Goal: Task Accomplishment & Management: Complete application form

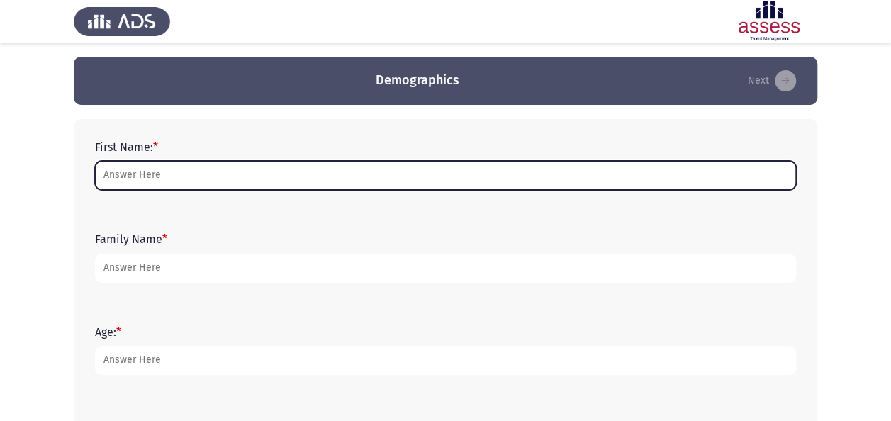
click at [159, 164] on input "First Name: *" at bounding box center [445, 175] width 701 height 29
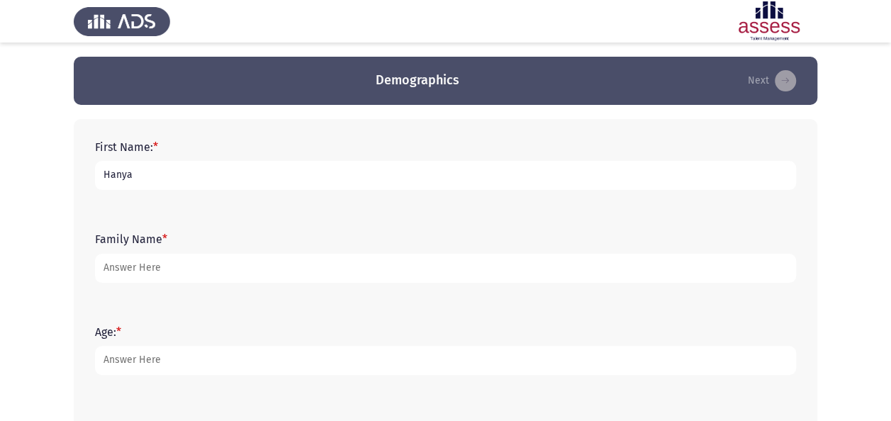
type input "Hanya"
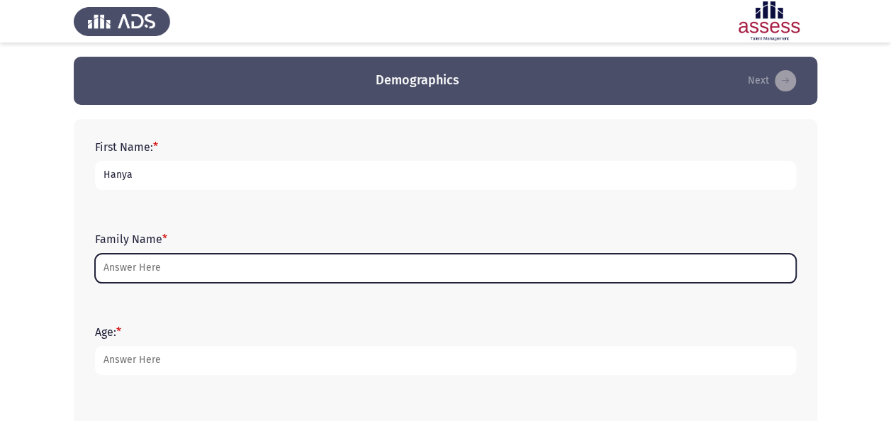
click at [195, 262] on input "Family Name *" at bounding box center [445, 268] width 701 height 29
type input "r"
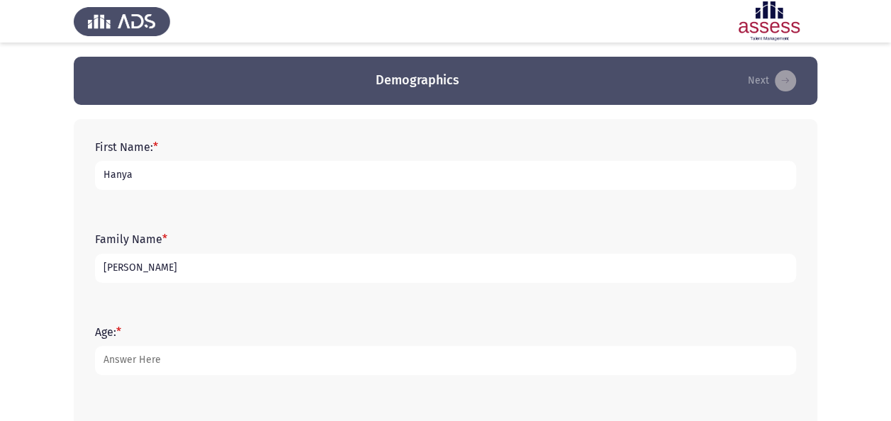
type input "[PERSON_NAME]"
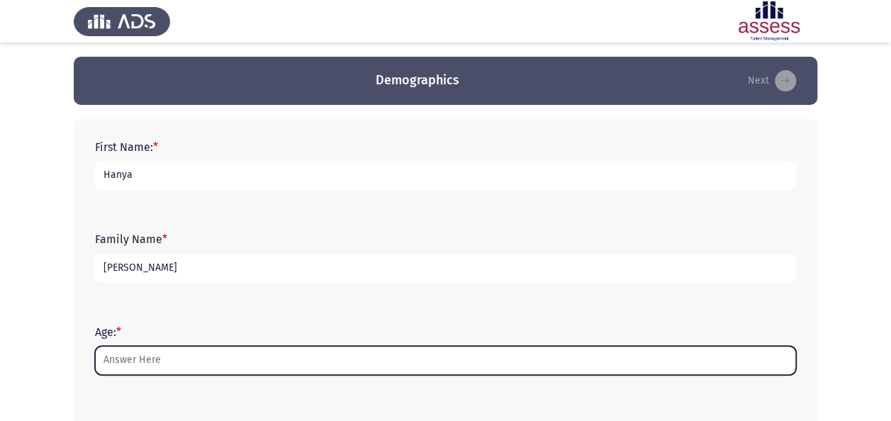
click at [166, 349] on input "Age: *" at bounding box center [445, 360] width 701 height 29
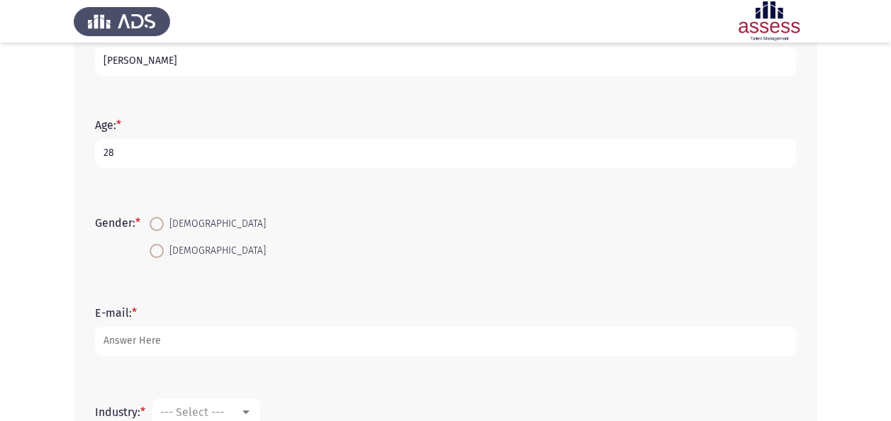
scroll to position [235, 0]
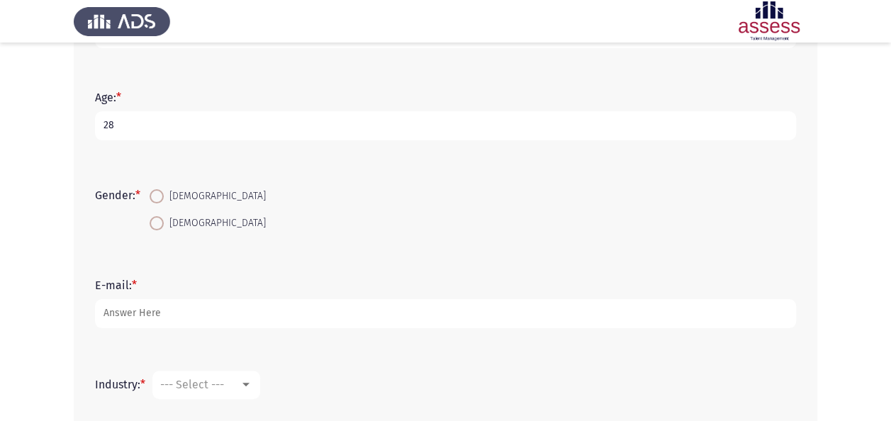
type input "28"
click at [153, 225] on span at bounding box center [157, 223] width 14 height 14
click at [153, 225] on input "[DEMOGRAPHIC_DATA]" at bounding box center [157, 223] width 14 height 14
radio input "true"
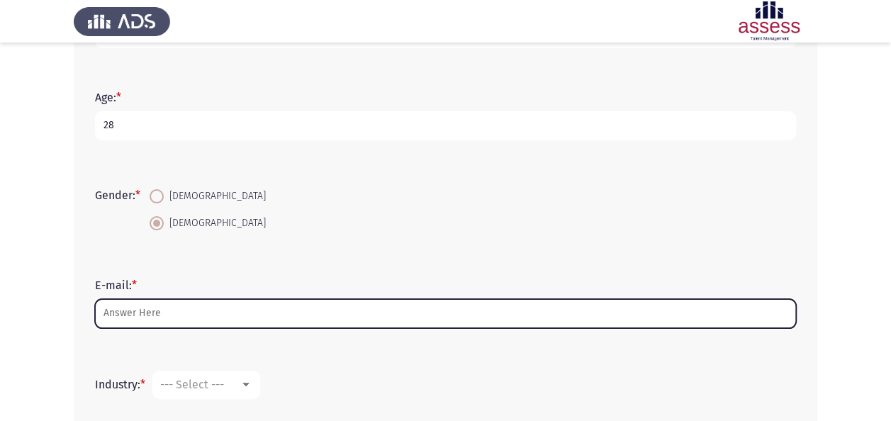
click at [142, 312] on input "E-mail: *" at bounding box center [445, 313] width 701 height 29
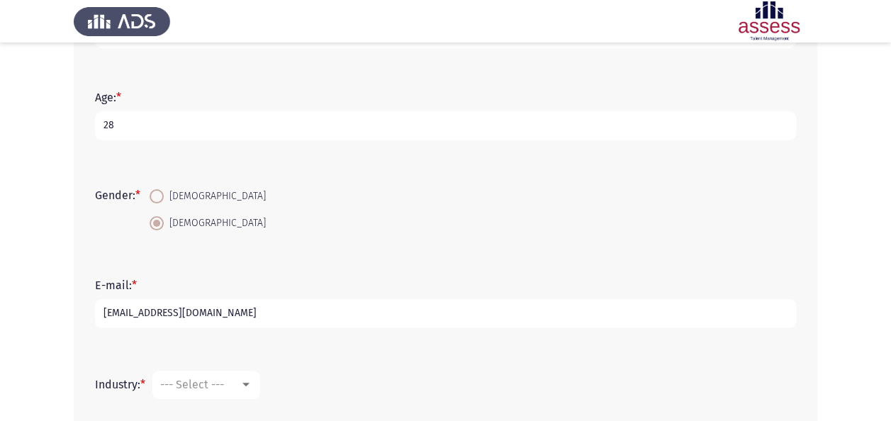
type input "[EMAIL_ADDRESS][DOMAIN_NAME]"
click at [234, 390] on div "--- Select ---" at bounding box center [199, 384] width 79 height 13
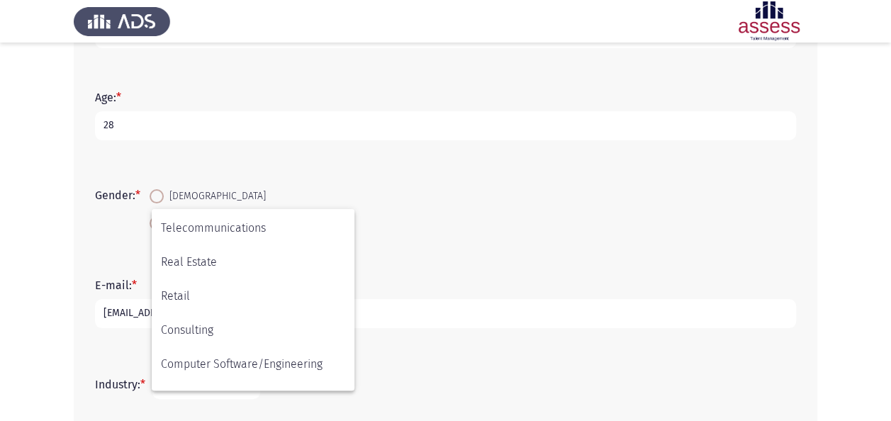
scroll to position [465, 0]
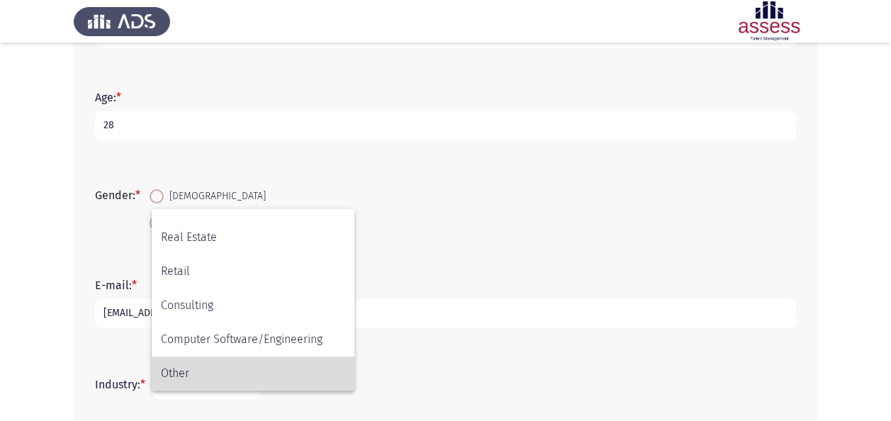
click at [186, 371] on span "Other" at bounding box center [253, 373] width 184 height 34
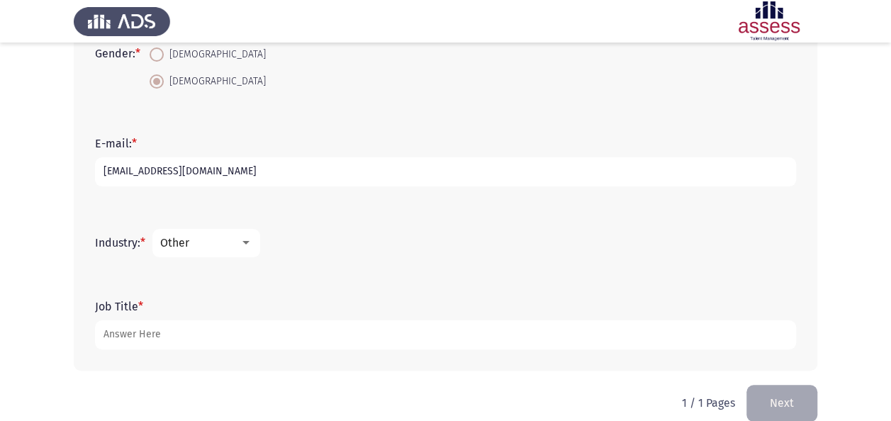
scroll to position [396, 0]
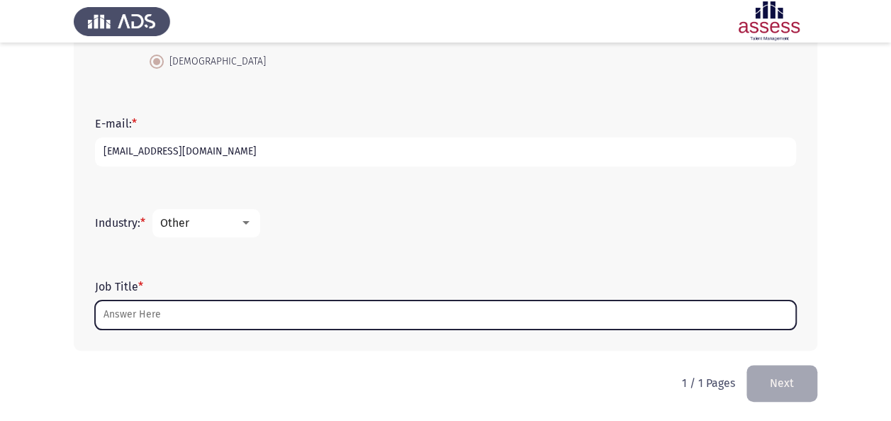
click at [123, 317] on input "Job Title *" at bounding box center [445, 314] width 701 height 29
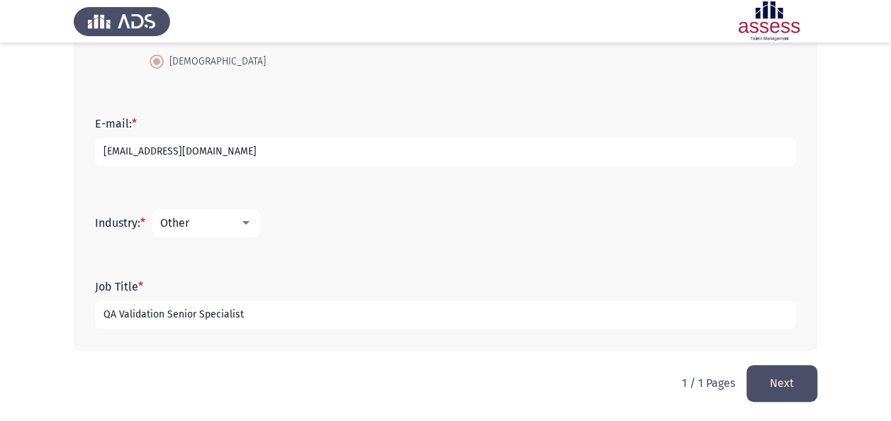
type input "QA Validation Senior Specialist"
click at [791, 374] on button "Next" at bounding box center [781, 383] width 71 height 36
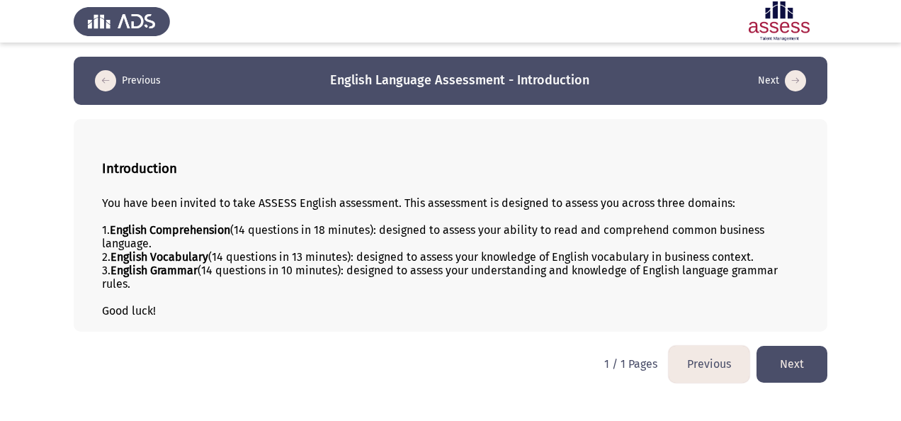
click at [789, 360] on button "Next" at bounding box center [792, 364] width 71 height 36
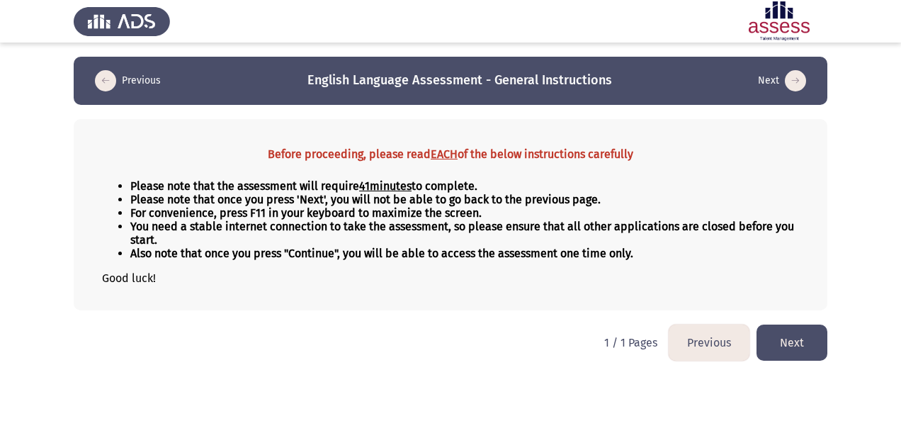
click at [792, 343] on button "Next" at bounding box center [792, 343] width 71 height 36
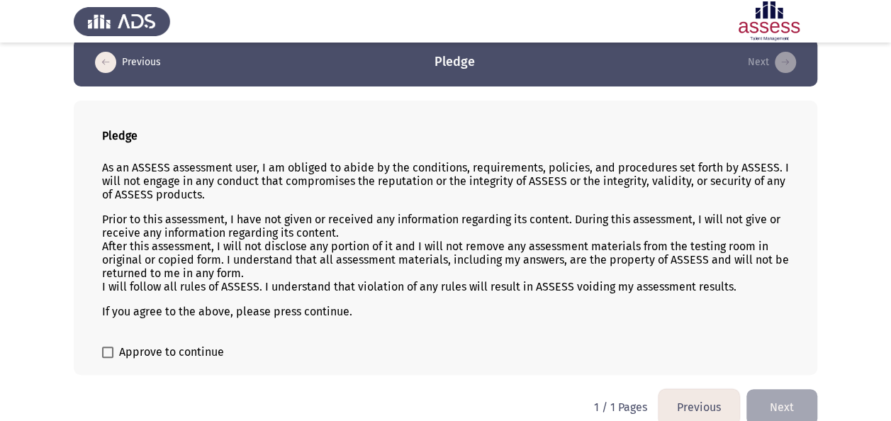
scroll to position [34, 0]
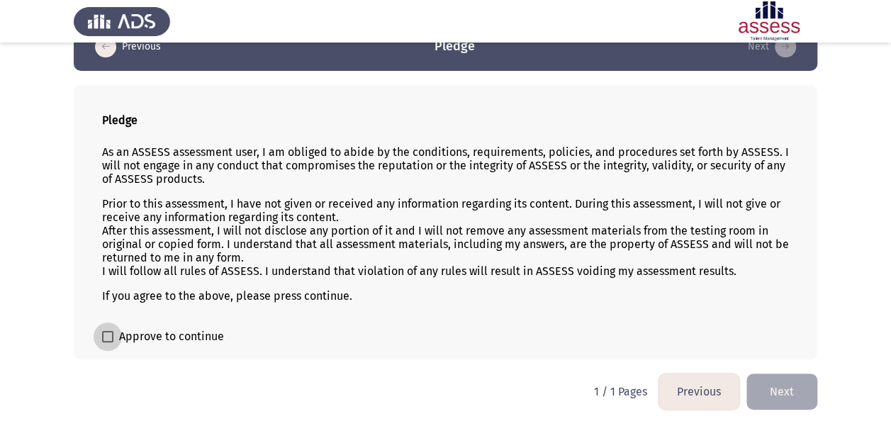
click at [123, 333] on span "Approve to continue" at bounding box center [171, 336] width 105 height 17
click at [108, 342] on input "Approve to continue" at bounding box center [107, 342] width 1 height 1
checkbox input "true"
click at [783, 376] on button "Next" at bounding box center [781, 391] width 71 height 36
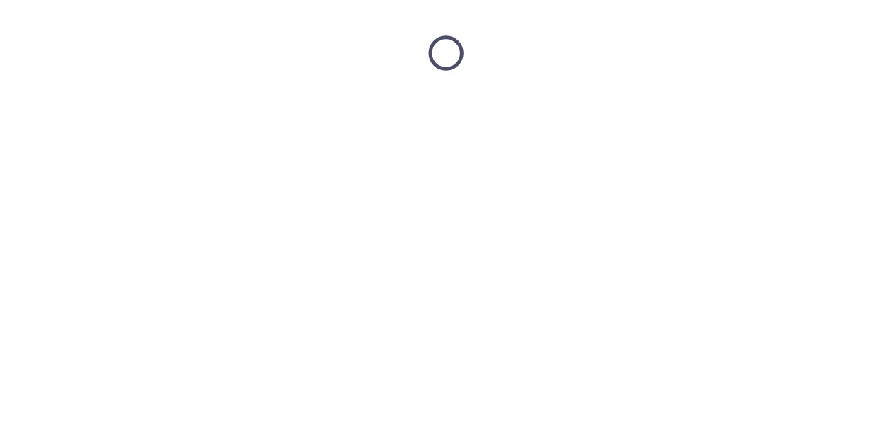
scroll to position [0, 0]
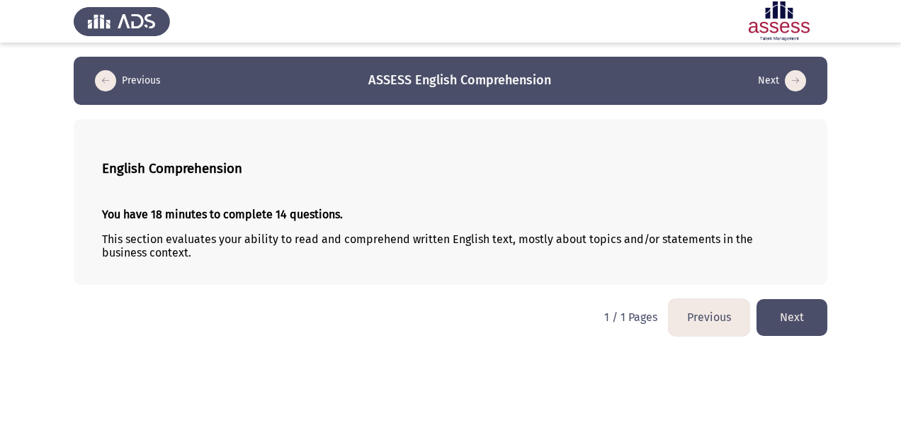
click at [787, 320] on button "Next" at bounding box center [792, 317] width 71 height 36
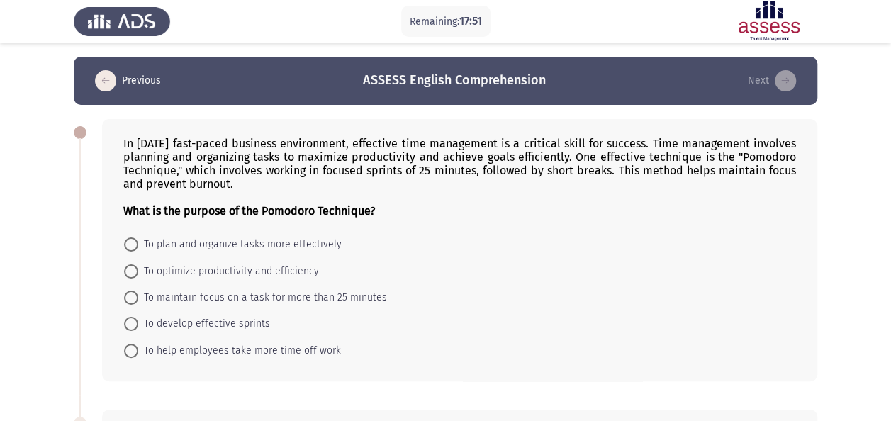
drag, startPoint x: 125, startPoint y: 141, endPoint x: 197, endPoint y: 167, distance: 76.2
click at [197, 167] on div "In today's fast-paced business environment, effective time management is a crit…" at bounding box center [459, 177] width 672 height 81
click at [240, 194] on div "What is the purpose of the Pomodoro Technique?" at bounding box center [459, 204] width 672 height 27
click at [207, 210] on b "What is the purpose of the Pomodoro Technique?" at bounding box center [249, 210] width 252 height 13
click at [142, 236] on span "To plan and organize tasks more effectively" at bounding box center [239, 244] width 203 height 17
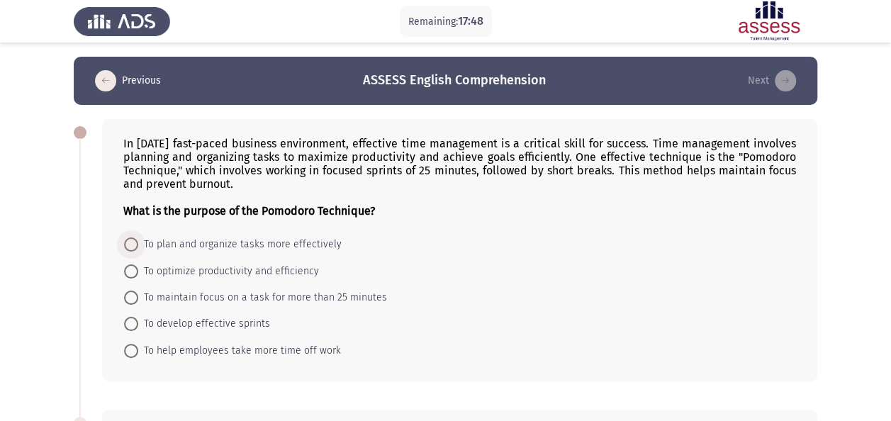
click at [138, 237] on input "To plan and organize tasks more effectively" at bounding box center [131, 244] width 14 height 14
radio input "true"
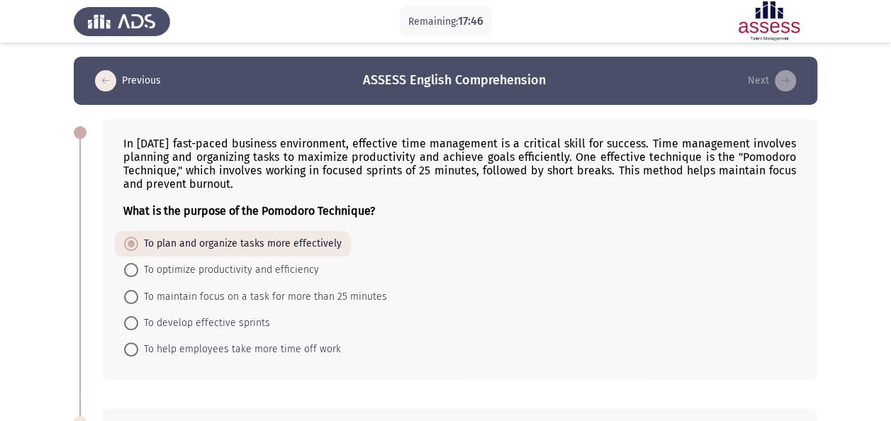
click at [128, 141] on div "In today's fast-paced business environment, effective time management is a crit…" at bounding box center [459, 177] width 672 height 81
drag, startPoint x: 128, startPoint y: 141, endPoint x: 235, endPoint y: 187, distance: 117.1
click at [235, 187] on div "In today's fast-paced business environment, effective time management is a crit…" at bounding box center [459, 177] width 672 height 81
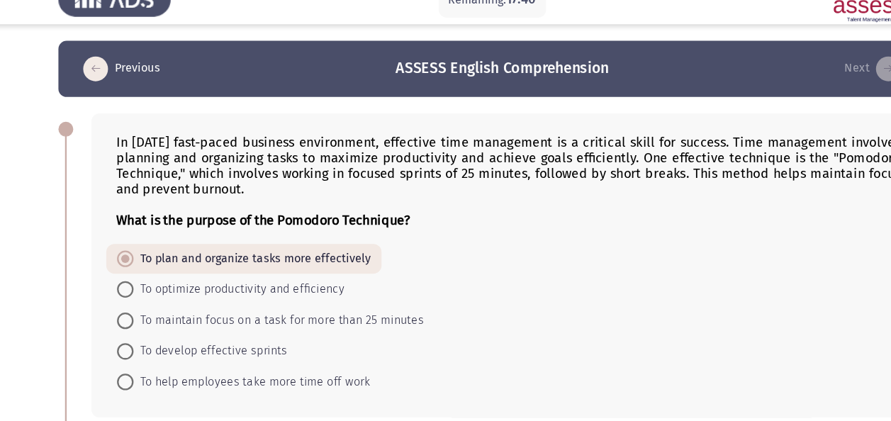
drag, startPoint x: 166, startPoint y: 153, endPoint x: 140, endPoint y: 150, distance: 26.5
click at [140, 150] on div "In today's fast-paced business environment, effective time management is a crit…" at bounding box center [459, 177] width 672 height 81
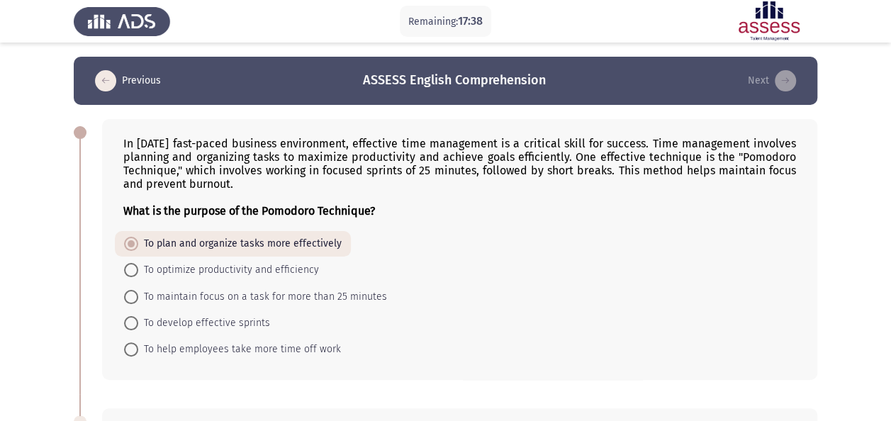
click at [135, 150] on div "In today's fast-paced business environment, effective time management is a crit…" at bounding box center [459, 177] width 672 height 81
click at [142, 270] on span "To optimize productivity and efficiency" at bounding box center [228, 269] width 181 height 17
click at [138, 270] on input "To optimize productivity and efficiency" at bounding box center [131, 270] width 14 height 14
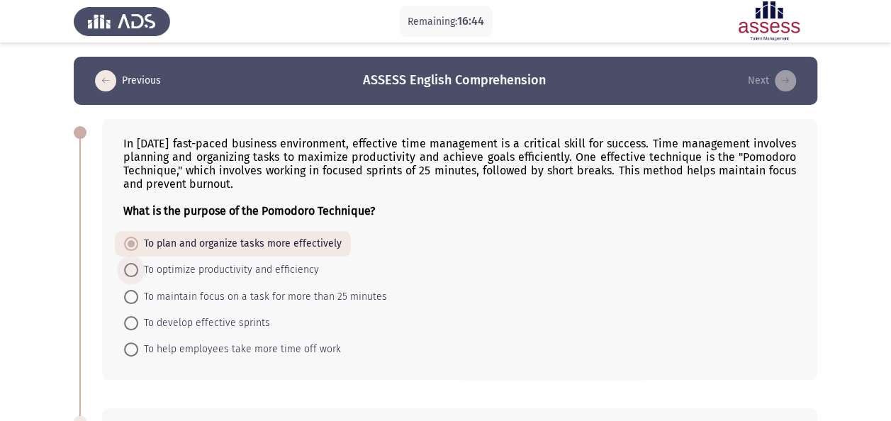
radio input "true"
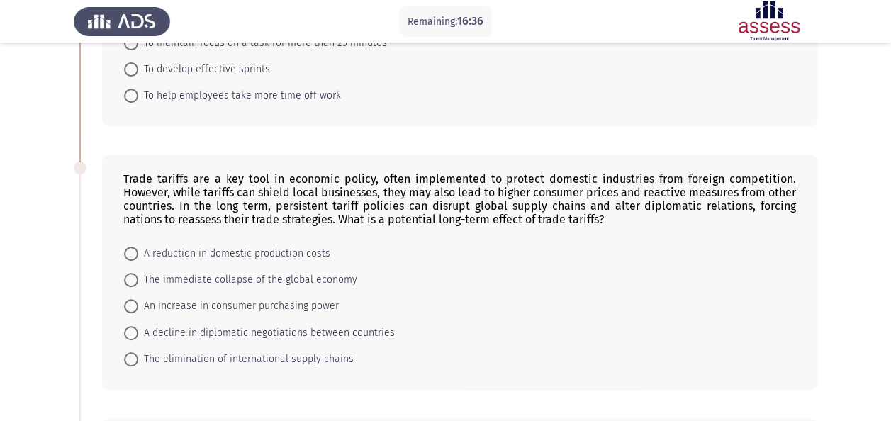
scroll to position [257, 0]
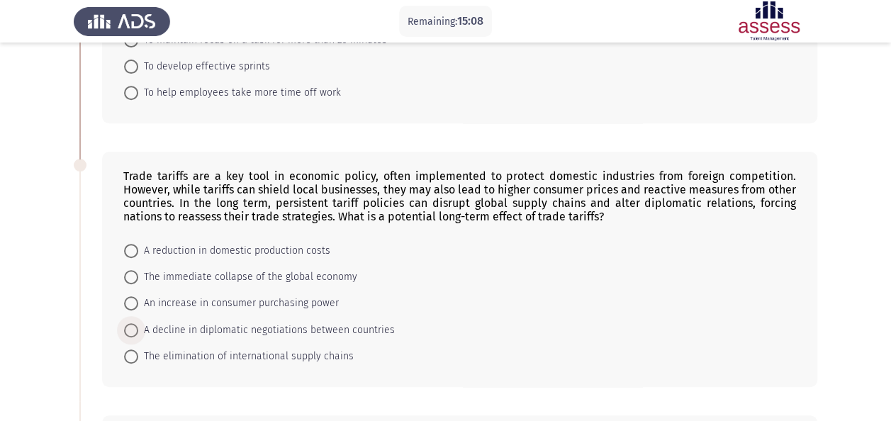
click at [335, 327] on span "A decline in diplomatic negotiations between countries" at bounding box center [266, 330] width 257 height 17
click at [138, 327] on input "A decline in diplomatic negotiations between countries" at bounding box center [131, 330] width 14 height 14
radio input "true"
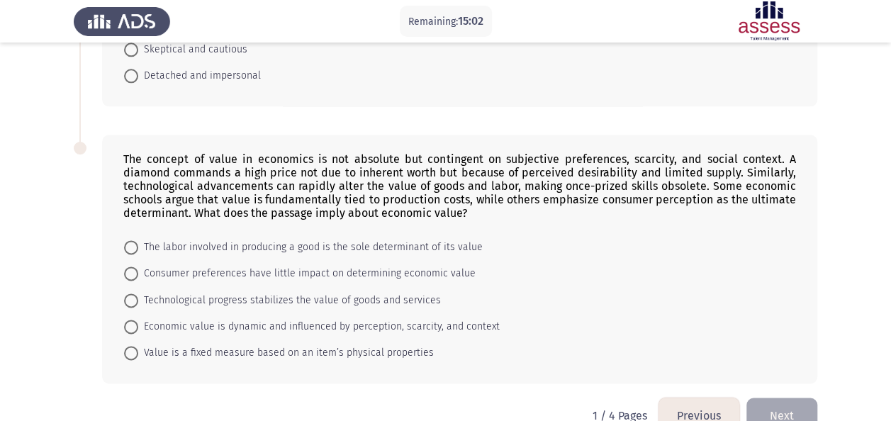
scroll to position [823, 0]
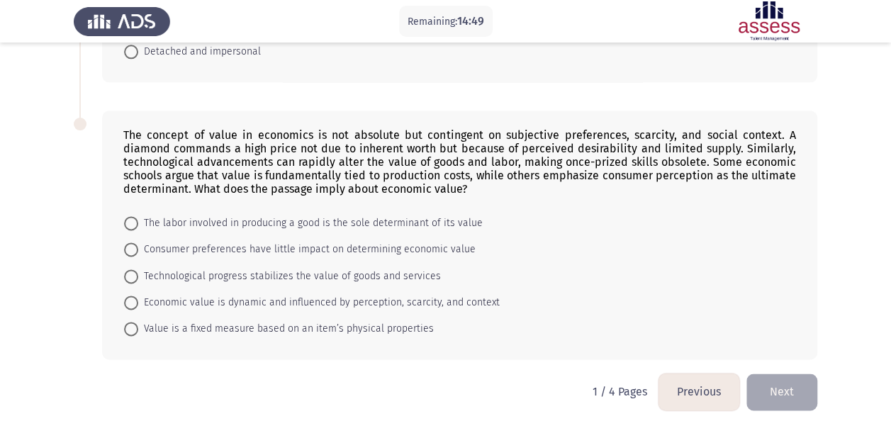
click at [597, 135] on div "The concept of value in economics is not absolute but contingent on subjective …" at bounding box center [459, 161] width 672 height 67
click at [182, 294] on span "Economic value is dynamic and influenced by perception, scarcity, and context" at bounding box center [318, 302] width 361 height 17
click at [138, 295] on input "Economic value is dynamic and influenced by perception, scarcity, and context" at bounding box center [131, 302] width 14 height 14
radio input "true"
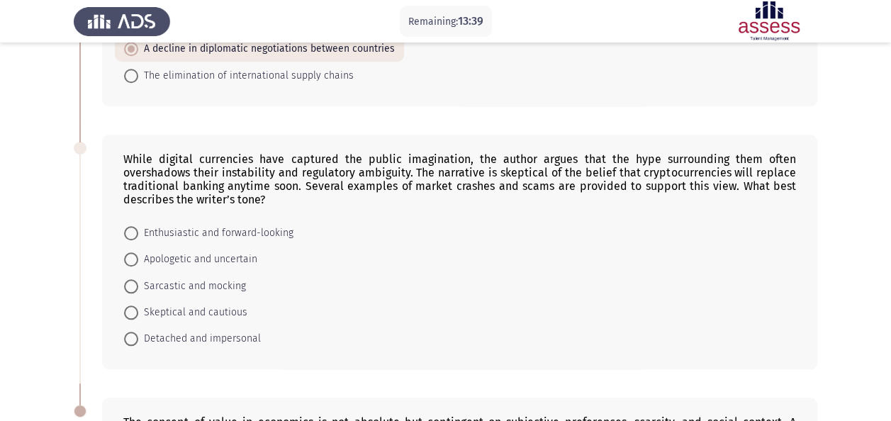
scroll to position [534, 0]
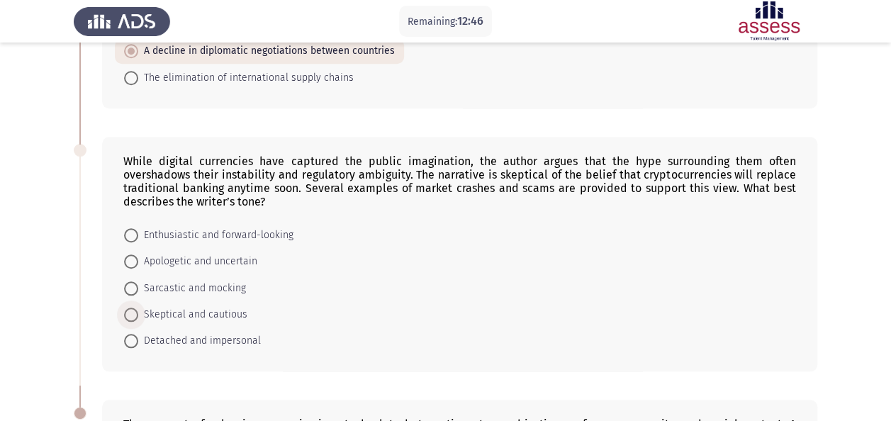
click at [151, 306] on span "Skeptical and cautious" at bounding box center [192, 314] width 109 height 17
click at [138, 308] on input "Skeptical and cautious" at bounding box center [131, 315] width 14 height 14
radio input "true"
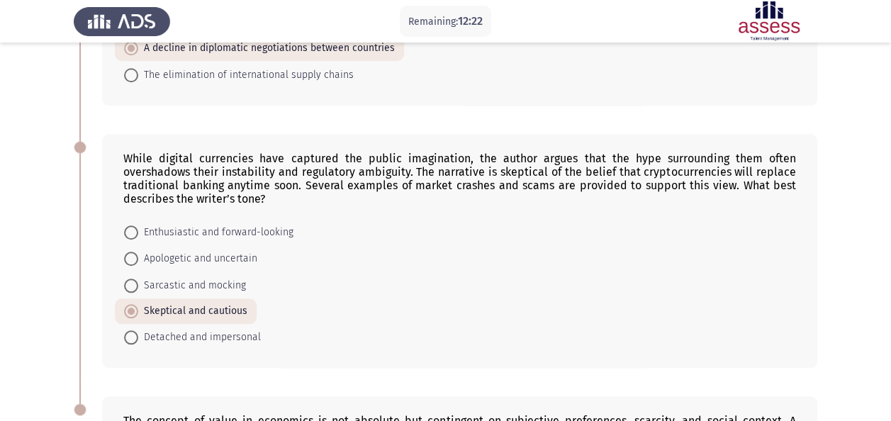
scroll to position [822, 0]
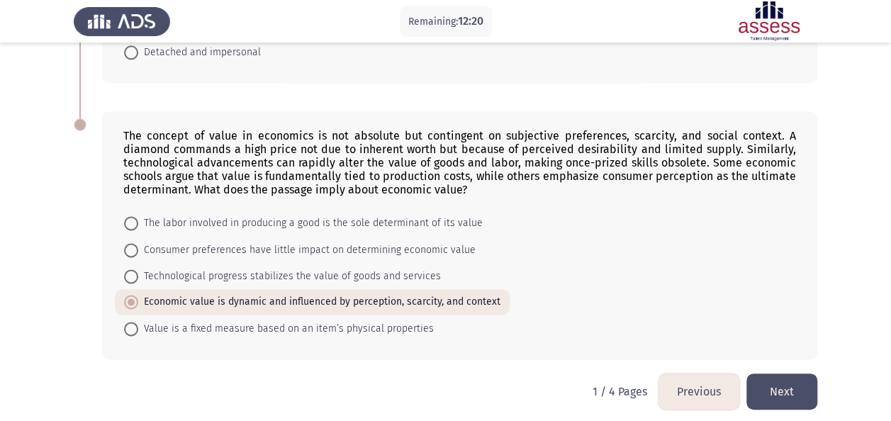
click at [792, 377] on button "Next" at bounding box center [781, 391] width 71 height 36
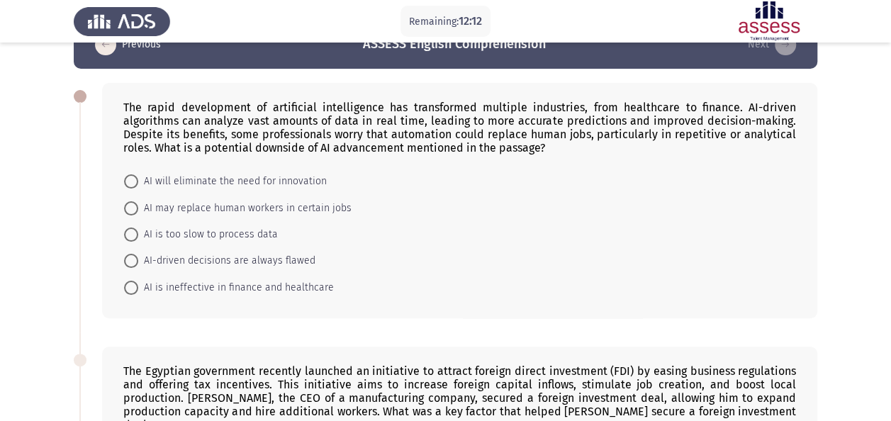
scroll to position [35, 0]
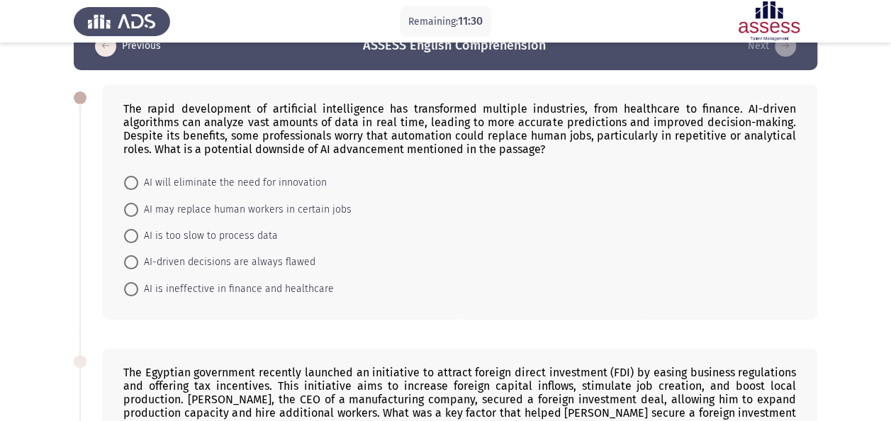
click at [162, 204] on span "AI may replace human workers in certain jobs" at bounding box center [244, 209] width 213 height 17
click at [138, 204] on input "AI may replace human workers in certain jobs" at bounding box center [131, 210] width 14 height 14
radio input "true"
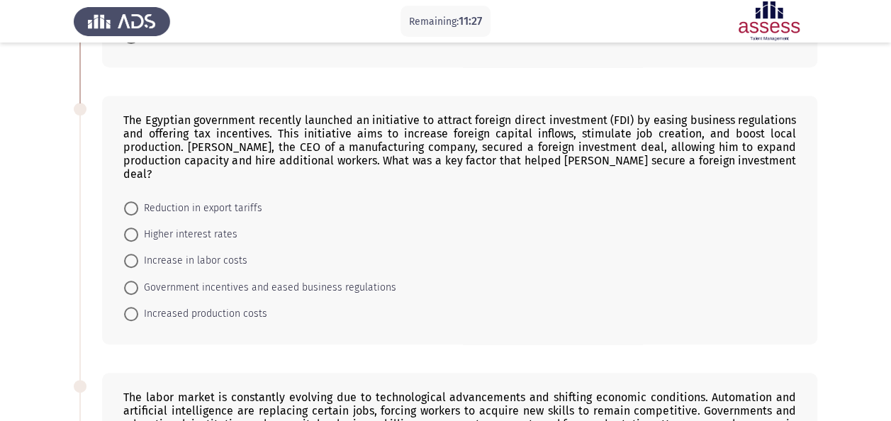
scroll to position [283, 0]
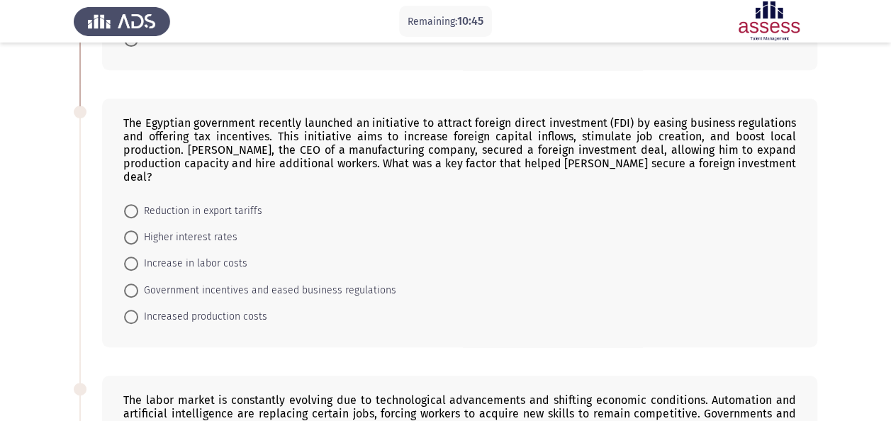
click at [234, 276] on mat-radio-button "Government incentives and eased business regulations" at bounding box center [260, 289] width 291 height 26
click at [245, 282] on span "Government incentives and eased business regulations" at bounding box center [267, 290] width 258 height 17
click at [138, 283] on input "Government incentives and eased business regulations" at bounding box center [131, 290] width 14 height 14
radio input "true"
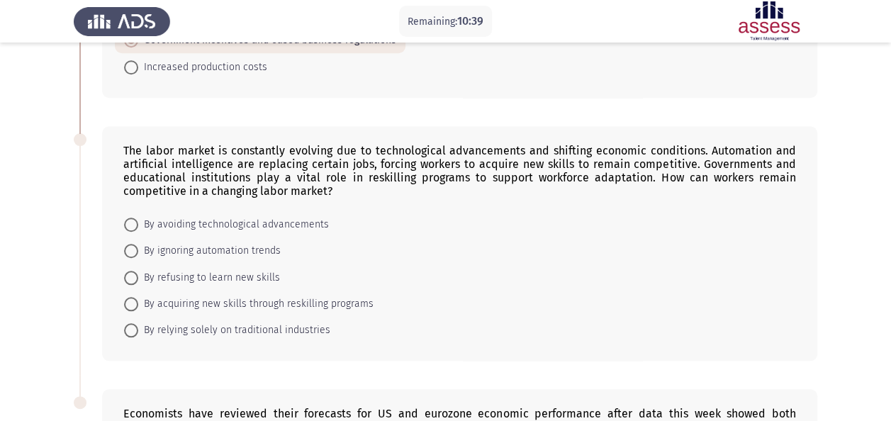
scroll to position [534, 0]
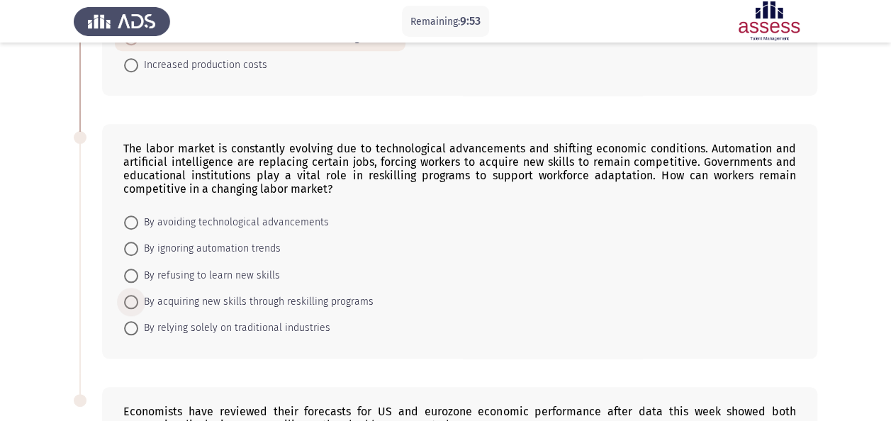
click at [247, 293] on span "By acquiring new skills through reskilling programs" at bounding box center [255, 301] width 235 height 17
click at [138, 295] on input "By acquiring new skills through reskilling programs" at bounding box center [131, 302] width 14 height 14
radio input "true"
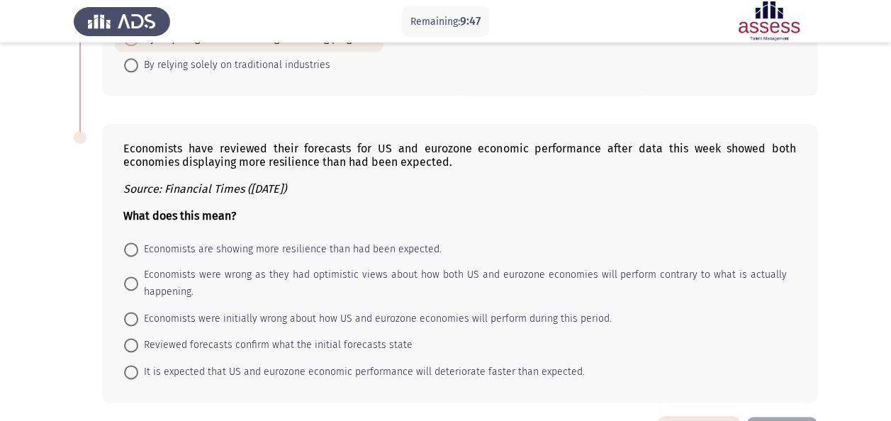
scroll to position [826, 0]
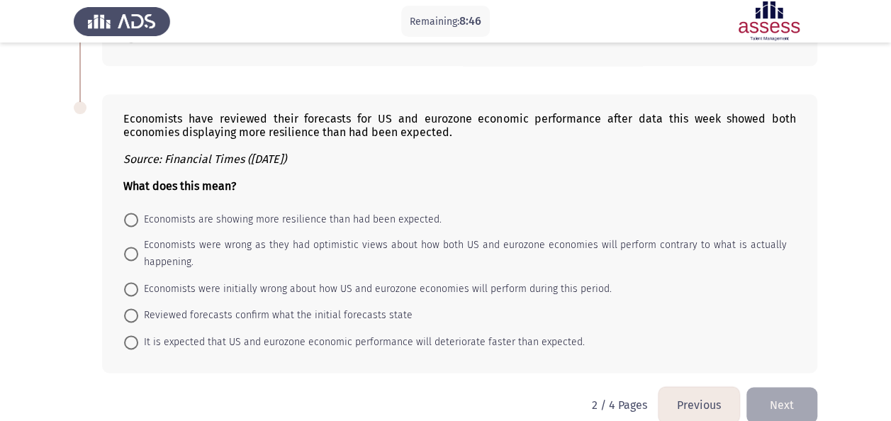
click at [305, 281] on span "Economists were initially wrong about how US and eurozone economies will perfor…" at bounding box center [374, 289] width 473 height 17
click at [138, 282] on input "Economists were initially wrong about how US and eurozone economies will perfor…" at bounding box center [131, 289] width 14 height 14
radio input "true"
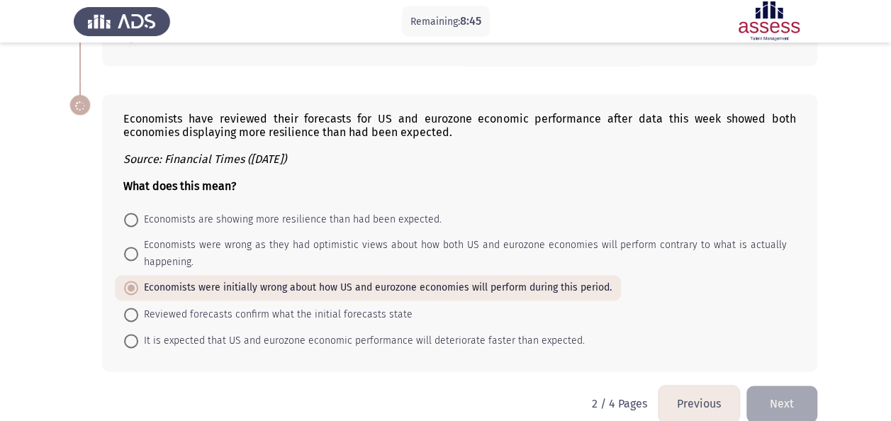
scroll to position [825, 0]
click at [772, 387] on button "Next" at bounding box center [781, 404] width 71 height 36
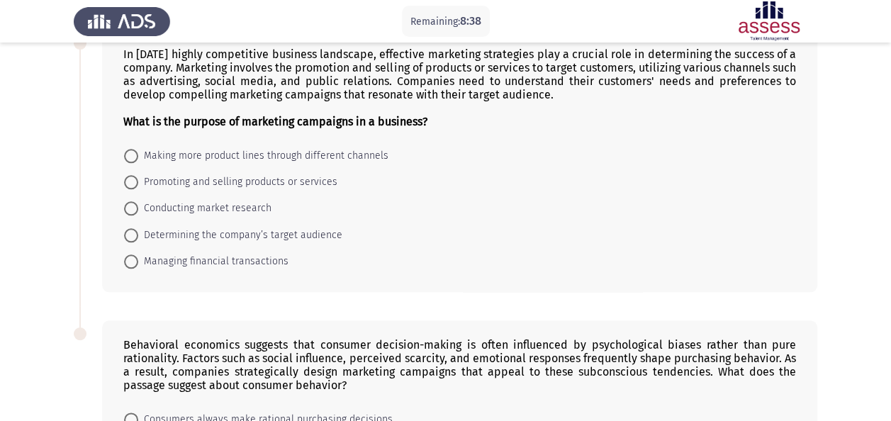
scroll to position [852, 0]
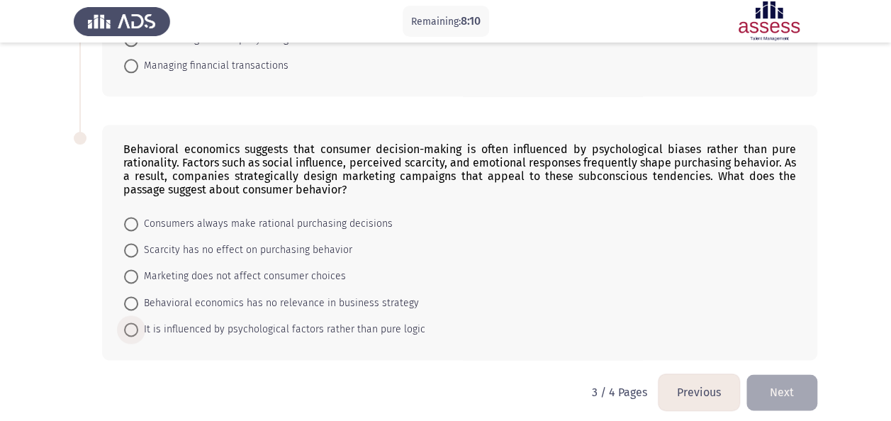
click at [323, 321] on span "It is influenced by psychological factors rather than pure logic" at bounding box center [281, 329] width 287 height 17
click at [138, 322] on input "It is influenced by psychological factors rather than pure logic" at bounding box center [131, 329] width 14 height 14
radio input "true"
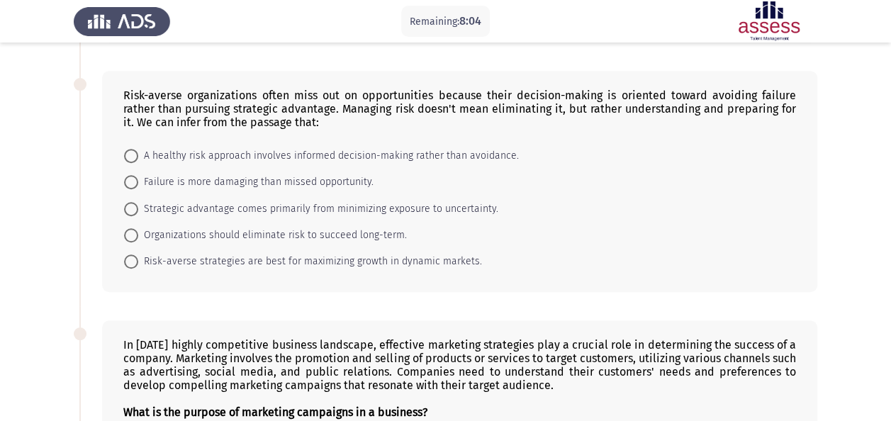
scroll to position [376, 0]
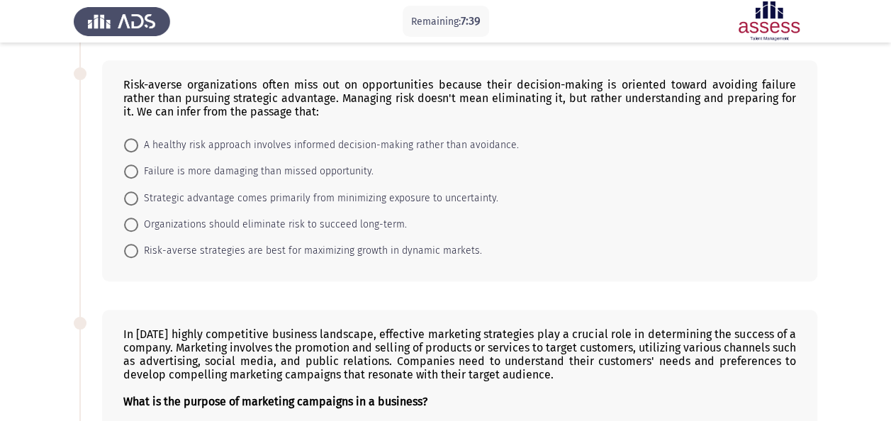
click at [377, 132] on mat-radio-button "A healthy risk approach involves informed decision-making rather than avoidance." at bounding box center [321, 145] width 413 height 26
click at [368, 137] on span "A healthy risk approach involves informed decision-making rather than avoidance." at bounding box center [328, 145] width 381 height 17
click at [138, 138] on input "A healthy risk approach involves informed decision-making rather than avoidance." at bounding box center [131, 145] width 14 height 14
radio input "true"
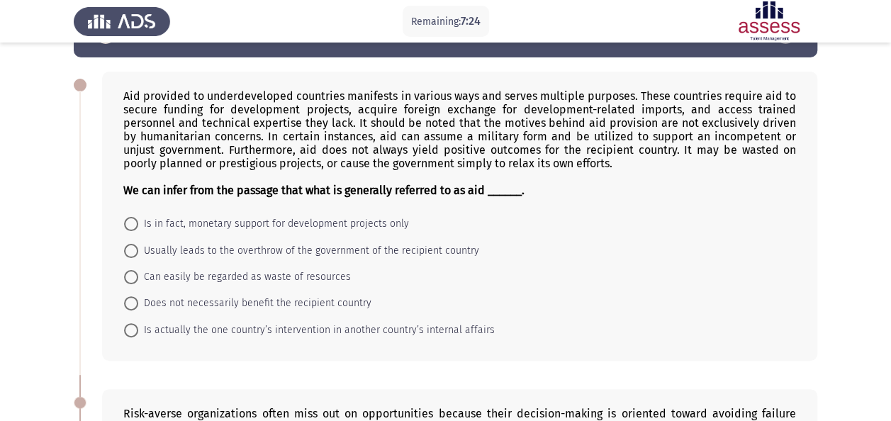
scroll to position [46, 0]
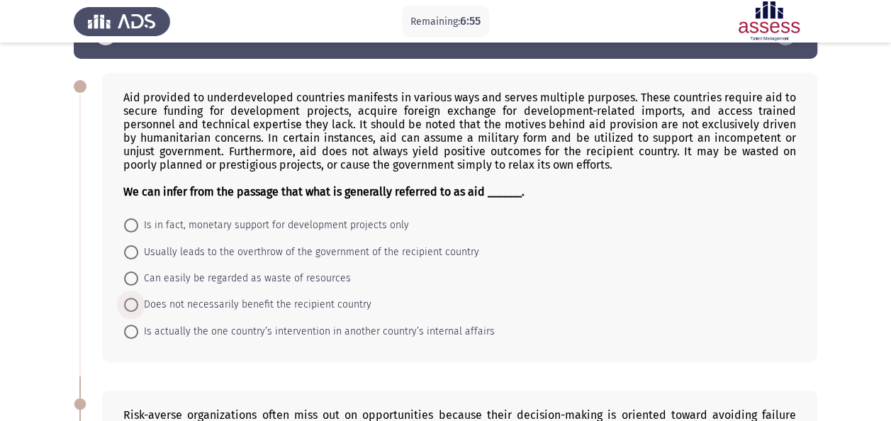
click at [145, 297] on span "Does not necessarily benefit the recipient country" at bounding box center [254, 304] width 233 height 17
click at [138, 298] on input "Does not necessarily benefit the recipient country" at bounding box center [131, 305] width 14 height 14
radio input "true"
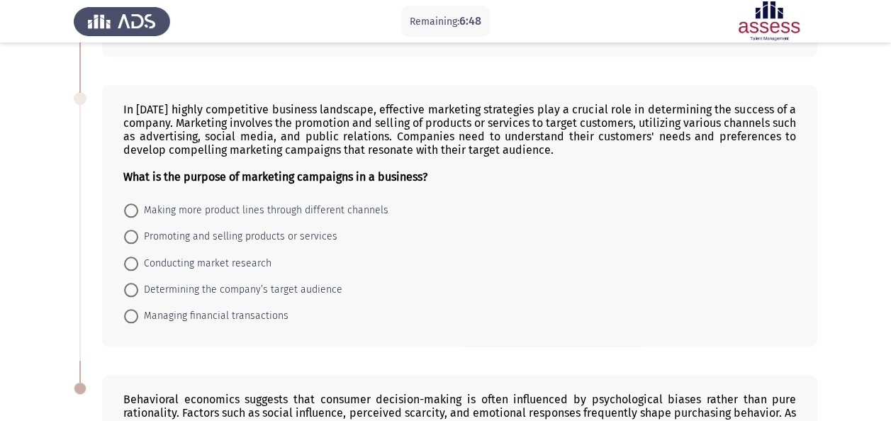
scroll to position [598, 0]
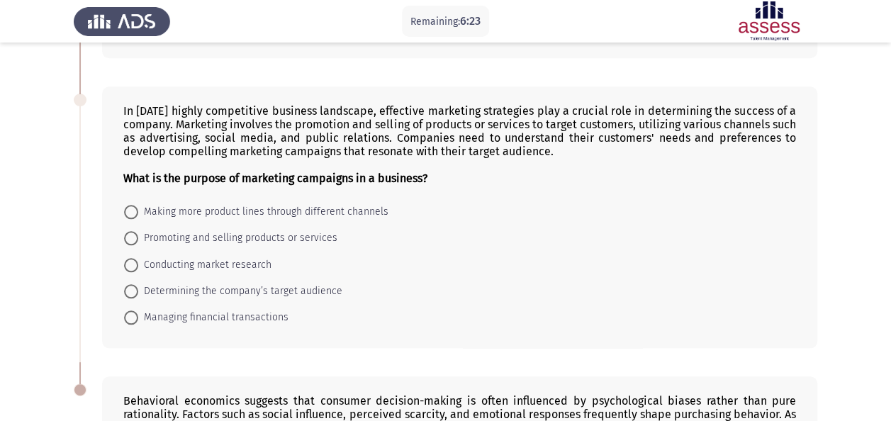
click at [176, 283] on span "Determining the company’s target audience" at bounding box center [240, 291] width 204 height 17
click at [138, 284] on input "Determining the company’s target audience" at bounding box center [131, 291] width 14 height 14
radio input "true"
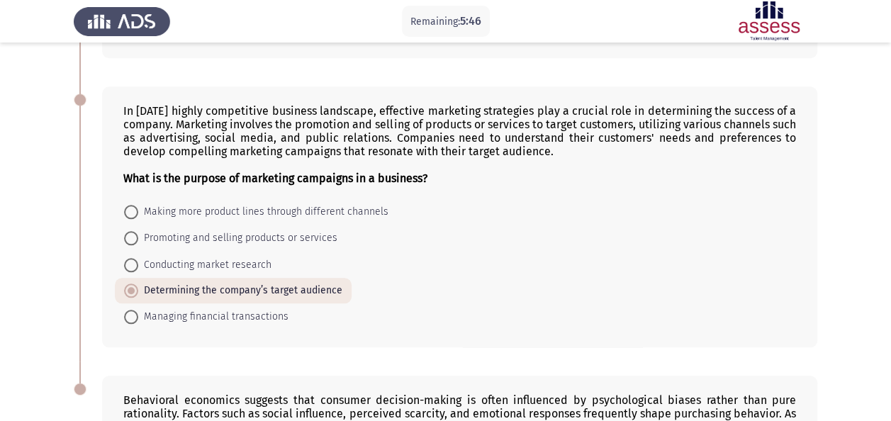
scroll to position [848, 0]
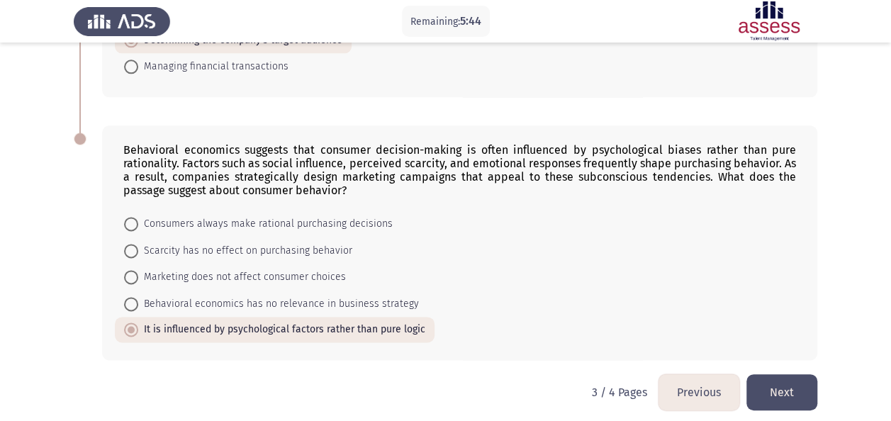
click at [779, 383] on button "Next" at bounding box center [781, 392] width 71 height 36
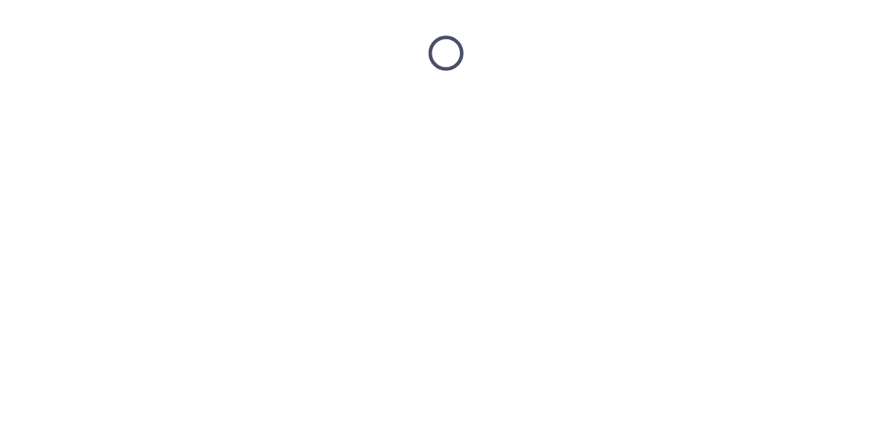
scroll to position [0, 0]
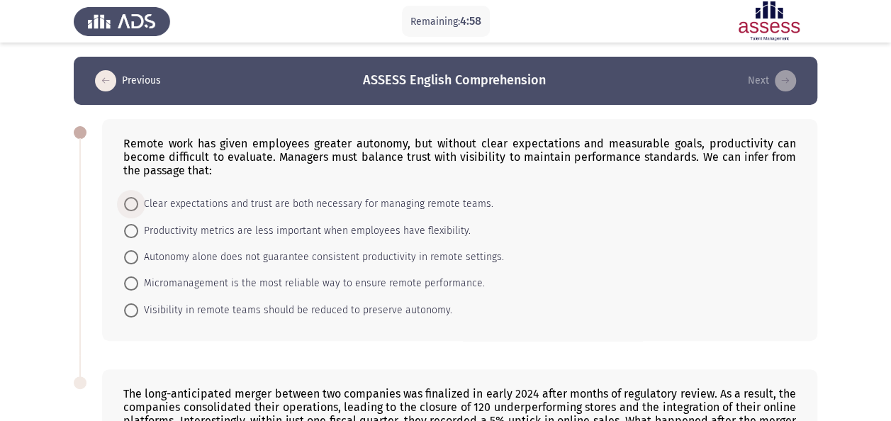
click at [179, 201] on span "Clear expectations and trust are both necessary for managing remote teams." at bounding box center [315, 204] width 355 height 17
click at [138, 201] on input "Clear expectations and trust are both necessary for managing remote teams." at bounding box center [131, 204] width 14 height 14
radio input "true"
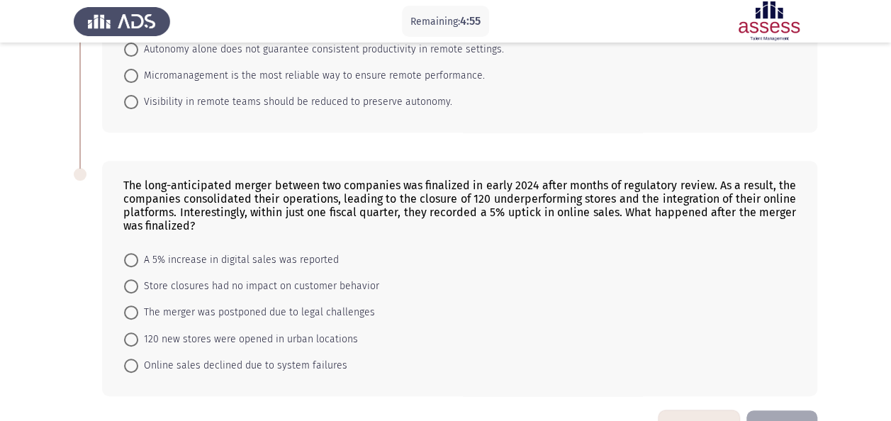
scroll to position [249, 0]
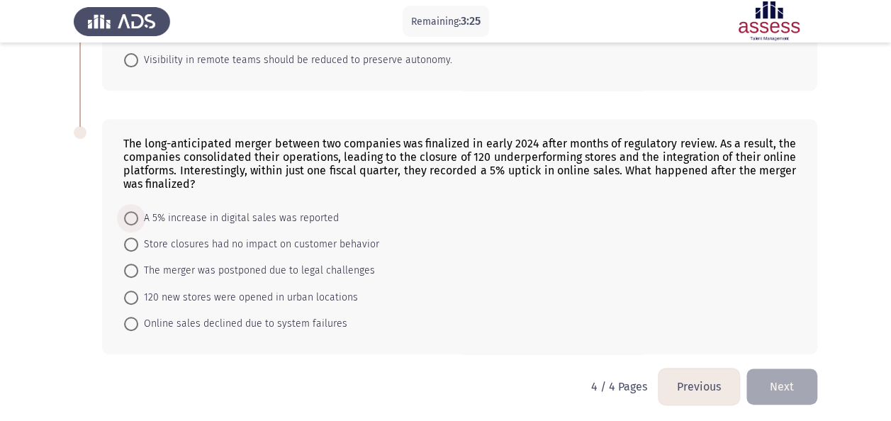
click at [250, 210] on span "A 5% increase in digital sales was reported" at bounding box center [238, 218] width 201 height 17
click at [138, 211] on input "A 5% increase in digital sales was reported" at bounding box center [131, 218] width 14 height 14
radio input "true"
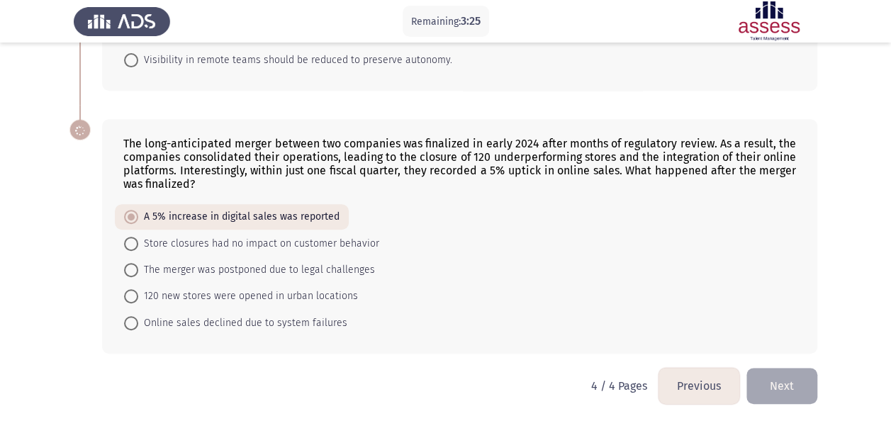
scroll to position [248, 0]
click at [791, 374] on button "Next" at bounding box center [781, 386] width 71 height 36
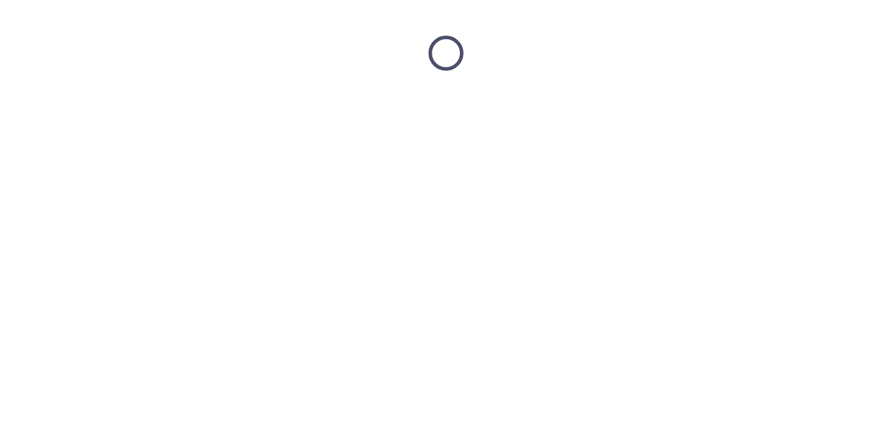
scroll to position [0, 0]
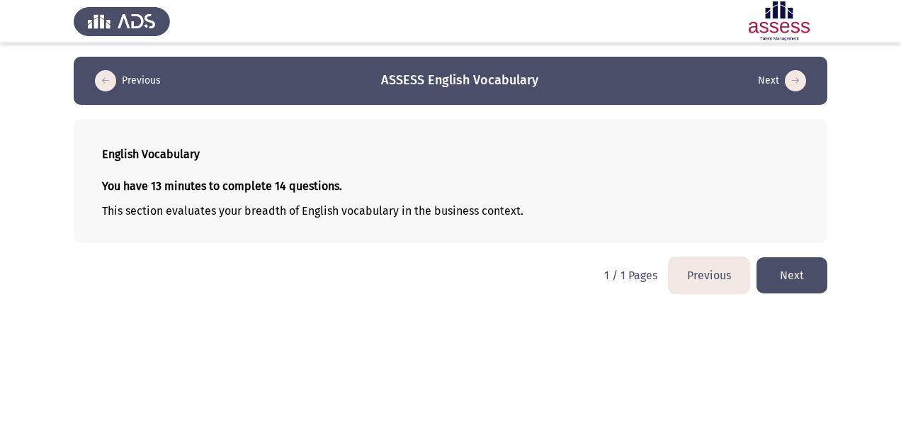
click at [798, 259] on button "Next" at bounding box center [792, 275] width 71 height 36
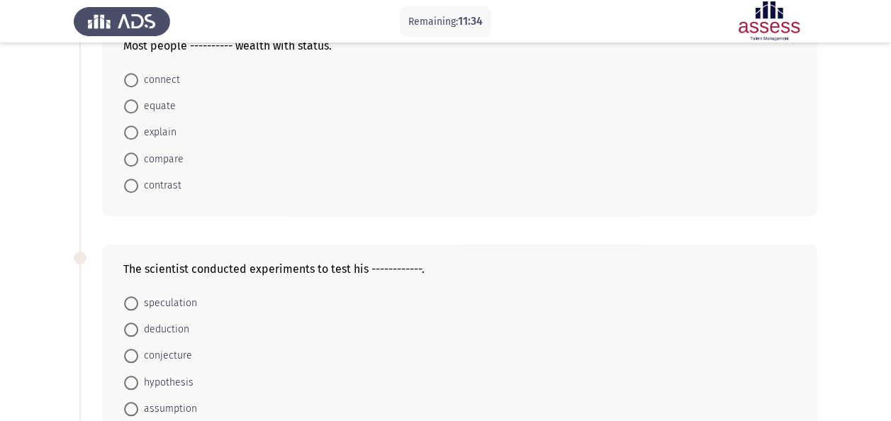
scroll to position [545, 0]
click at [151, 373] on span "hypothesis" at bounding box center [165, 381] width 55 height 17
click at [138, 374] on input "hypothesis" at bounding box center [131, 381] width 14 height 14
radio input "true"
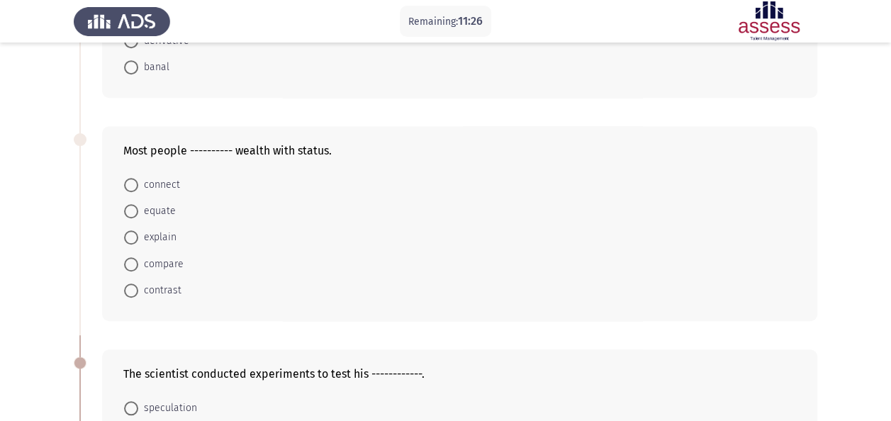
scroll to position [431, 0]
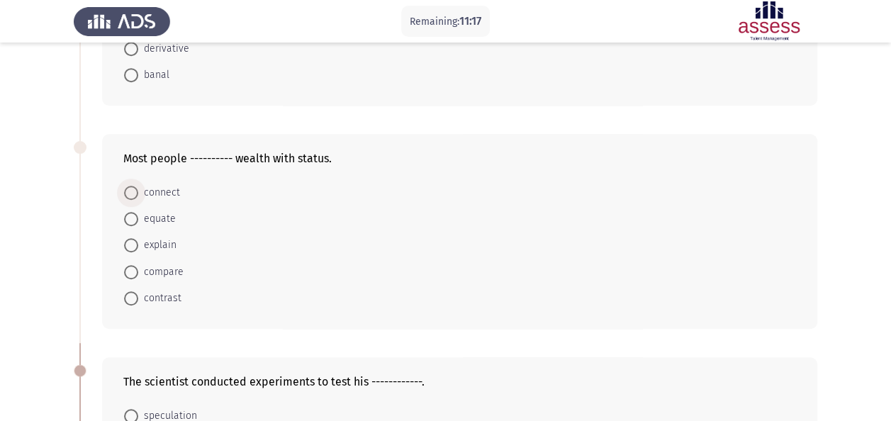
click at [138, 196] on span "connect" at bounding box center [159, 192] width 42 height 17
click at [138, 196] on input "connect" at bounding box center [131, 193] width 14 height 14
radio input "true"
click at [130, 153] on div "Most people ---------- wealth with status." at bounding box center [459, 158] width 672 height 13
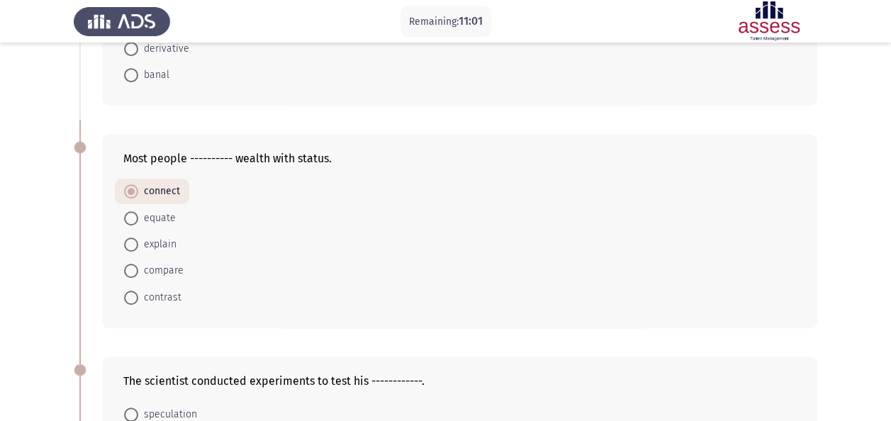
drag, startPoint x: 130, startPoint y: 153, endPoint x: 319, endPoint y: 163, distance: 188.8
click at [319, 163] on div "Most people ---------- wealth with status. connect equate explain compare contr…" at bounding box center [459, 230] width 715 height 193
click at [154, 215] on span "equate" at bounding box center [157, 218] width 38 height 17
click at [138, 215] on input "equate" at bounding box center [131, 218] width 14 height 14
radio input "true"
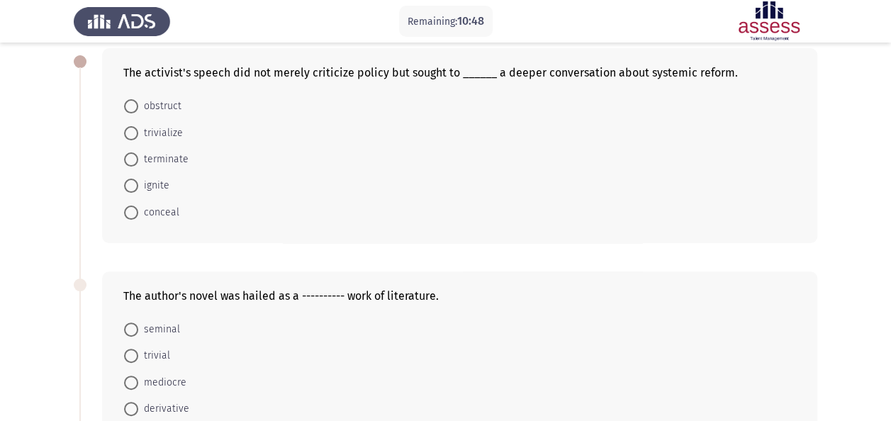
scroll to position [0, 0]
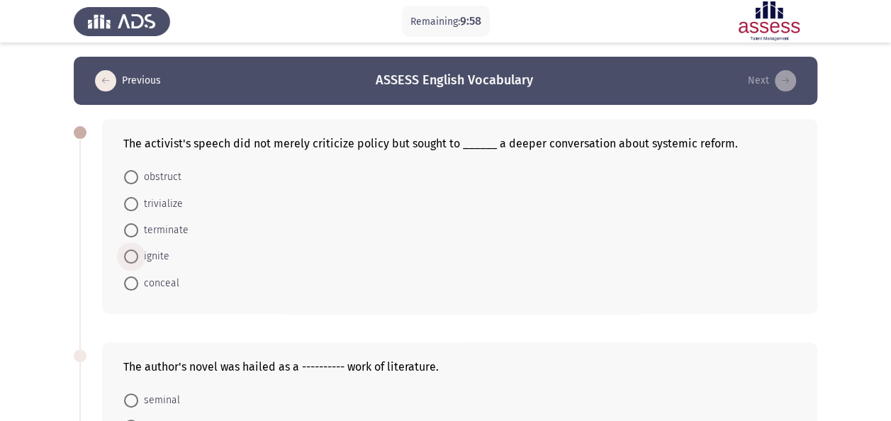
click at [145, 258] on span "ignite" at bounding box center [153, 256] width 31 height 17
click at [138, 258] on input "ignite" at bounding box center [131, 256] width 14 height 14
radio input "true"
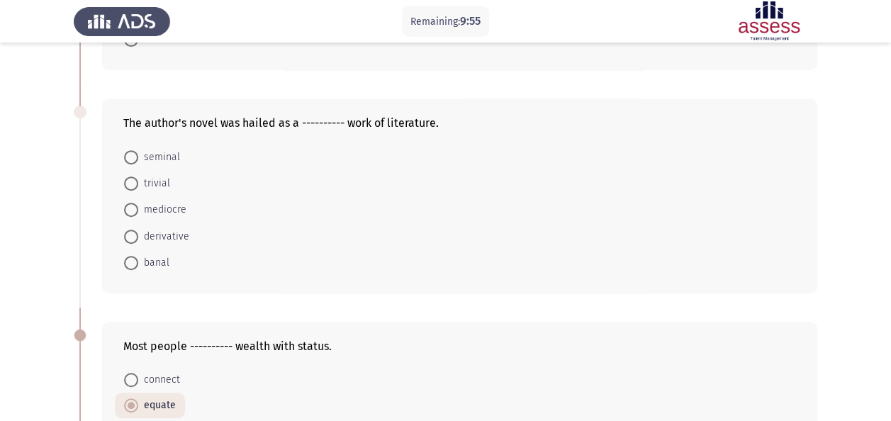
scroll to position [240, 0]
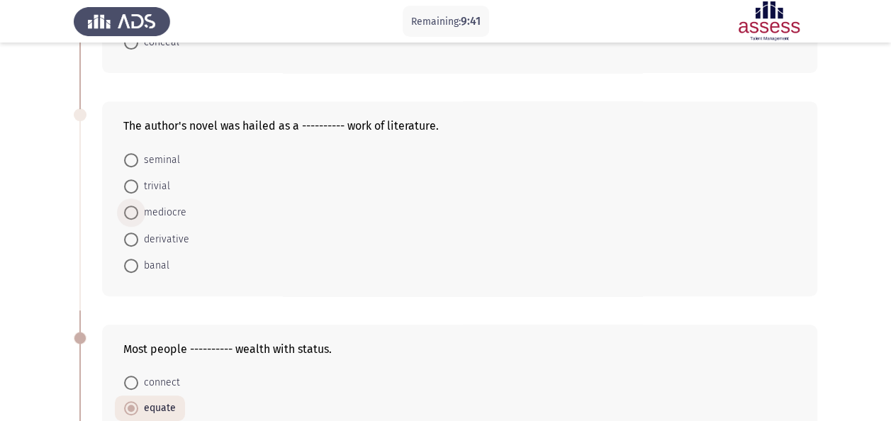
click at [154, 210] on span "mediocre" at bounding box center [162, 212] width 48 height 17
click at [138, 210] on input "mediocre" at bounding box center [131, 213] width 14 height 14
radio input "true"
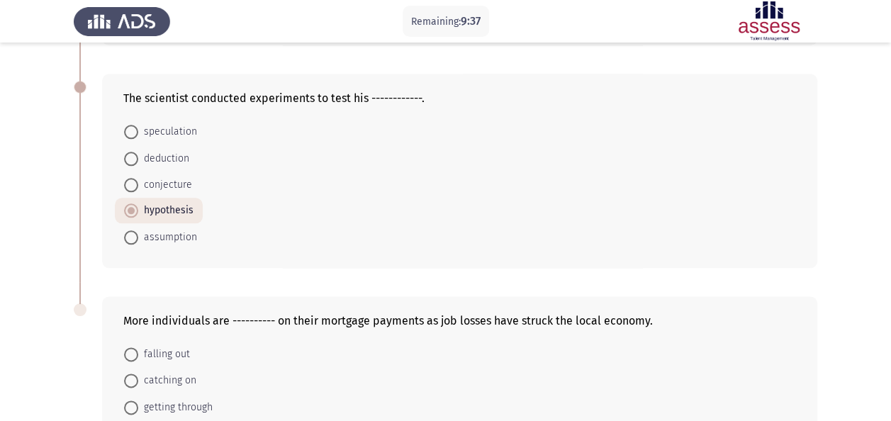
scroll to position [845, 0]
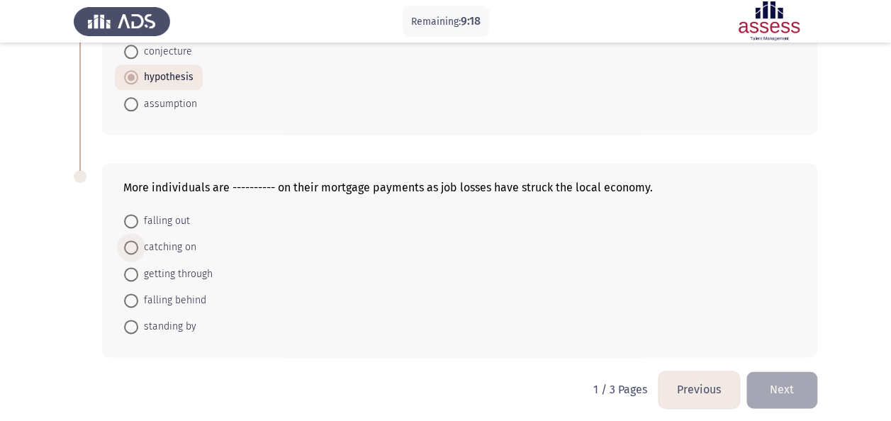
click at [173, 241] on span "catching on" at bounding box center [167, 247] width 58 height 17
click at [138, 241] on input "catching on" at bounding box center [131, 247] width 14 height 14
radio input "true"
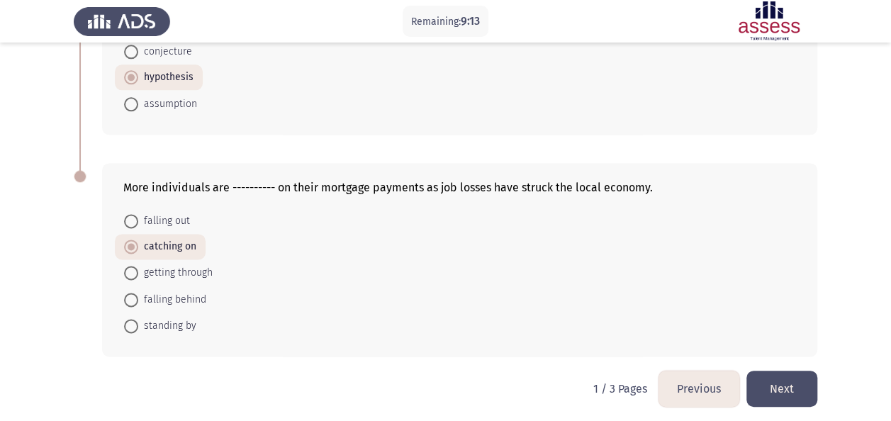
click at [789, 384] on button "Next" at bounding box center [781, 389] width 71 height 36
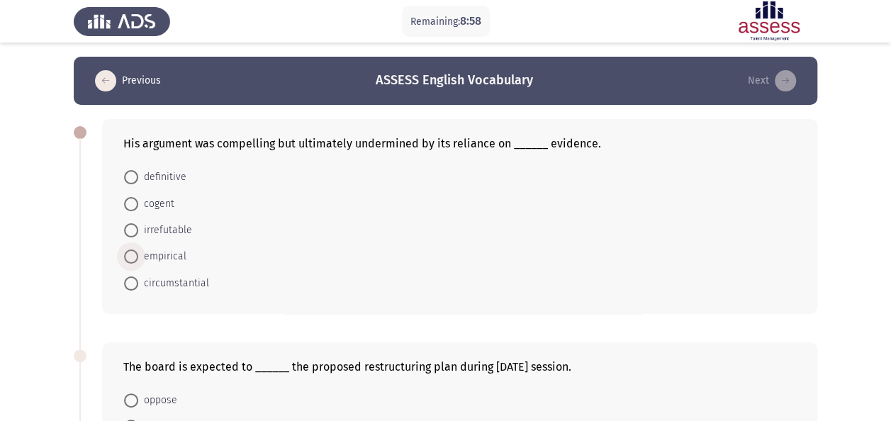
click at [157, 258] on span "empirical" at bounding box center [162, 256] width 48 height 17
click at [138, 258] on input "empirical" at bounding box center [131, 256] width 14 height 14
radio input "true"
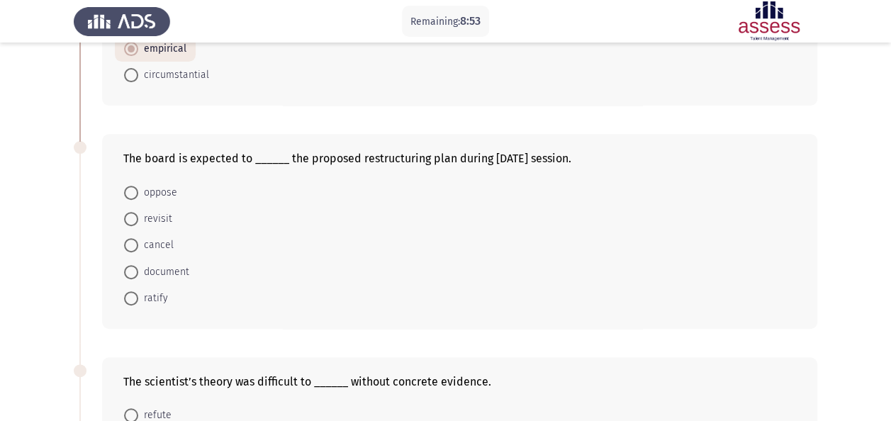
scroll to position [210, 0]
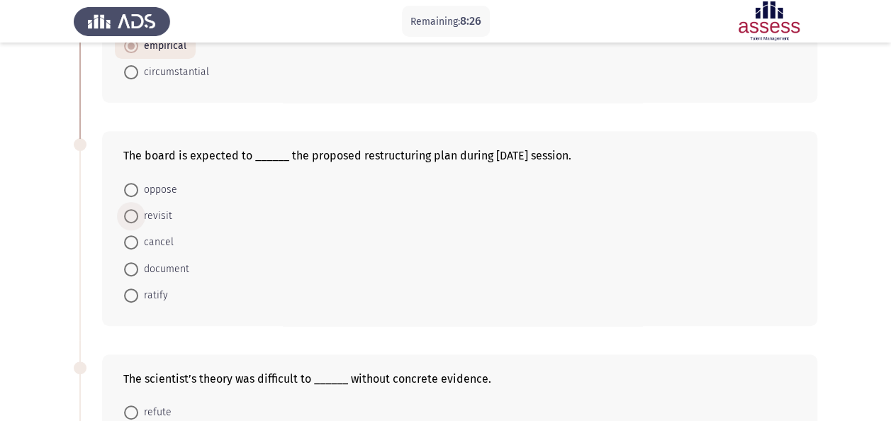
click at [159, 210] on span "revisit" at bounding box center [155, 216] width 34 height 17
click at [138, 210] on input "revisit" at bounding box center [131, 216] width 14 height 14
radio input "true"
drag, startPoint x: 867, startPoint y: 170, endPoint x: 867, endPoint y: 181, distance: 11.3
click at [867, 181] on app-assessment-container "Remaining: 8:17 Previous ASSESS English Vocabulary Next His argument was compel…" at bounding box center [445, 427] width 891 height 1161
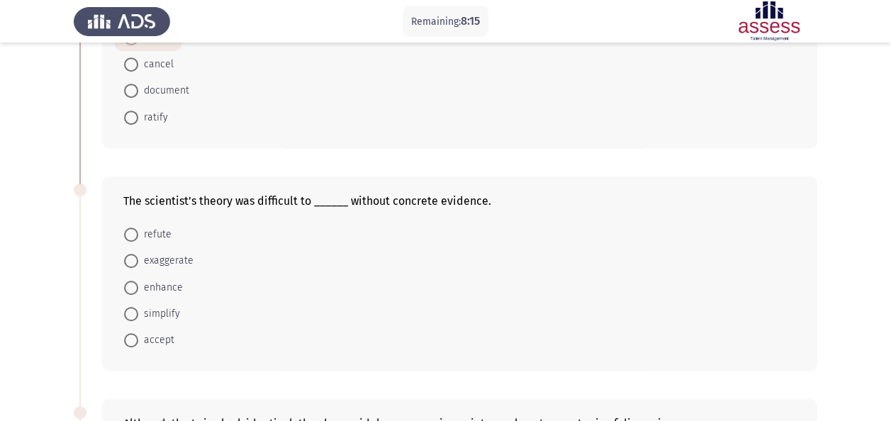
scroll to position [389, 0]
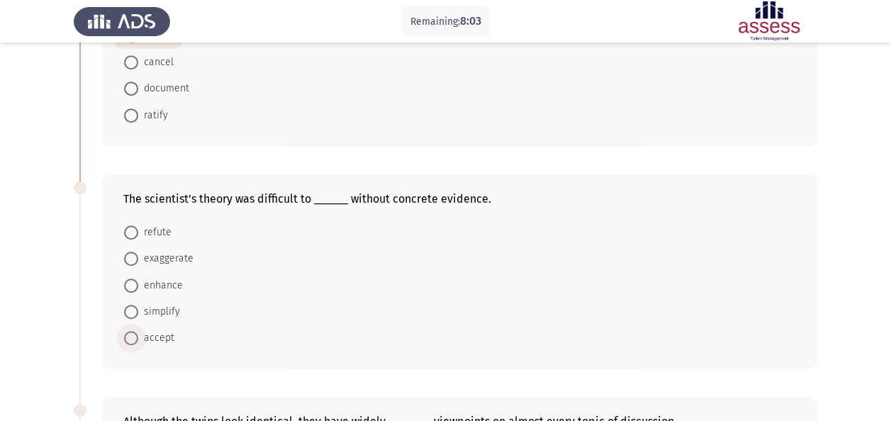
click at [149, 330] on span "accept" at bounding box center [156, 338] width 36 height 17
click at [138, 331] on input "accept" at bounding box center [131, 338] width 14 height 14
radio input "true"
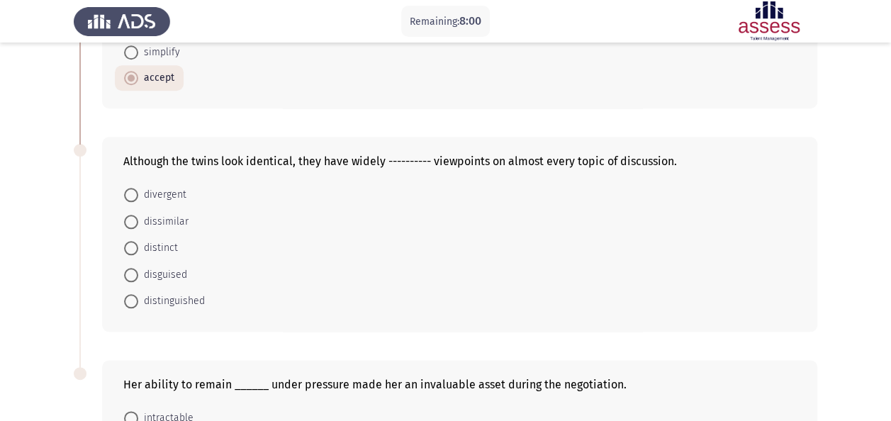
scroll to position [650, 0]
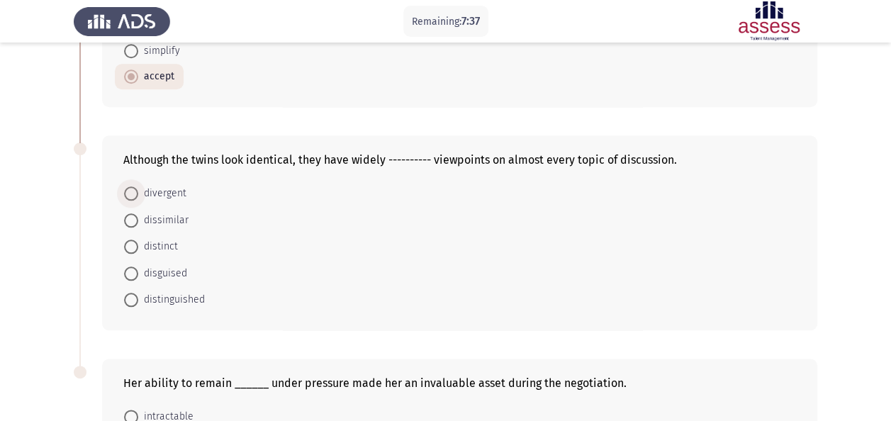
click at [142, 188] on span "divergent" at bounding box center [162, 193] width 48 height 17
click at [138, 188] on input "divergent" at bounding box center [131, 193] width 14 height 14
radio input "true"
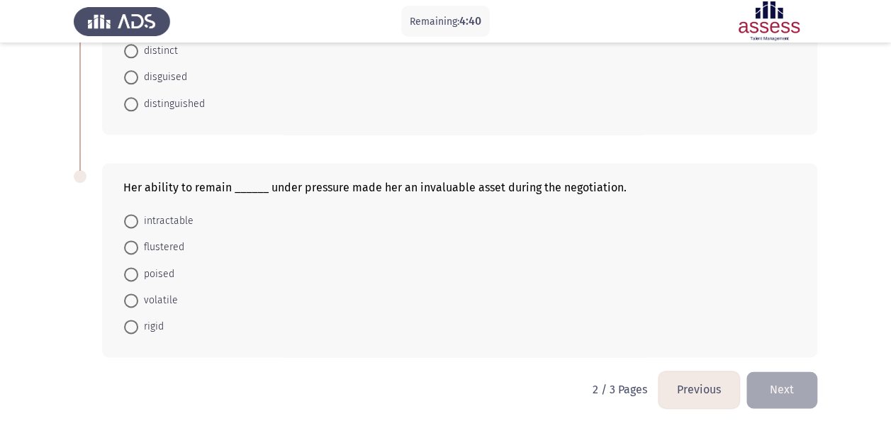
click at [146, 266] on span "poised" at bounding box center [156, 274] width 36 height 17
click at [138, 267] on input "poised" at bounding box center [131, 274] width 14 height 14
radio input "true"
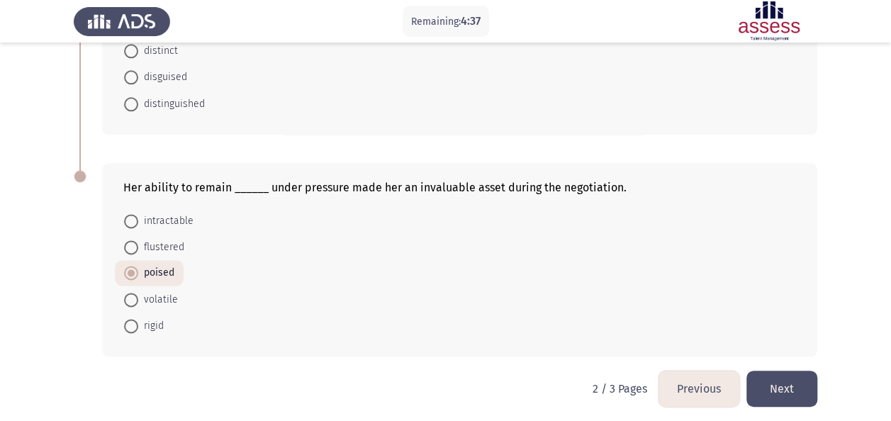
click at [787, 378] on button "Next" at bounding box center [781, 389] width 71 height 36
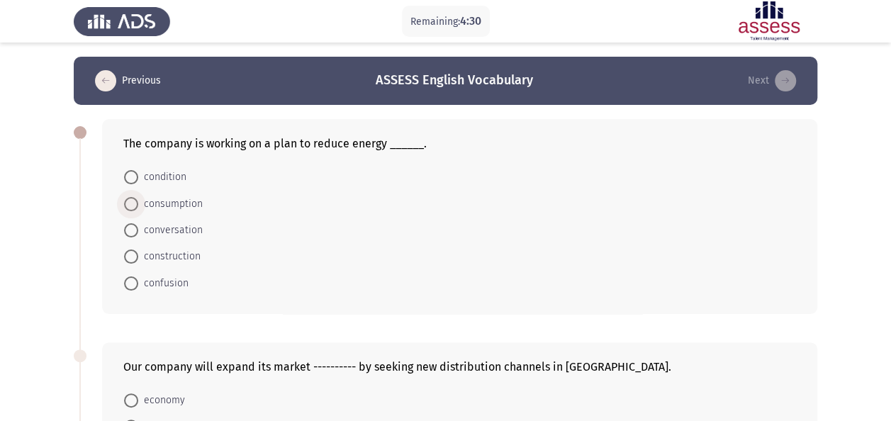
click at [167, 203] on span "consumption" at bounding box center [170, 204] width 64 height 17
click at [138, 203] on input "consumption" at bounding box center [131, 204] width 14 height 14
radio input "true"
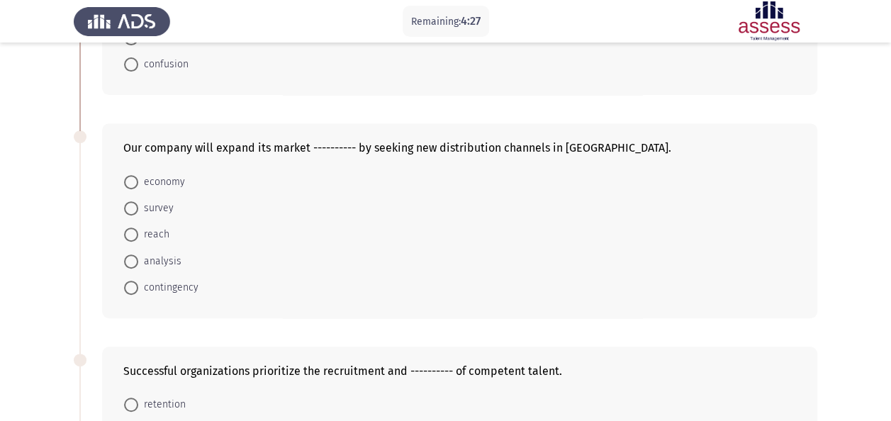
scroll to position [223, 0]
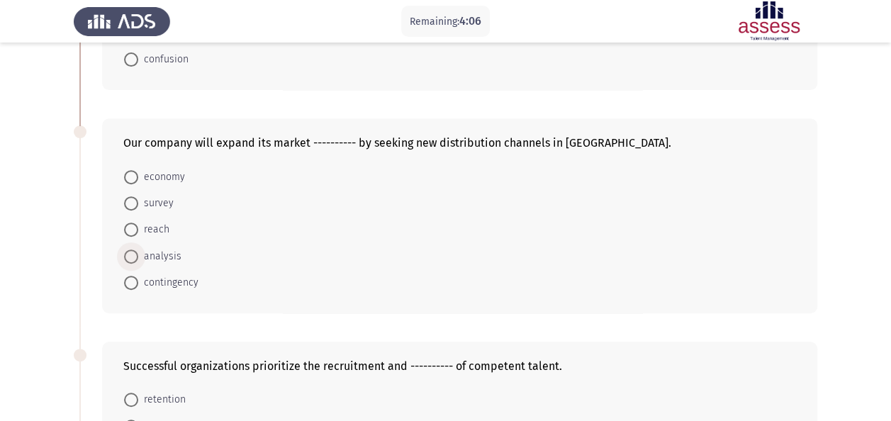
click at [164, 252] on span "analysis" at bounding box center [159, 256] width 43 height 17
click at [138, 252] on input "analysis" at bounding box center [131, 256] width 14 height 14
radio input "true"
click at [144, 231] on span "reach" at bounding box center [153, 229] width 31 height 17
click at [138, 231] on input "reach" at bounding box center [131, 230] width 14 height 14
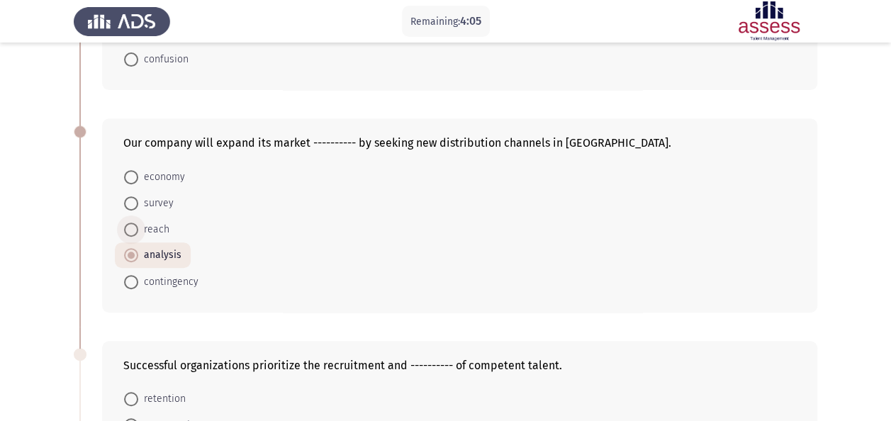
radio input "true"
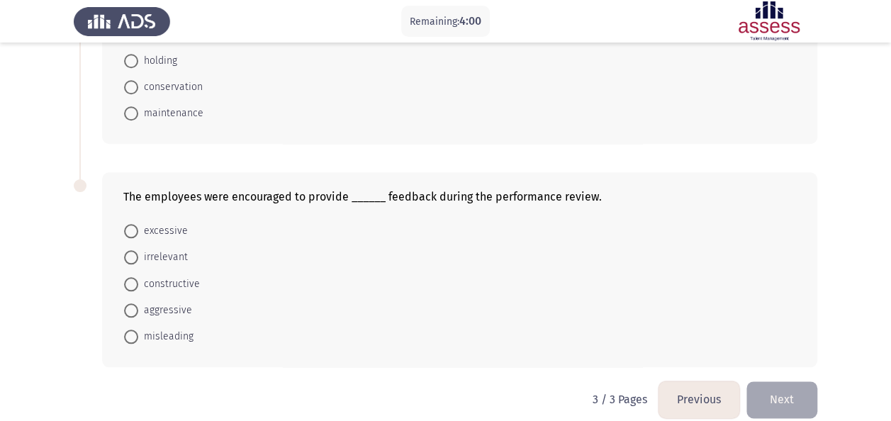
scroll to position [625, 0]
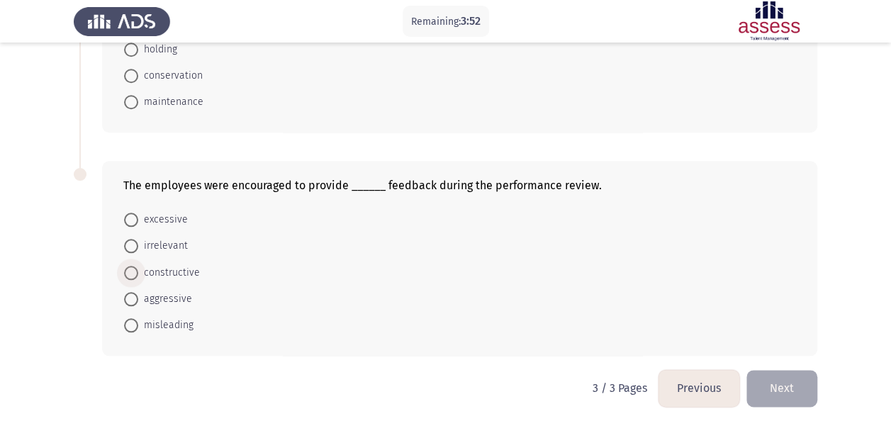
click at [160, 271] on span "constructive" at bounding box center [169, 272] width 62 height 17
click at [138, 271] on input "constructive" at bounding box center [131, 273] width 14 height 14
radio input "true"
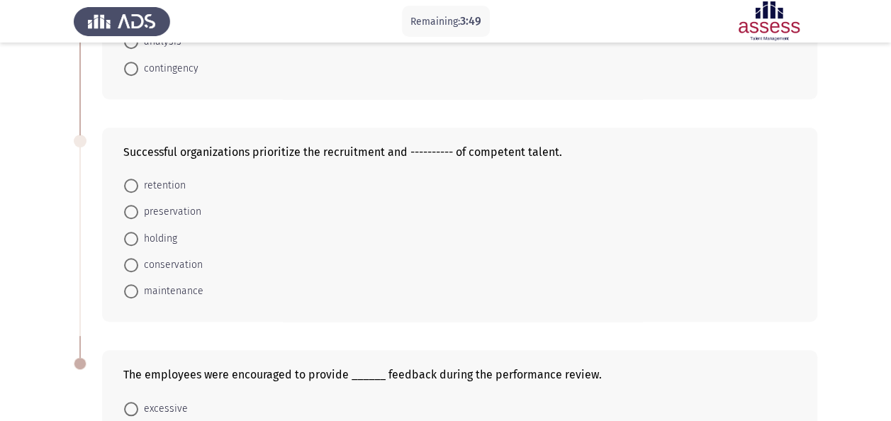
scroll to position [434, 0]
click at [143, 180] on span "retention" at bounding box center [161, 187] width 47 height 17
click at [138, 180] on input "retention" at bounding box center [131, 187] width 14 height 14
radio input "true"
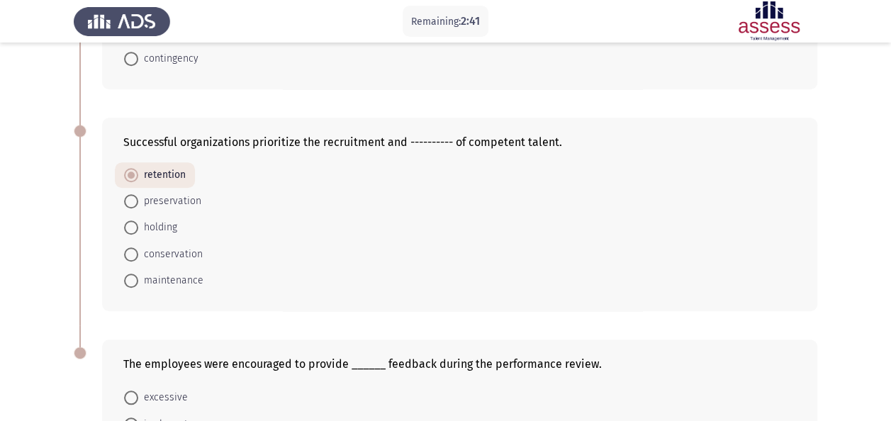
scroll to position [624, 0]
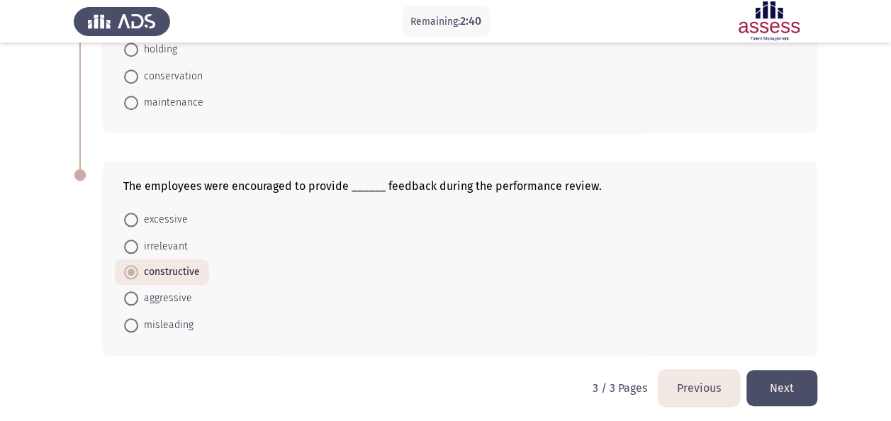
click at [785, 381] on button "Next" at bounding box center [781, 388] width 71 height 36
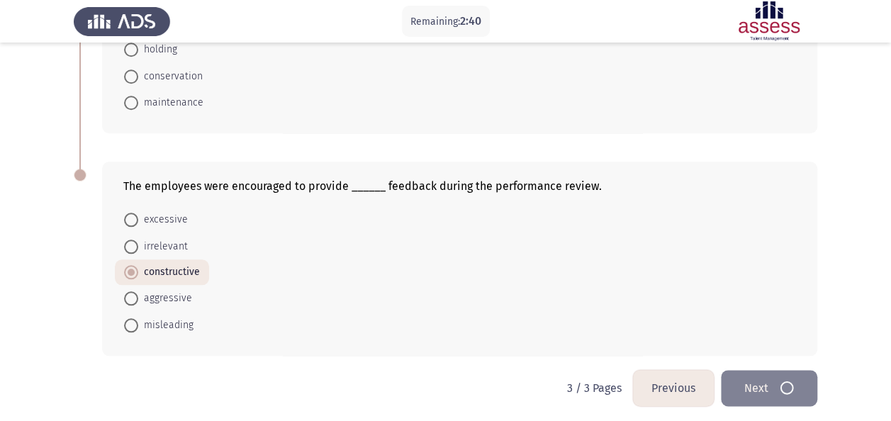
scroll to position [0, 0]
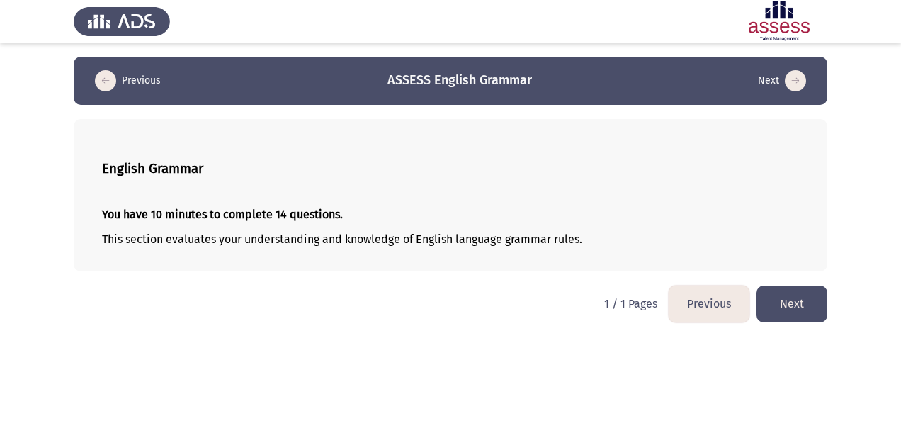
click at [775, 305] on button "Next" at bounding box center [792, 304] width 71 height 36
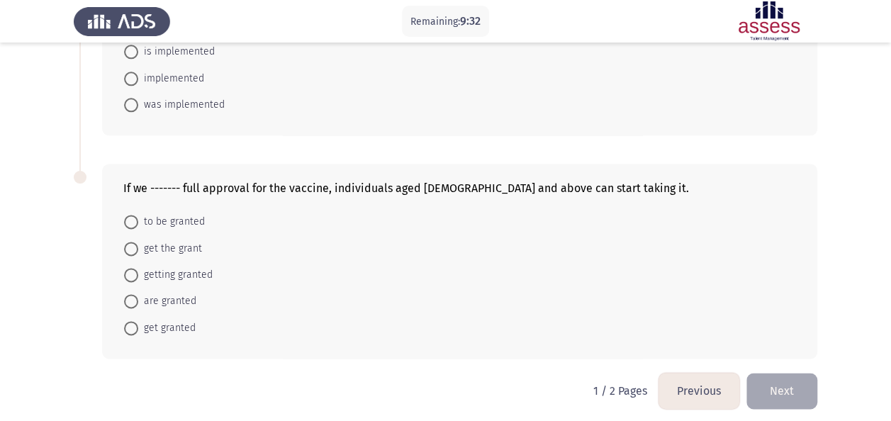
scroll to position [818, 0]
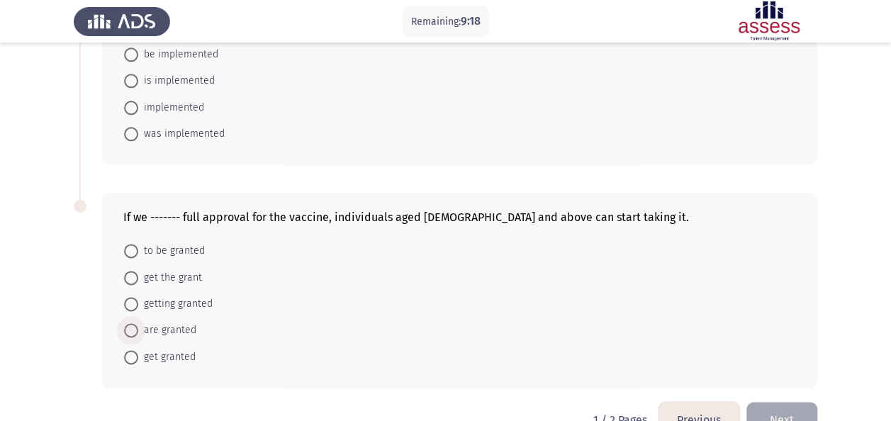
click at [157, 322] on span "are granted" at bounding box center [167, 330] width 58 height 17
click at [138, 323] on input "are granted" at bounding box center [131, 330] width 14 height 14
radio input "true"
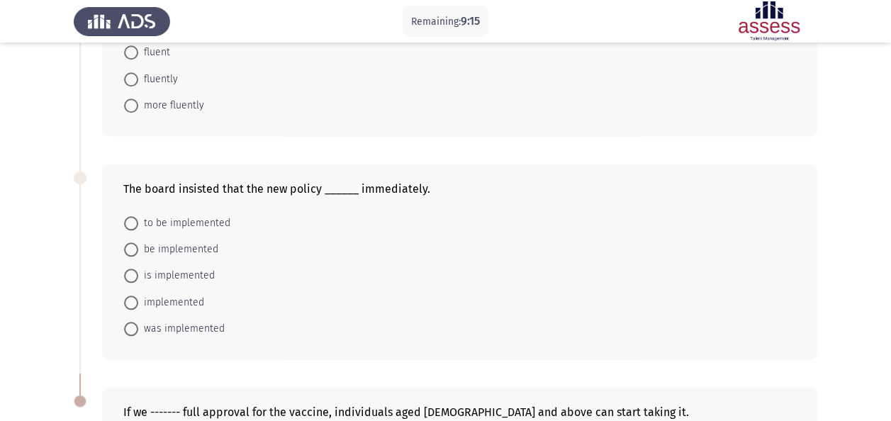
scroll to position [621, 0]
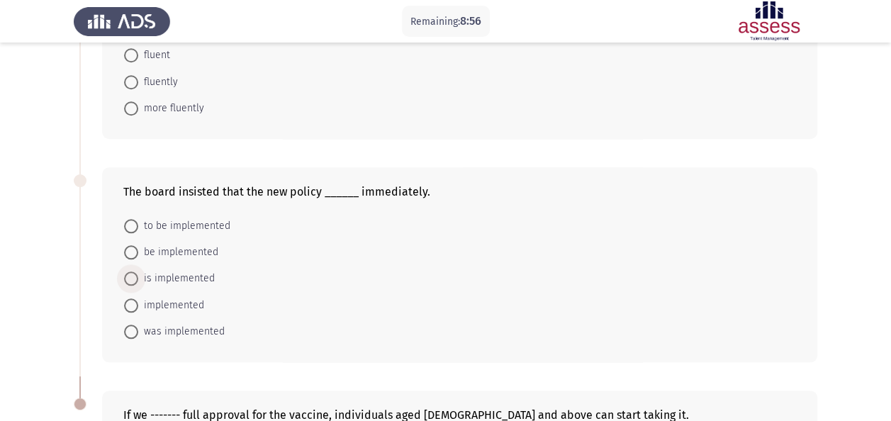
click at [159, 276] on span "is implemented" at bounding box center [176, 278] width 77 height 17
click at [138, 276] on input "is implemented" at bounding box center [131, 278] width 14 height 14
radio input "true"
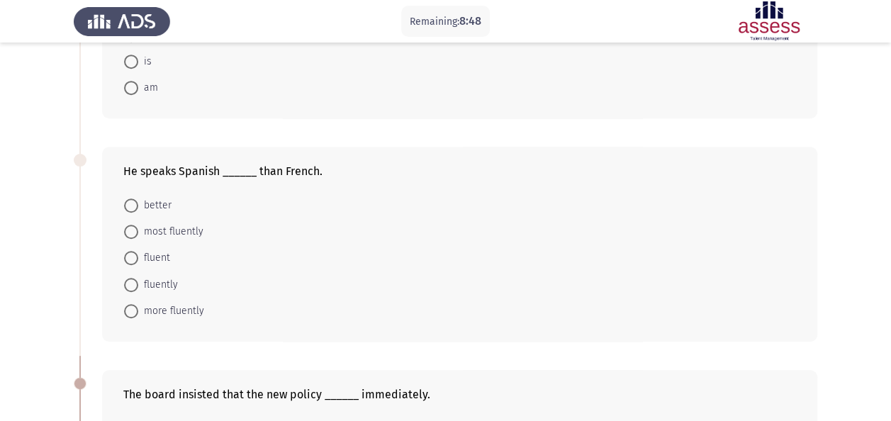
scroll to position [417, 0]
click at [149, 208] on span "better" at bounding box center [154, 206] width 33 height 17
click at [138, 208] on input "better" at bounding box center [131, 207] width 14 height 14
radio input "true"
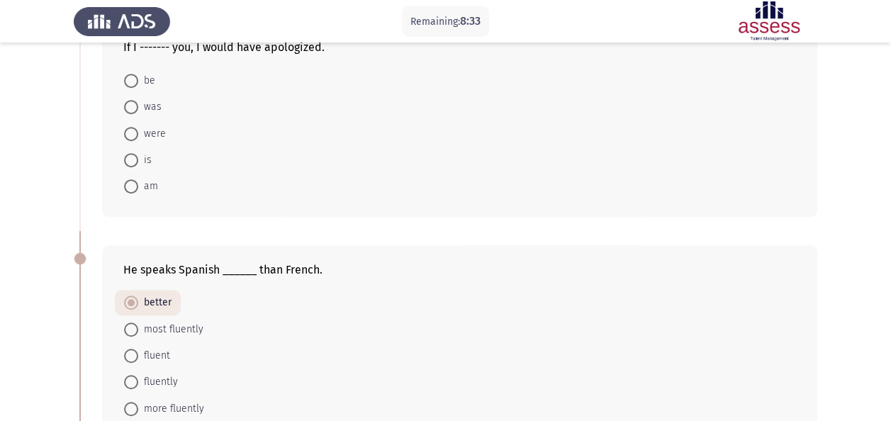
scroll to position [346, 0]
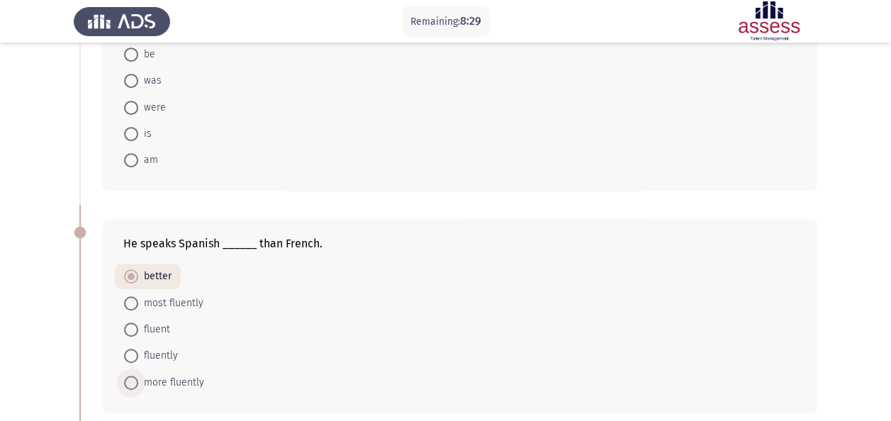
click at [136, 377] on span at bounding box center [131, 383] width 14 height 14
click at [136, 377] on input "more fluently" at bounding box center [131, 383] width 14 height 14
radio input "true"
click at [129, 272] on span at bounding box center [131, 278] width 14 height 14
click at [129, 272] on input "better" at bounding box center [131, 278] width 14 height 14
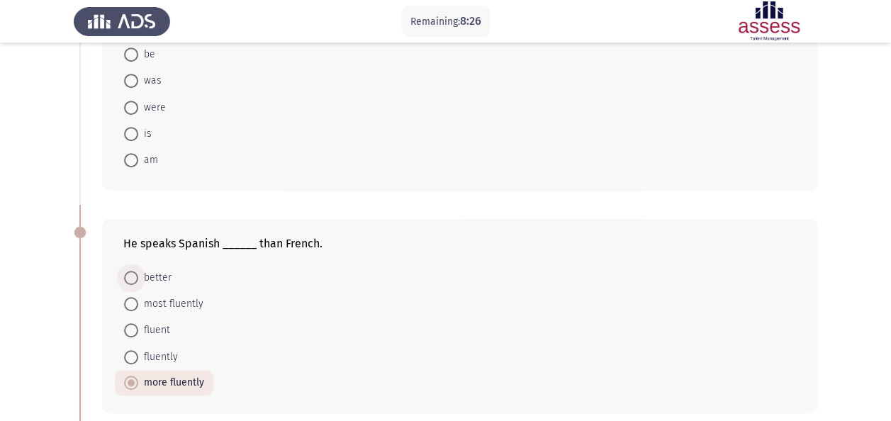
radio input "true"
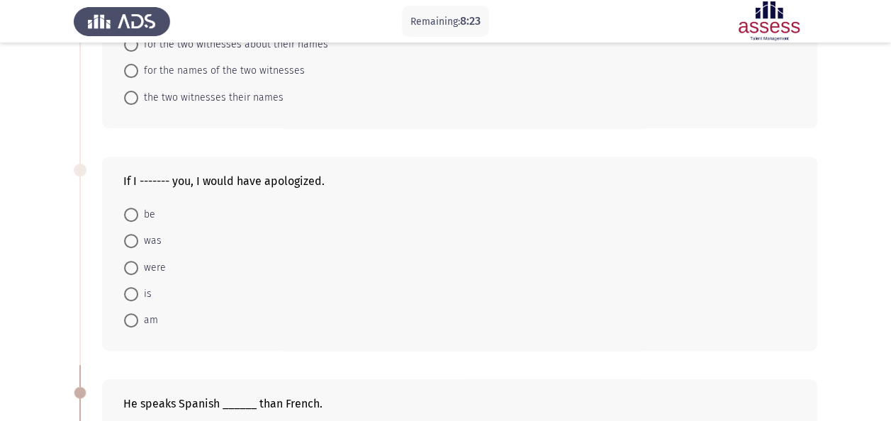
scroll to position [188, 0]
click at [135, 268] on span at bounding box center [131, 266] width 14 height 14
click at [135, 268] on input "were" at bounding box center [131, 266] width 14 height 14
radio input "true"
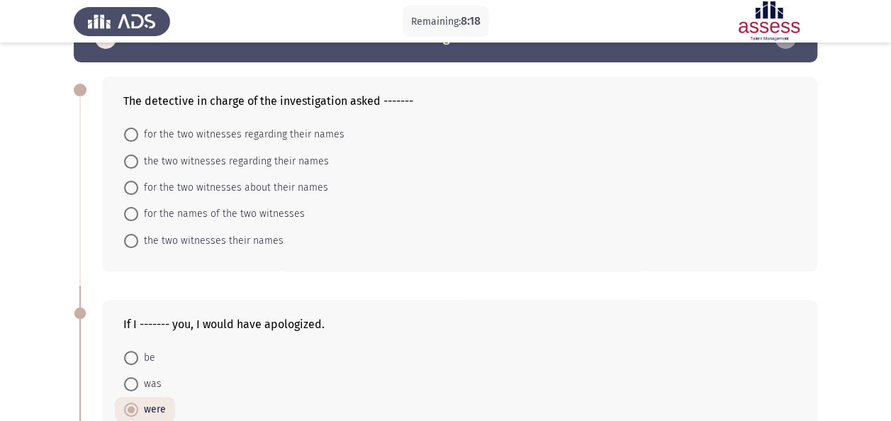
scroll to position [41, 0]
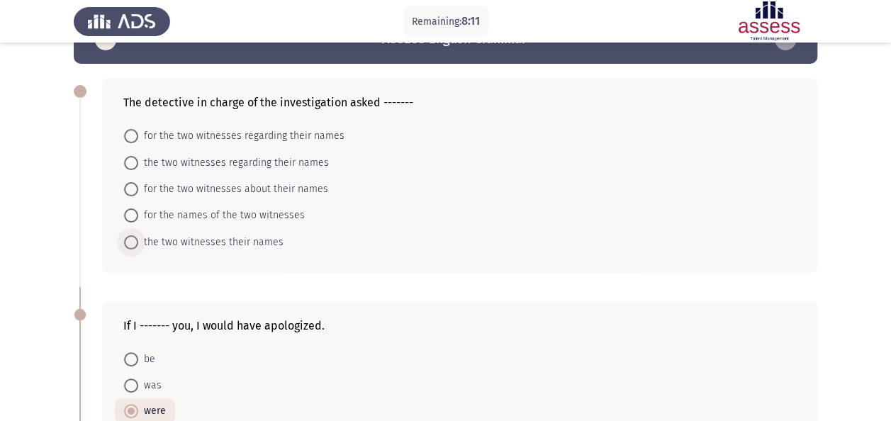
click at [179, 236] on span "the two witnesses their names" at bounding box center [210, 242] width 145 height 17
click at [138, 236] on input "the two witnesses their names" at bounding box center [131, 242] width 14 height 14
radio input "true"
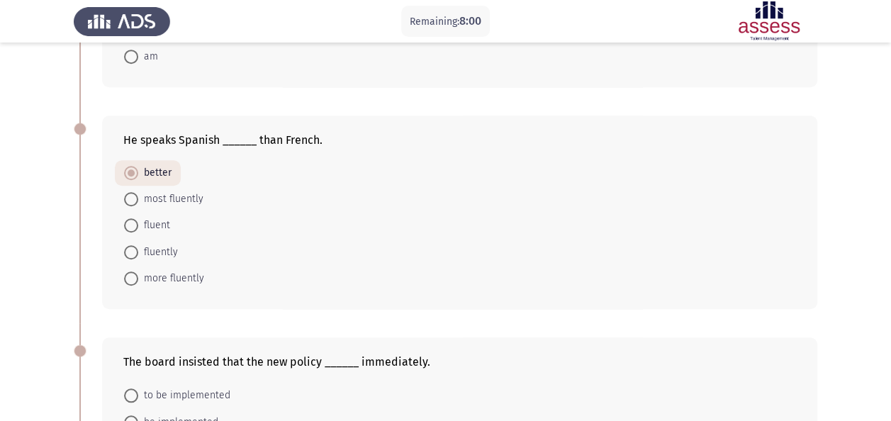
scroll to position [446, 0]
click at [124, 277] on span at bounding box center [131, 280] width 14 height 14
click at [124, 277] on input "more fluently" at bounding box center [131, 280] width 14 height 14
radio input "true"
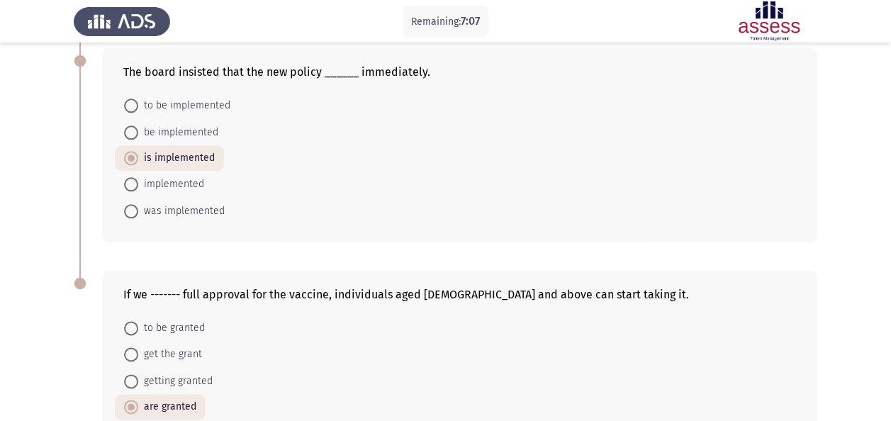
scroll to position [845, 0]
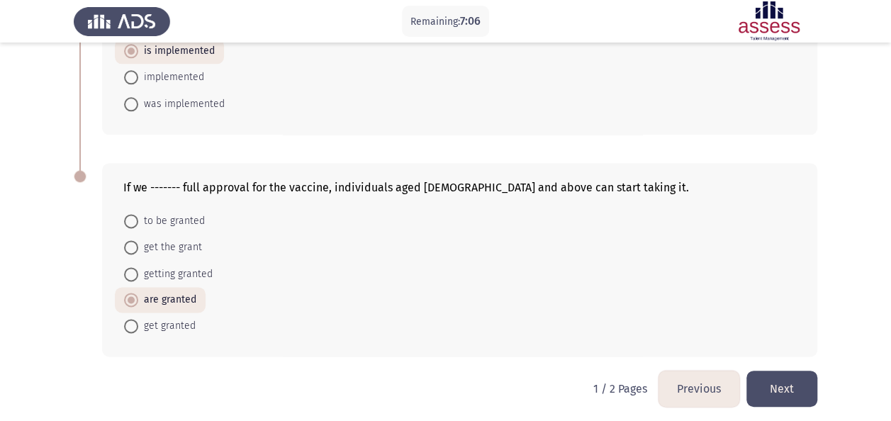
click at [774, 383] on button "Next" at bounding box center [781, 389] width 71 height 36
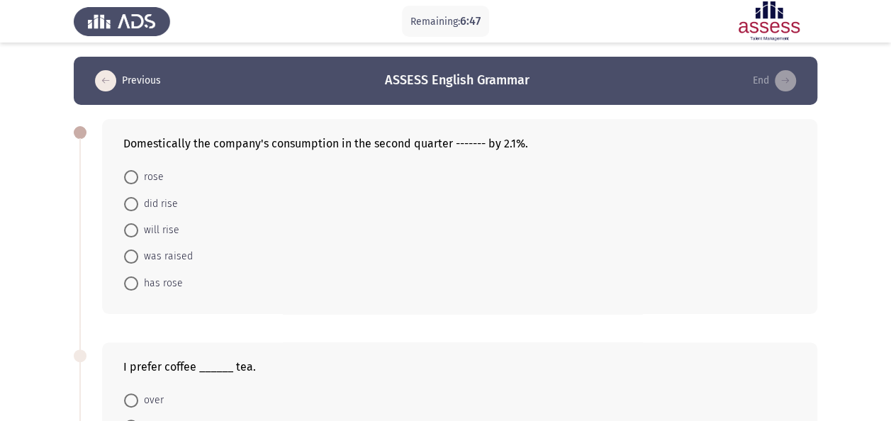
click at [158, 287] on span "has rose" at bounding box center [160, 283] width 45 height 17
click at [138, 287] on input "has rose" at bounding box center [131, 283] width 14 height 14
radio input "true"
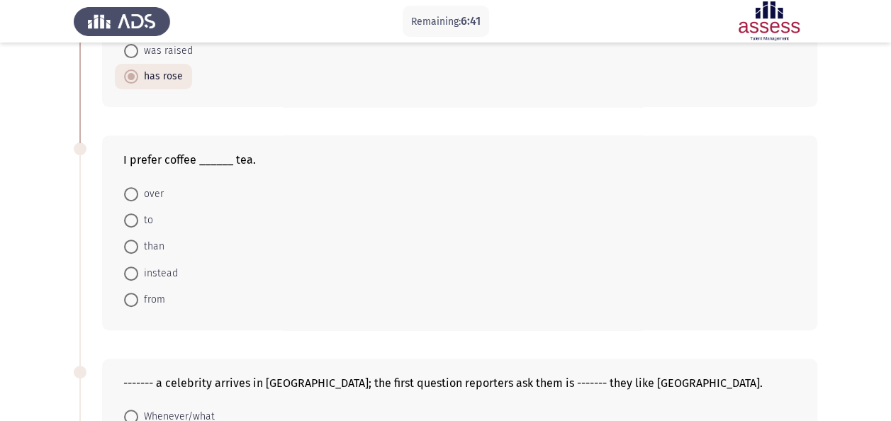
scroll to position [207, 0]
click at [155, 198] on span "over" at bounding box center [151, 192] width 26 height 17
click at [138, 198] on input "over" at bounding box center [131, 193] width 14 height 14
radio input "true"
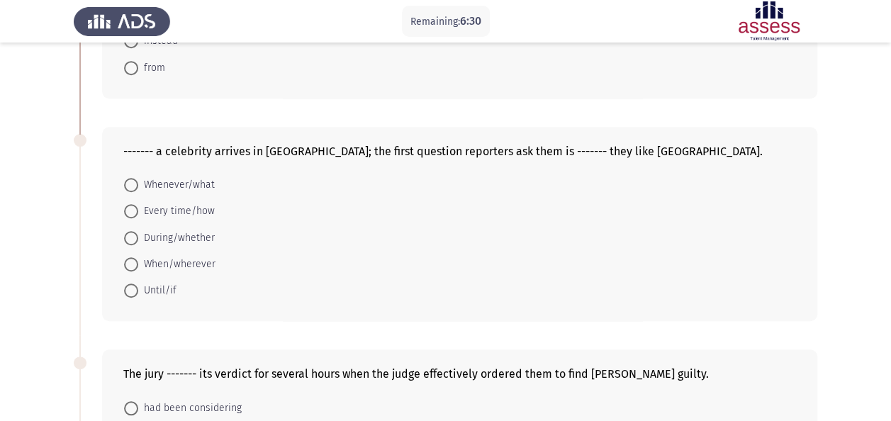
scroll to position [440, 0]
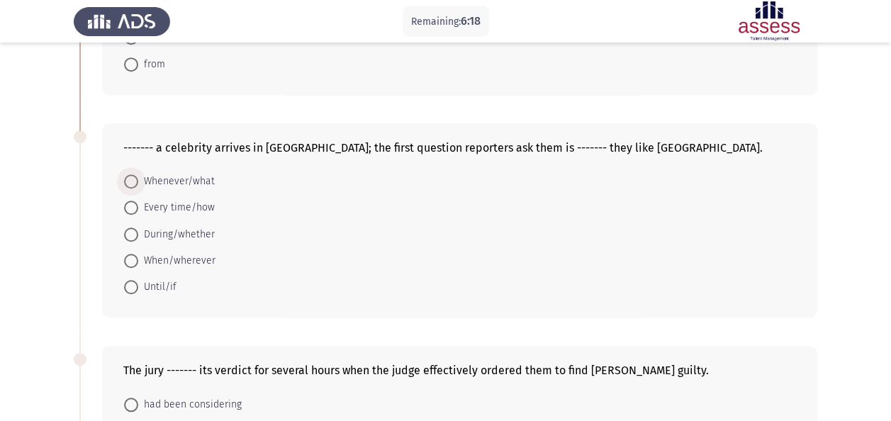
click at [164, 173] on span "Whenever/what" at bounding box center [176, 181] width 77 height 17
click at [138, 174] on input "Whenever/what" at bounding box center [131, 181] width 14 height 14
radio input "true"
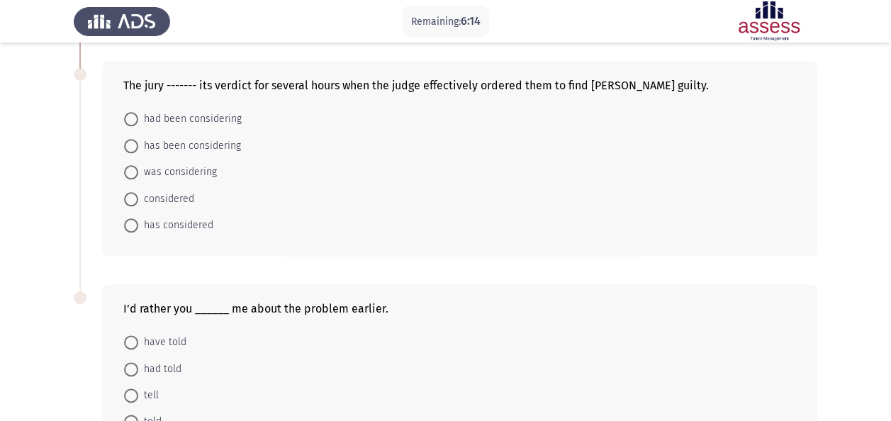
scroll to position [726, 0]
click at [191, 142] on span "has been considering" at bounding box center [189, 144] width 103 height 17
click at [138, 142] on input "has been considering" at bounding box center [131, 144] width 14 height 14
radio input "true"
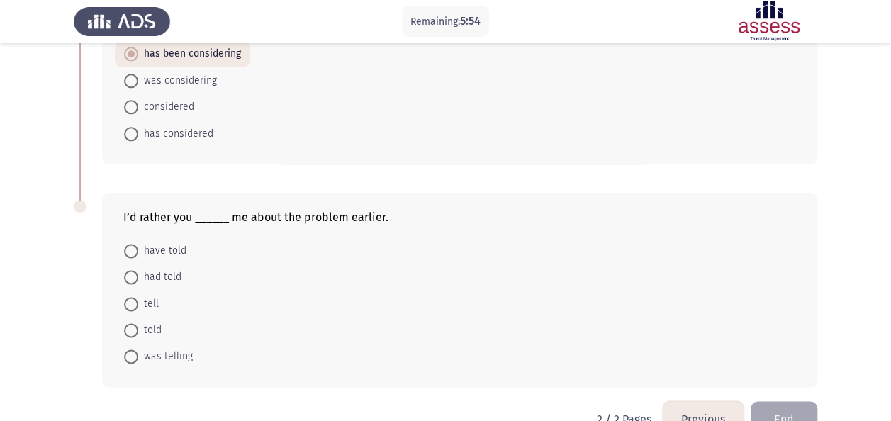
scroll to position [845, 0]
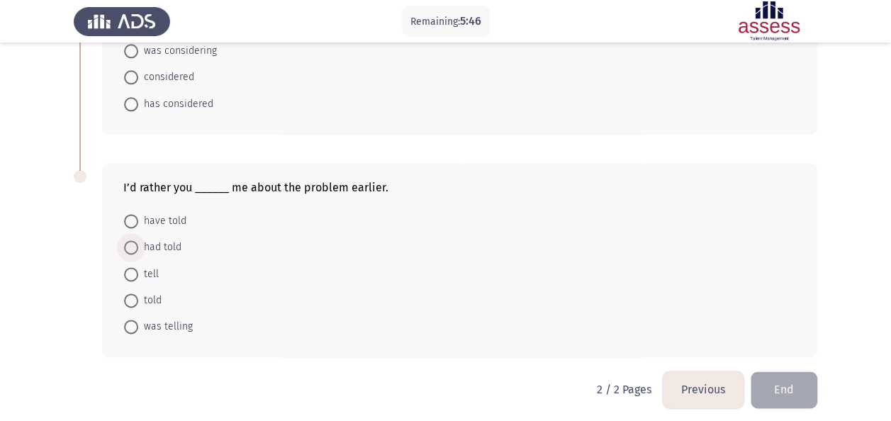
click at [152, 239] on span "had told" at bounding box center [159, 247] width 43 height 17
click at [138, 240] on input "had told" at bounding box center [131, 247] width 14 height 14
radio input "true"
drag, startPoint x: 887, startPoint y: 340, endPoint x: 895, endPoint y: 296, distance: 44.6
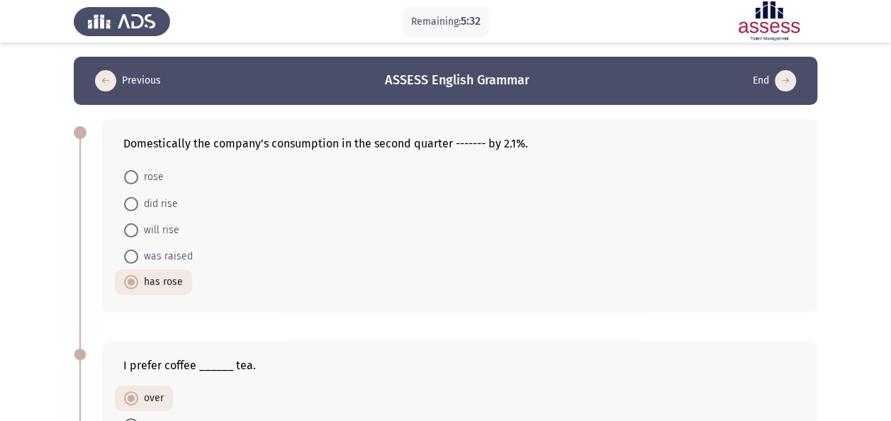
scroll to position [12, 0]
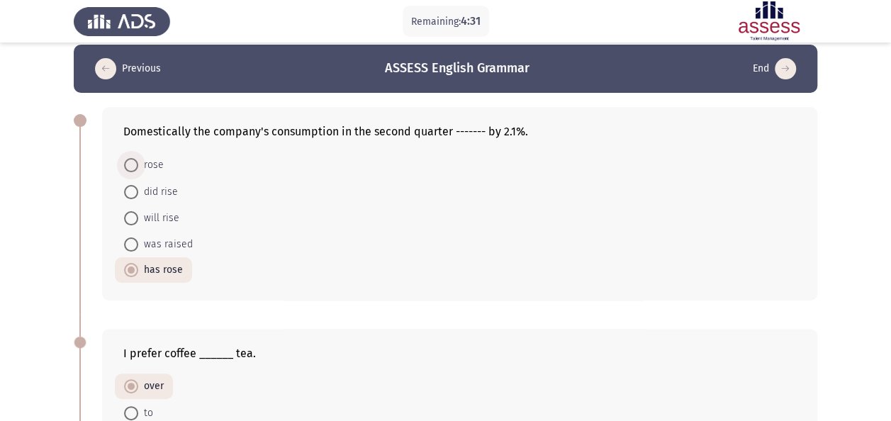
click at [146, 163] on span "rose" at bounding box center [151, 165] width 26 height 17
click at [138, 163] on input "rose" at bounding box center [131, 165] width 14 height 14
radio input "true"
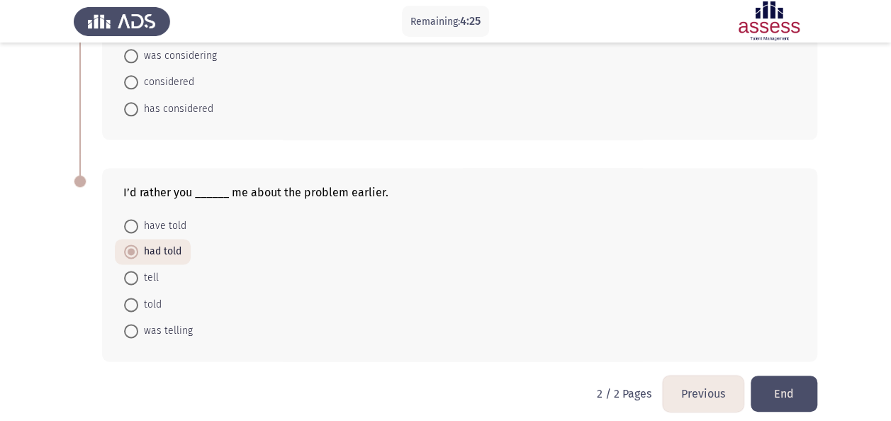
scroll to position [845, 0]
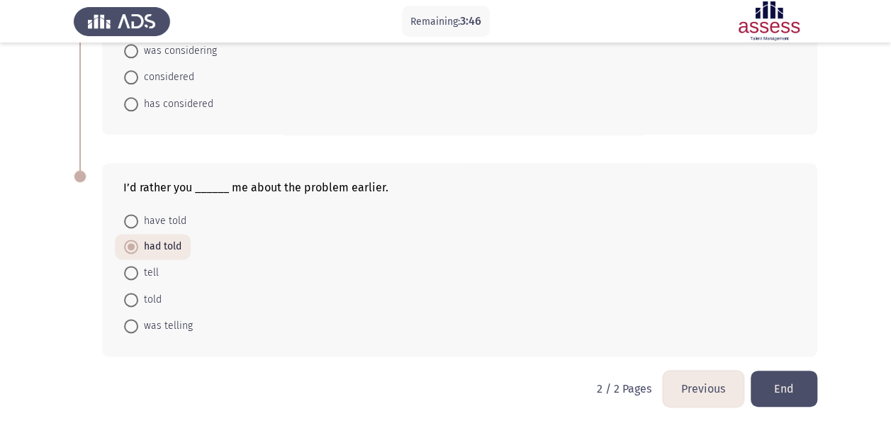
click at [786, 393] on button "End" at bounding box center [783, 389] width 67 height 36
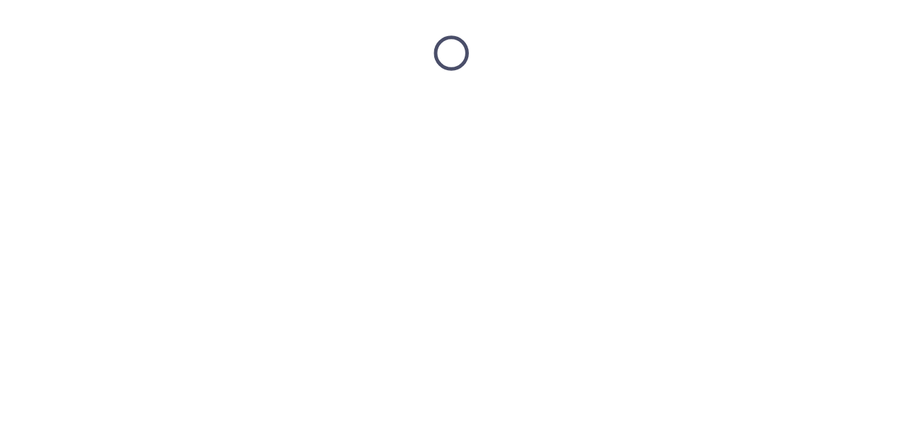
scroll to position [0, 0]
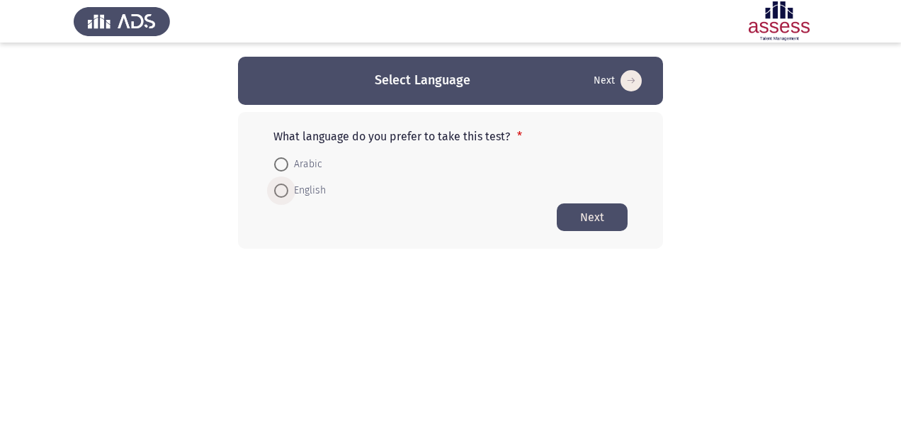
click at [303, 190] on span "English" at bounding box center [307, 190] width 38 height 17
click at [288, 190] on input "English" at bounding box center [281, 191] width 14 height 14
radio input "true"
click at [582, 217] on button "Next" at bounding box center [592, 217] width 71 height 28
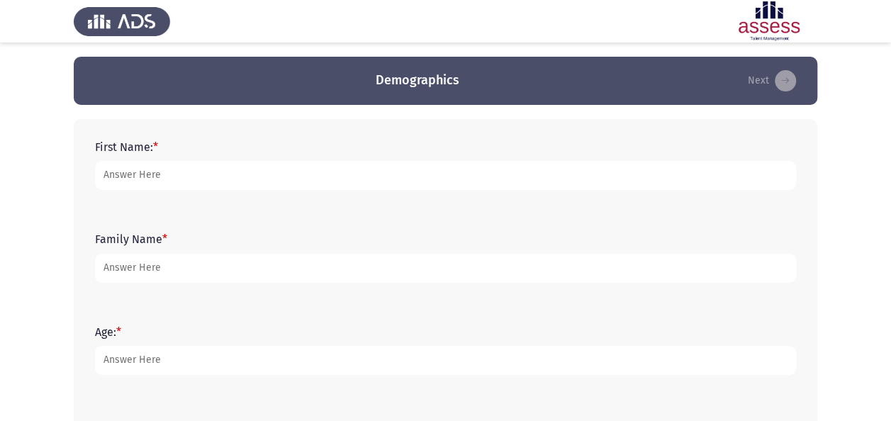
click at [264, 157] on form "First Name: *" at bounding box center [445, 165] width 701 height 50
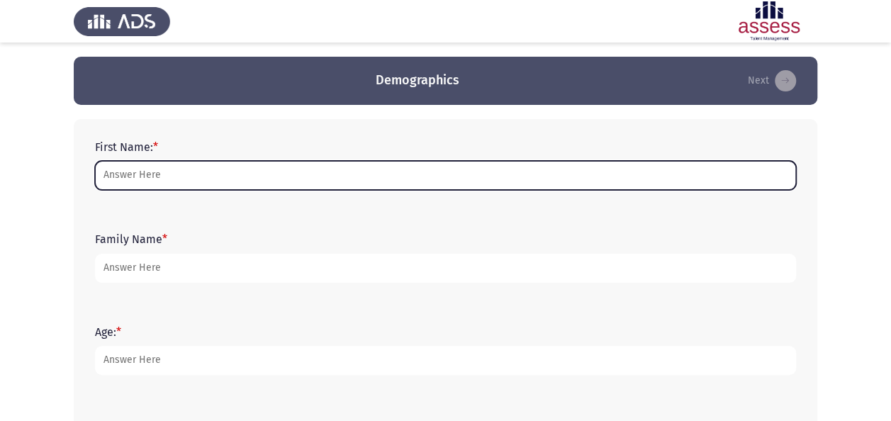
click at [218, 167] on input "First Name: *" at bounding box center [445, 175] width 701 height 29
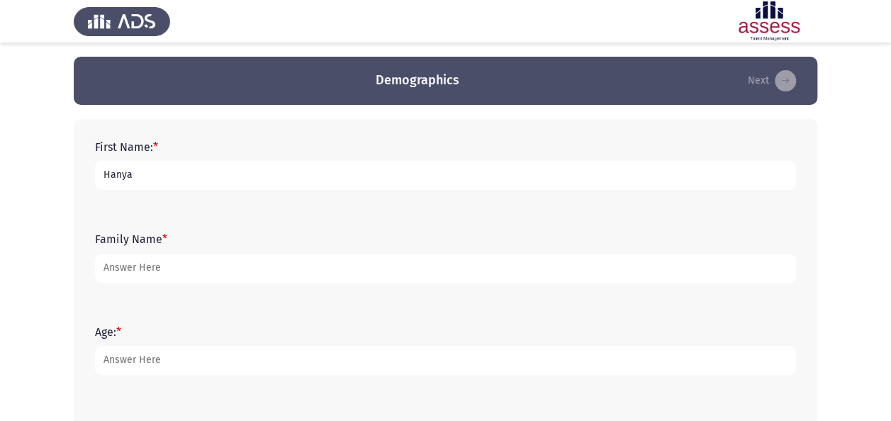
type input "Hanya"
type input "[PERSON_NAME]"
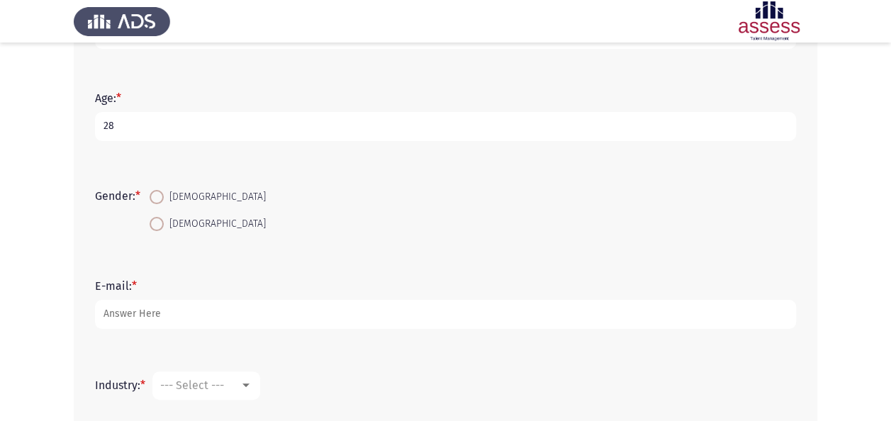
scroll to position [276, 0]
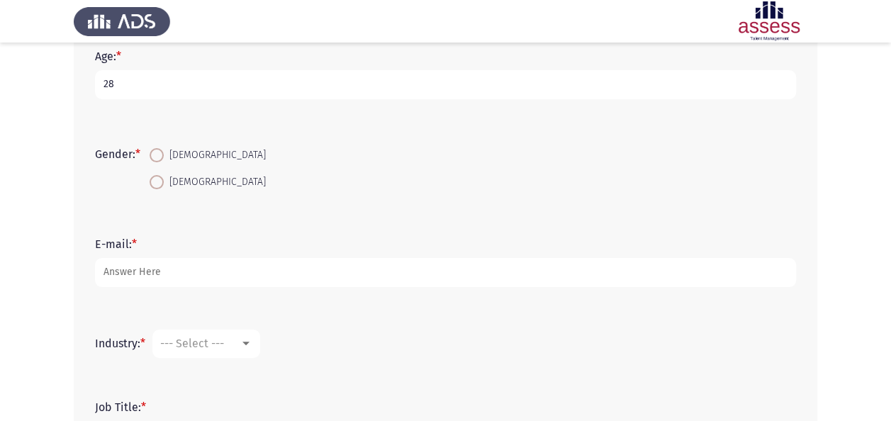
type input "28"
click at [182, 184] on span "[DEMOGRAPHIC_DATA]" at bounding box center [215, 182] width 102 height 17
click at [164, 184] on input "[DEMOGRAPHIC_DATA]" at bounding box center [157, 182] width 14 height 14
radio input "true"
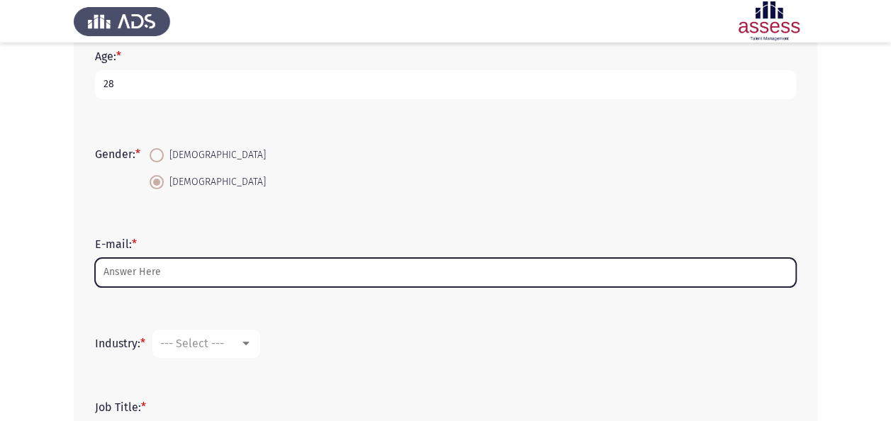
click at [181, 261] on input "E-mail: *" at bounding box center [445, 272] width 701 height 29
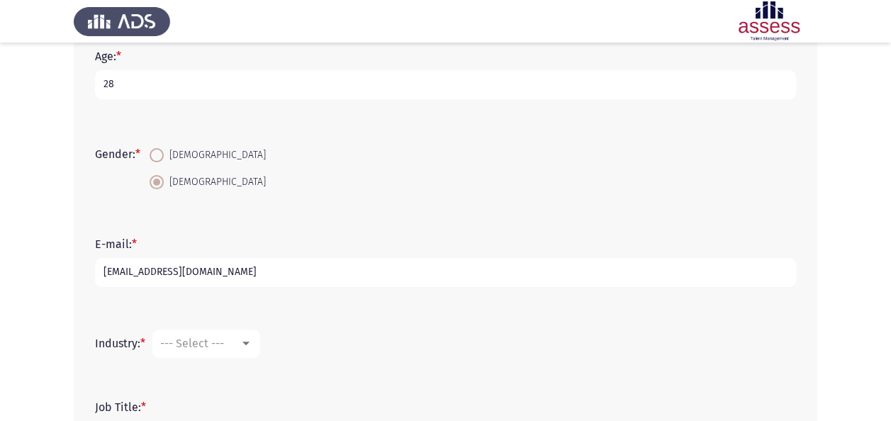
type input "[EMAIL_ADDRESS][DOMAIN_NAME]"
click at [231, 346] on div "--- Select ---" at bounding box center [199, 343] width 79 height 13
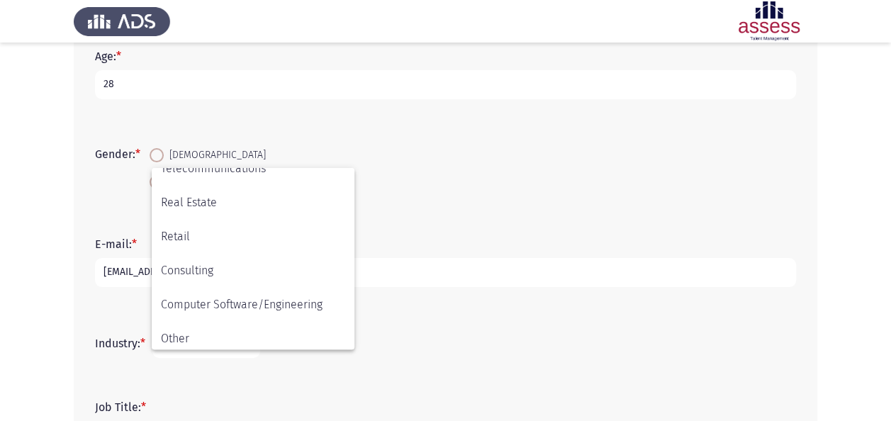
scroll to position [465, 0]
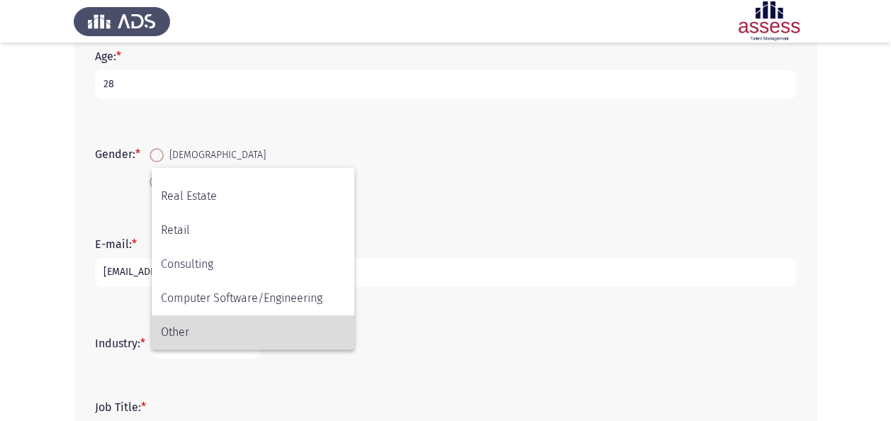
click at [284, 323] on span "Other" at bounding box center [253, 332] width 184 height 34
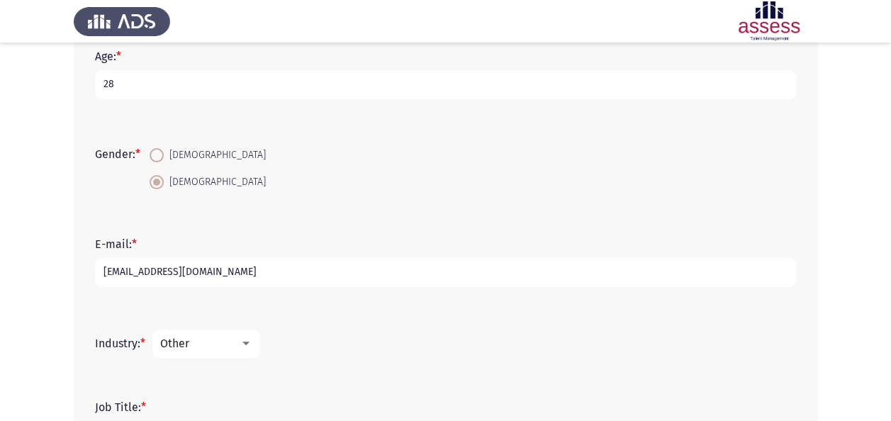
scroll to position [396, 0]
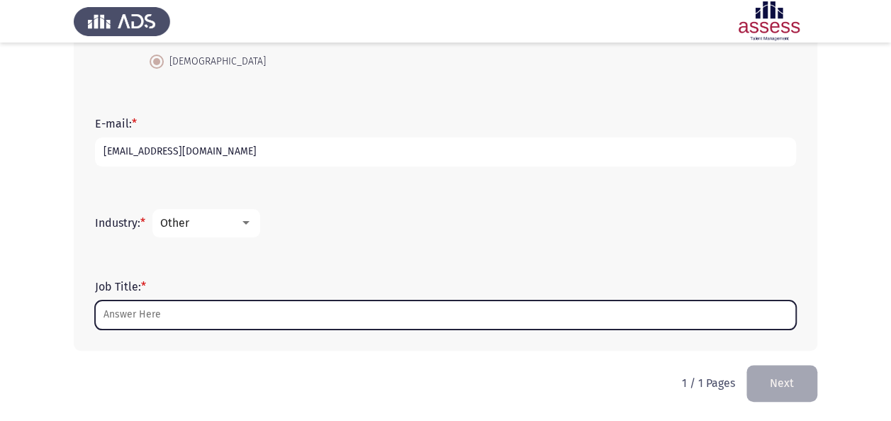
click at [166, 326] on input "Job Title: *" at bounding box center [445, 314] width 701 height 29
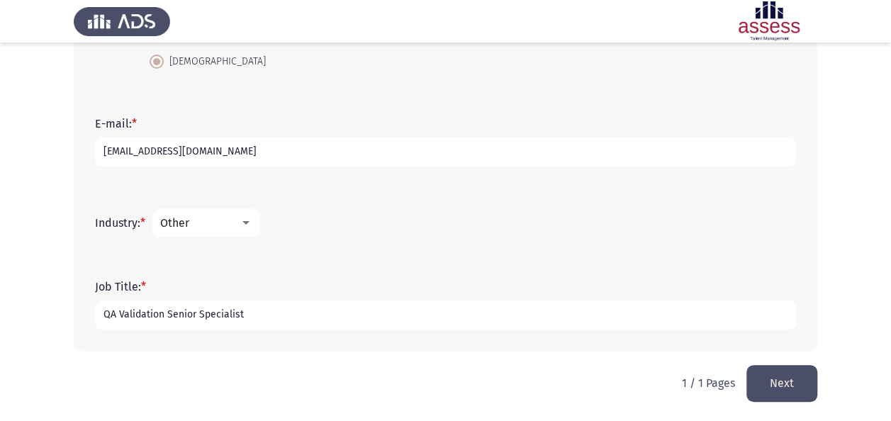
type input "QA Validation Senior Specialist"
click at [806, 373] on button "Next" at bounding box center [781, 383] width 71 height 36
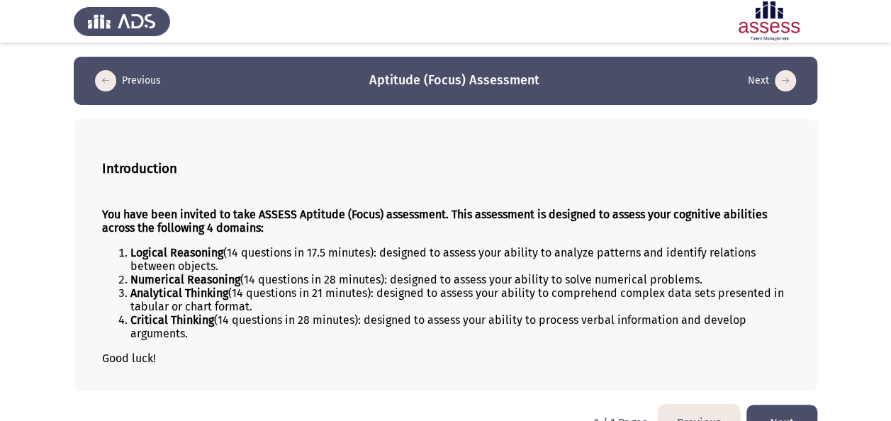
scroll to position [32, 0]
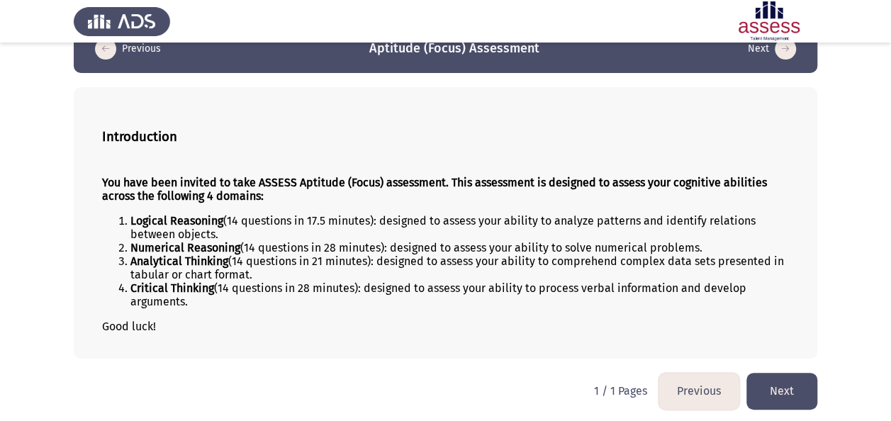
drag, startPoint x: 177, startPoint y: 218, endPoint x: 126, endPoint y: 333, distance: 125.6
click at [126, 333] on div "You have been invited to take ASSESS Aptitude (Focus) assessment. This assessme…" at bounding box center [445, 254] width 687 height 180
click at [178, 298] on li "Critical Thinking (14 questions in 28 minutes): designed to assess your ability…" at bounding box center [459, 294] width 658 height 27
click at [777, 398] on button "Next" at bounding box center [781, 391] width 71 height 36
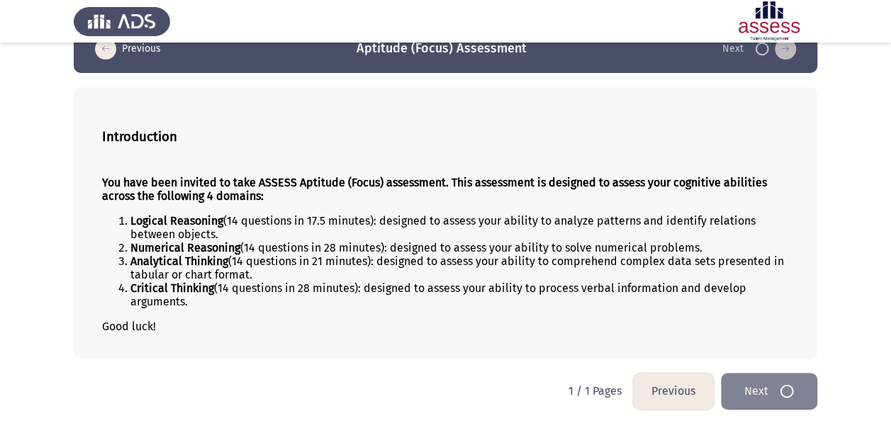
scroll to position [0, 0]
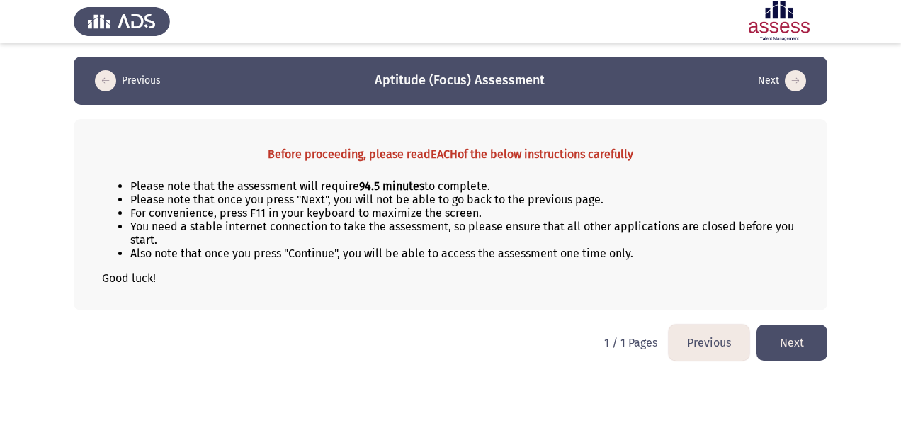
click at [780, 347] on button "Next" at bounding box center [792, 343] width 71 height 36
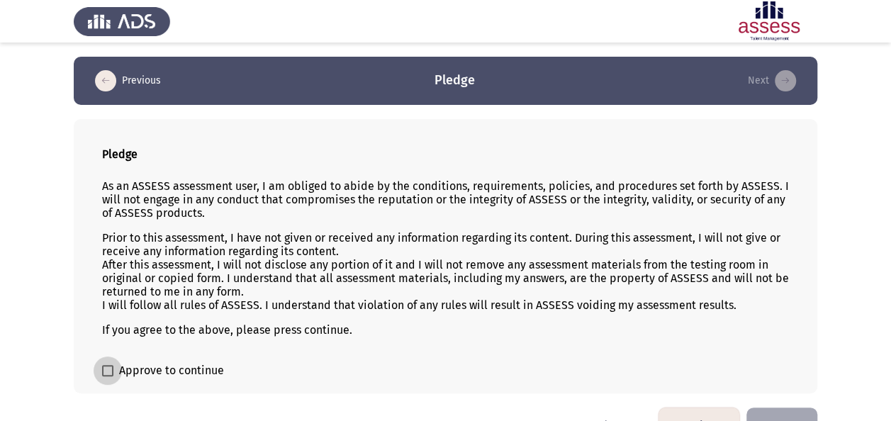
click at [149, 364] on span "Approve to continue" at bounding box center [171, 370] width 105 height 17
click at [108, 376] on input "Approve to continue" at bounding box center [107, 376] width 1 height 1
checkbox input "true"
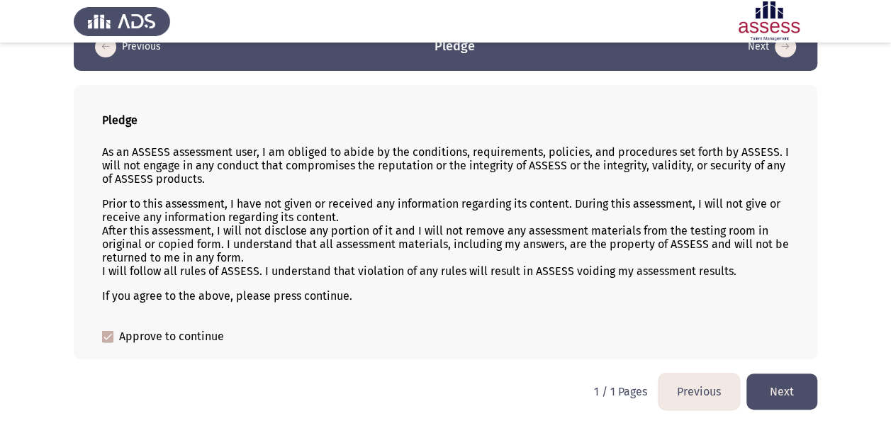
click at [794, 376] on button "Next" at bounding box center [781, 391] width 71 height 36
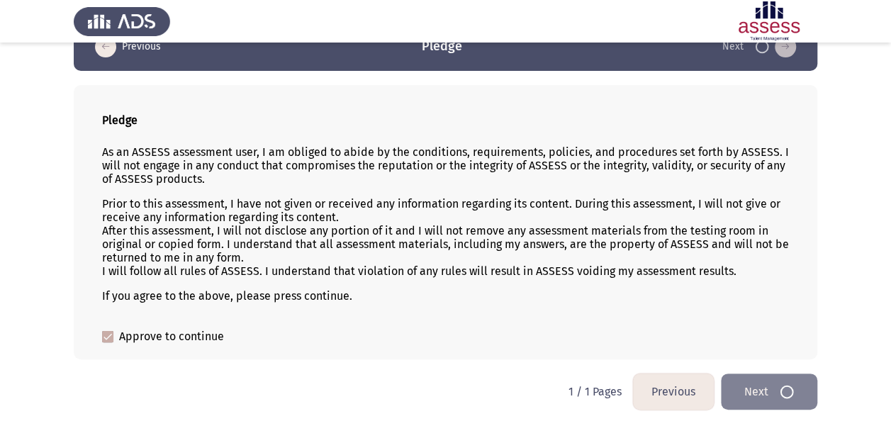
scroll to position [0, 0]
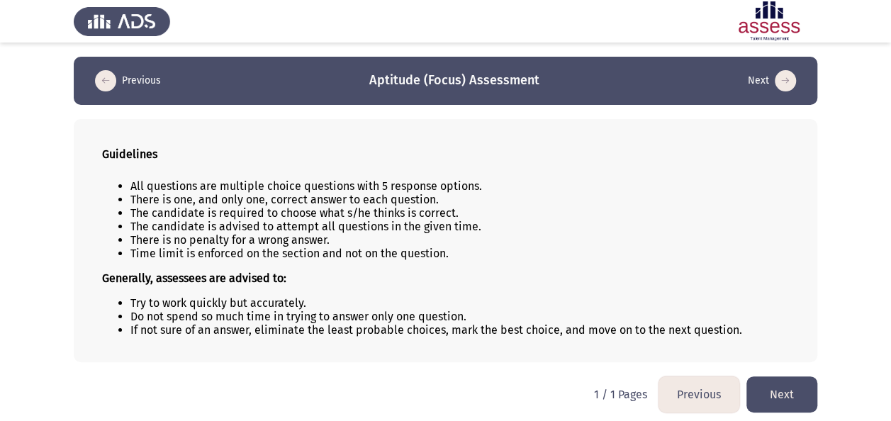
click at [804, 390] on button "Next" at bounding box center [781, 394] width 71 height 36
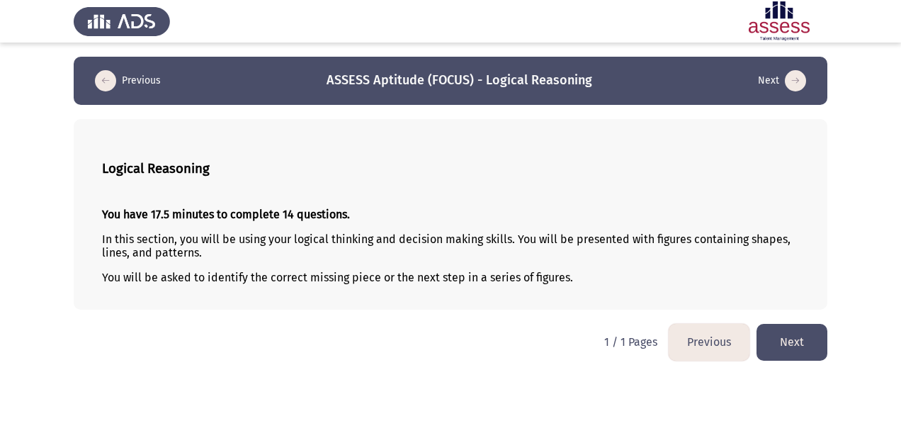
click at [787, 333] on button "Next" at bounding box center [792, 342] width 71 height 36
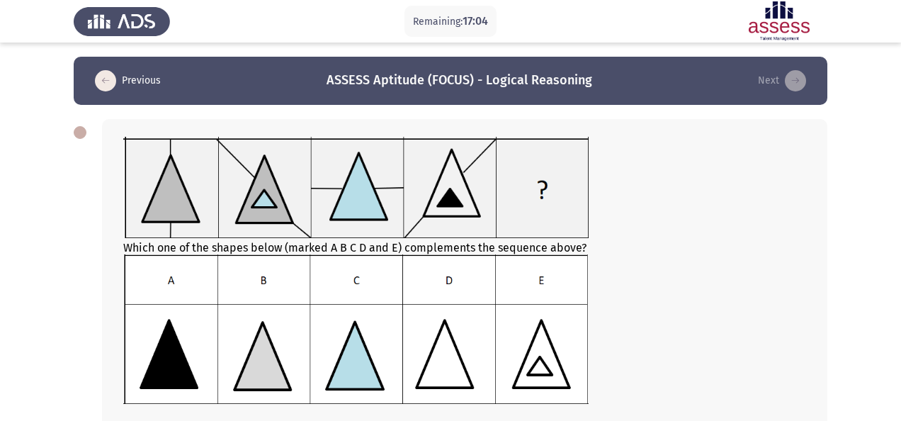
click at [133, 156] on div "Which one of the shapes below (marked A B C D and E) complements the sequence a…" at bounding box center [464, 272] width 683 height 270
drag, startPoint x: 901, startPoint y: 100, endPoint x: 897, endPoint y: 165, distance: 65.3
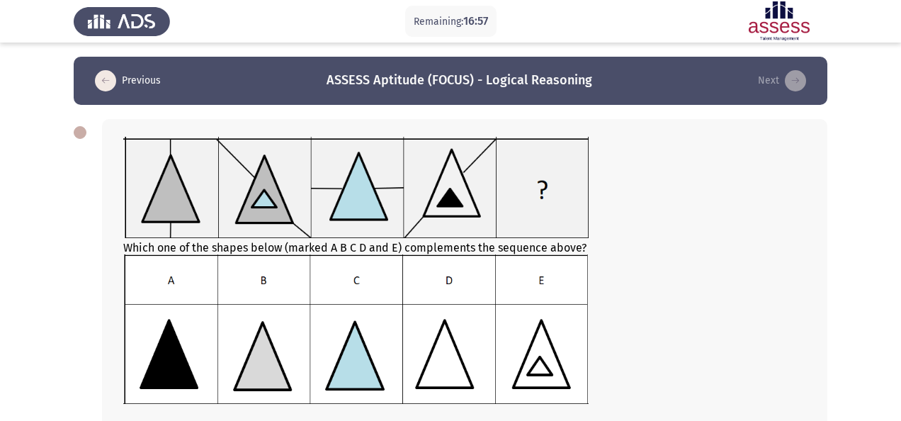
click at [897, 165] on app-assessment-container "Remaining: 16:57 Previous ASSESS Aptitude (FOCUS) - Logical Reasoning Next Whic…" at bounding box center [450, 320] width 901 height 527
radio input "true"
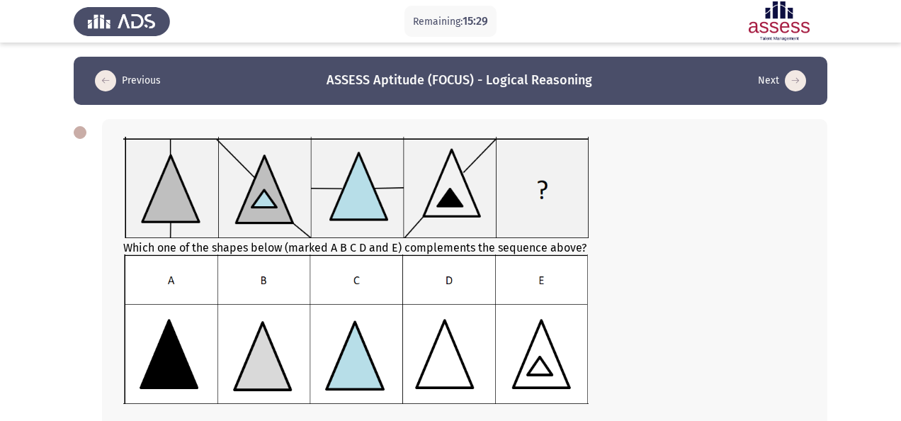
radio input "true"
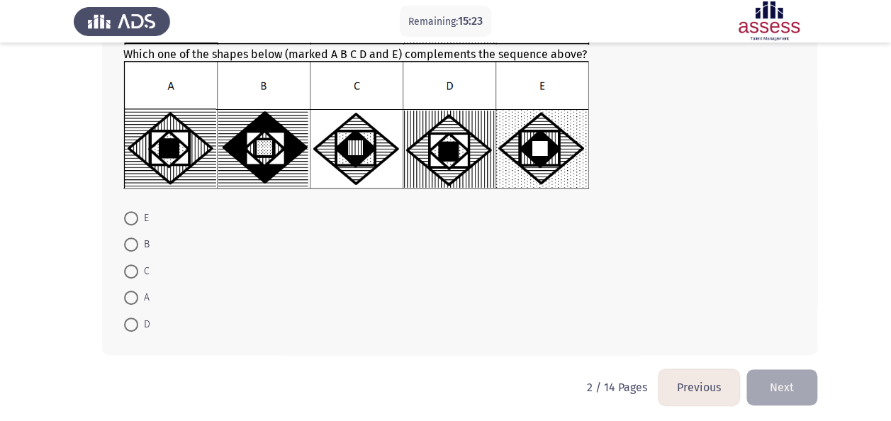
scroll to position [177, 0]
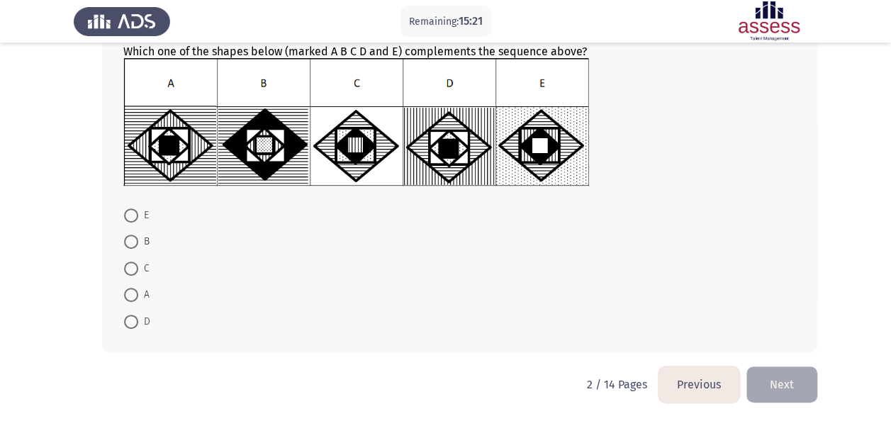
click at [703, 373] on button "Previous" at bounding box center [698, 384] width 81 height 36
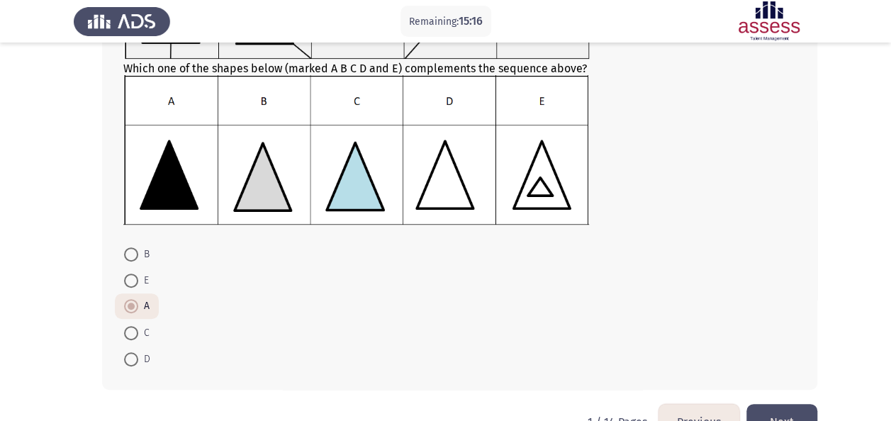
scroll to position [176, 0]
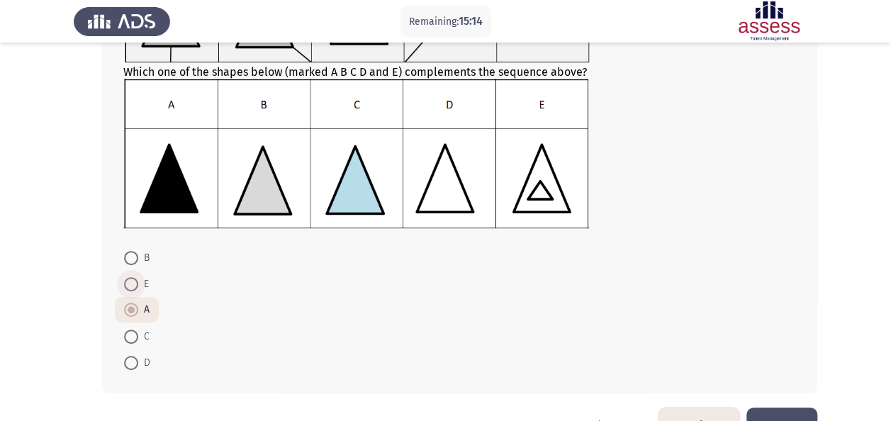
click at [130, 285] on span at bounding box center [131, 284] width 14 height 14
click at [130, 285] on input "E" at bounding box center [131, 284] width 14 height 14
radio input "true"
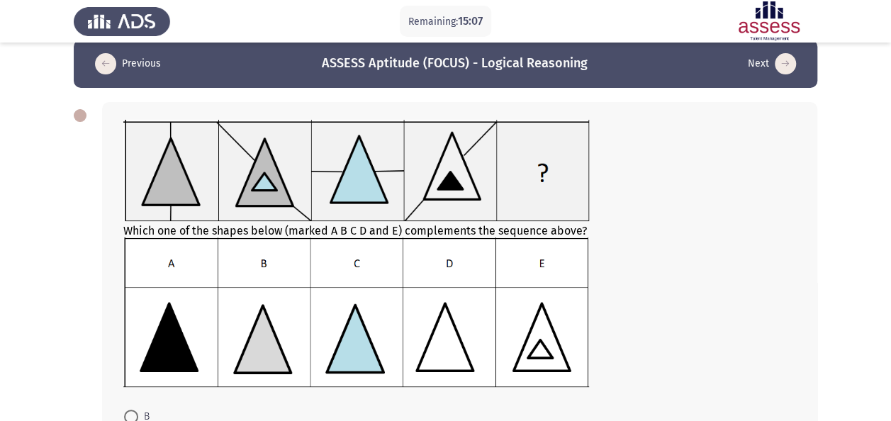
scroll to position [16, 0]
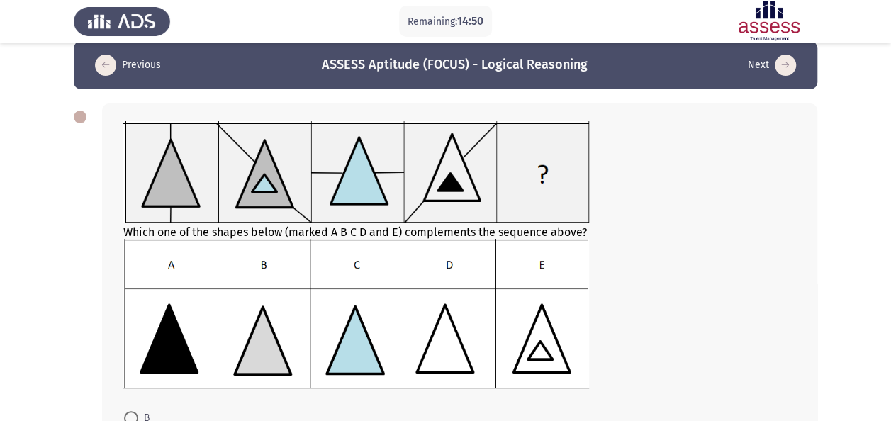
drag, startPoint x: 889, startPoint y: 72, endPoint x: 901, endPoint y: 152, distance: 80.9
click at [891, 152] on html "Remaining: 14:50 Previous ASSESS Aptitude (FOCUS) - Logical Reasoning Next Whic…" at bounding box center [445, 304] width 891 height 640
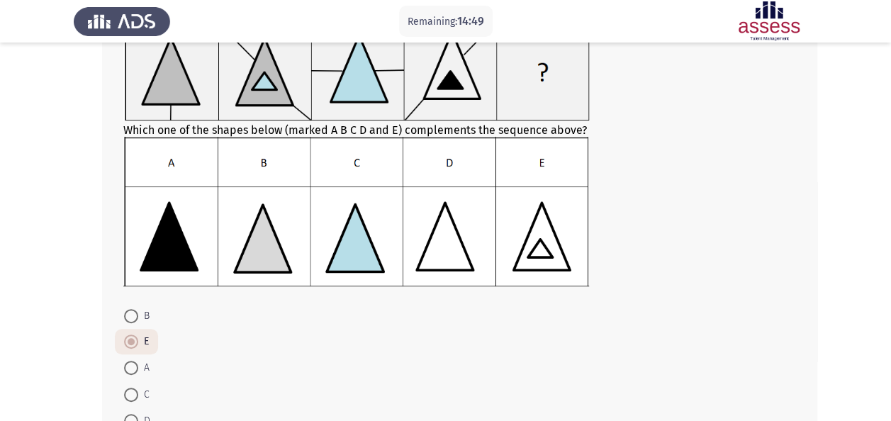
scroll to position [217, 0]
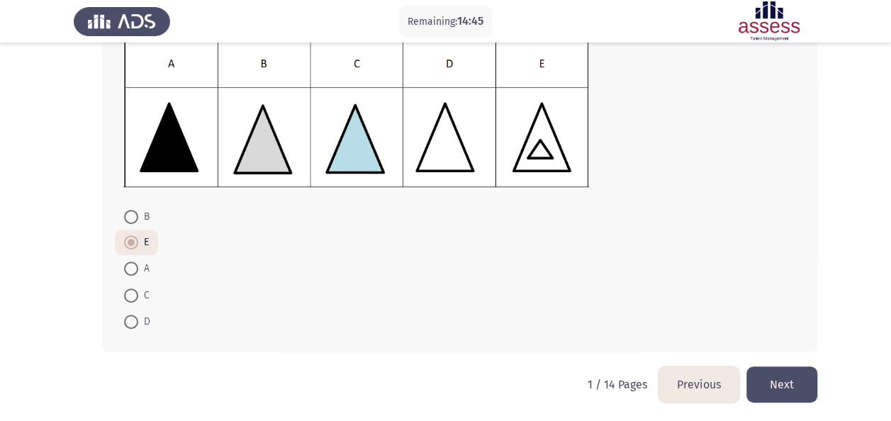
click at [775, 373] on button "Next" at bounding box center [781, 384] width 71 height 36
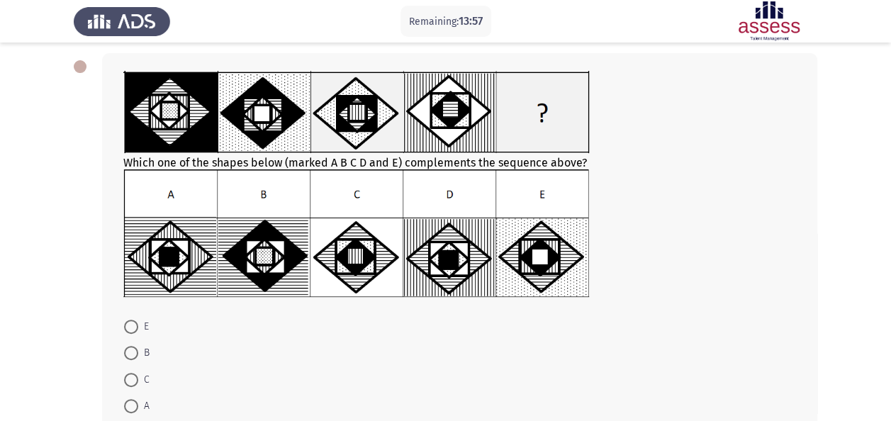
scroll to position [67, 0]
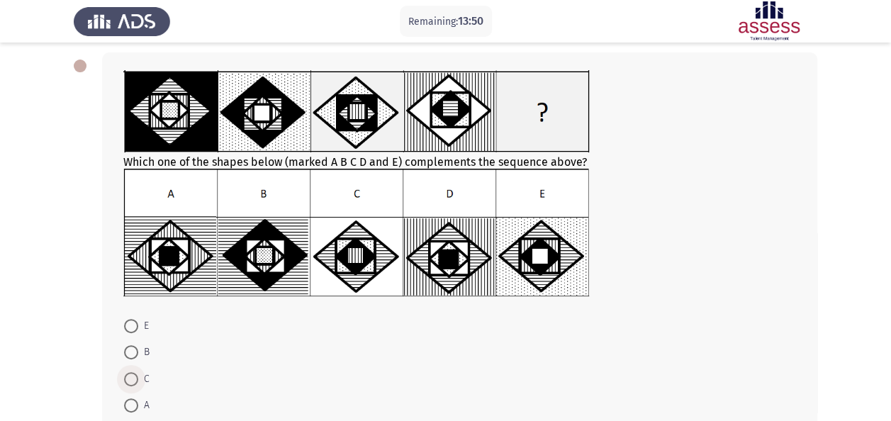
click at [130, 372] on span at bounding box center [131, 379] width 14 height 14
click at [130, 372] on input "C" at bounding box center [131, 379] width 14 height 14
radio input "true"
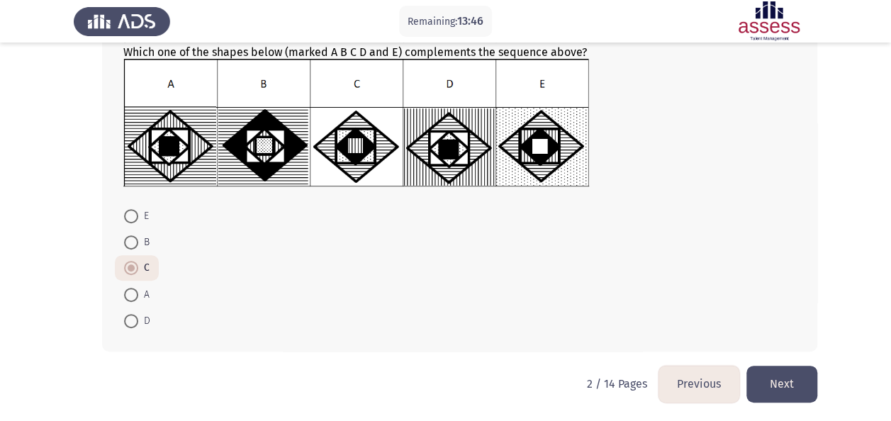
click at [770, 391] on button "Next" at bounding box center [781, 384] width 71 height 36
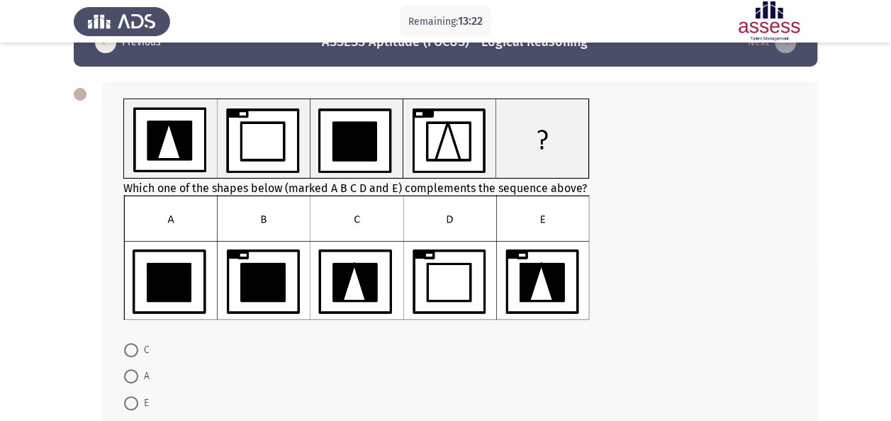
scroll to position [148, 0]
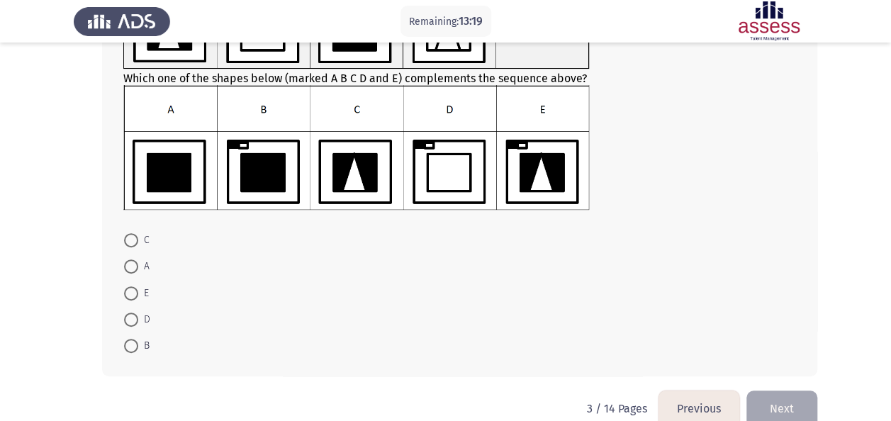
click at [131, 292] on span at bounding box center [131, 293] width 14 height 14
click at [131, 292] on input "E" at bounding box center [131, 293] width 14 height 14
radio input "true"
click at [782, 396] on button "Next" at bounding box center [781, 408] width 71 height 36
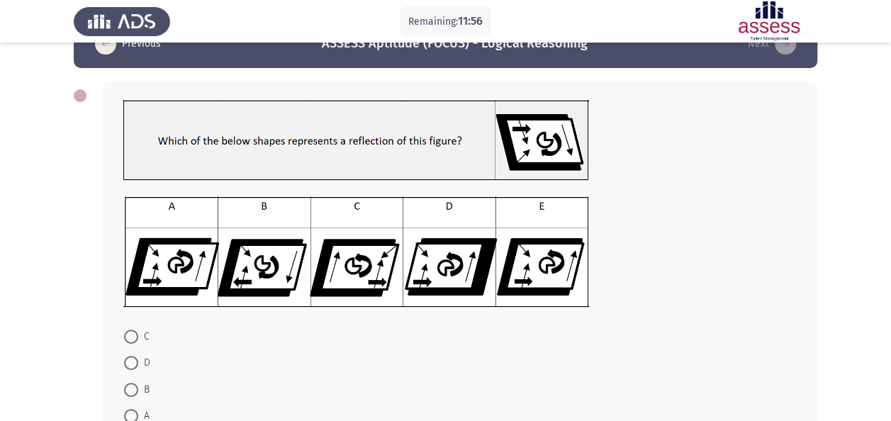
scroll to position [35, 0]
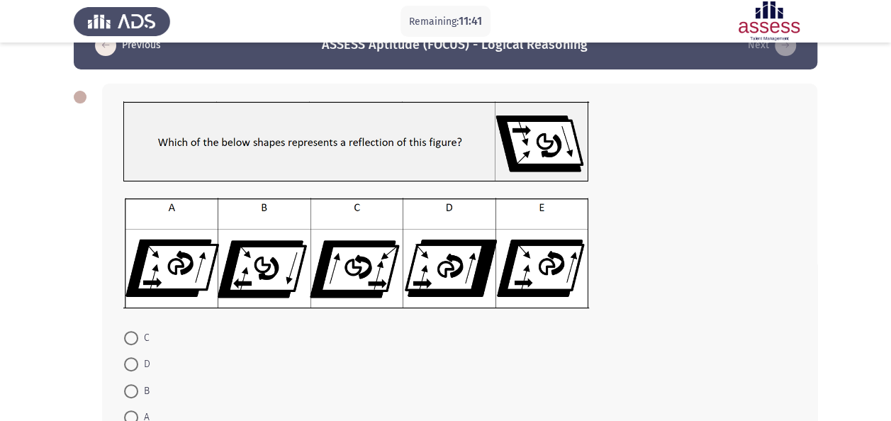
click at [433, 268] on img at bounding box center [356, 253] width 466 height 111
drag, startPoint x: 889, startPoint y: 134, endPoint x: 896, endPoint y: 201, distance: 67.7
click at [891, 201] on html "Remaining: 11:38 Previous ASSESS Aptitude (FOCUS) - Logical Reasoning Next C D …" at bounding box center [445, 255] width 891 height 580
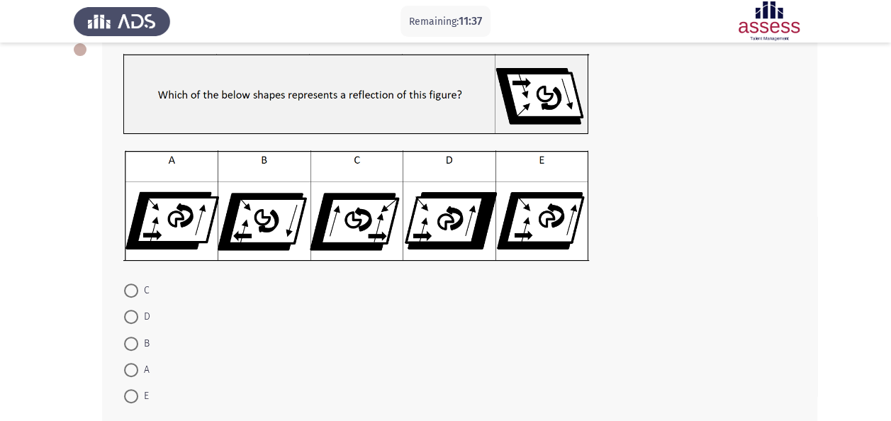
scroll to position [95, 0]
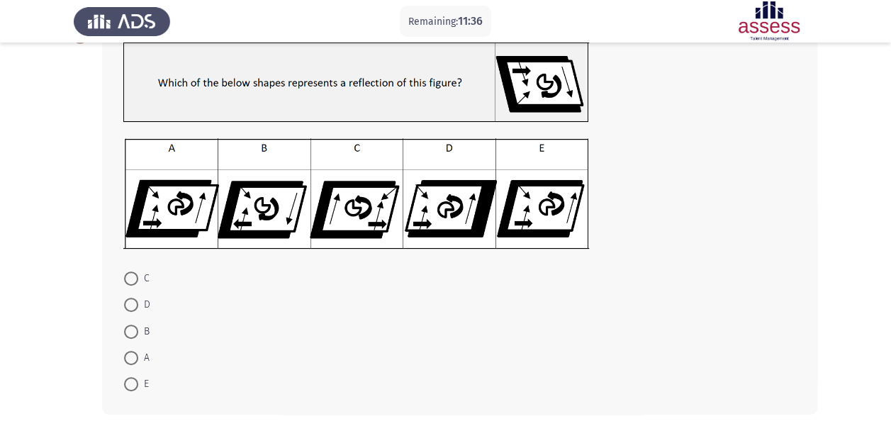
click at [124, 300] on span at bounding box center [131, 305] width 14 height 14
click at [124, 300] on input "D" at bounding box center [131, 305] width 14 height 14
radio input "true"
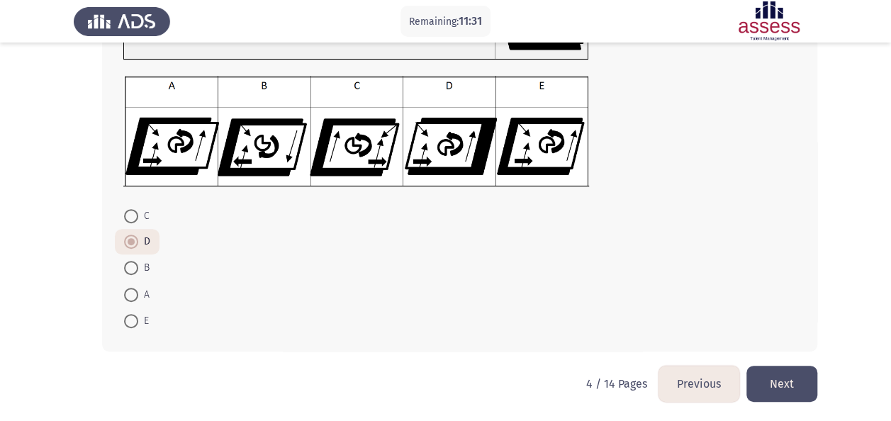
click at [781, 376] on button "Next" at bounding box center [781, 384] width 71 height 36
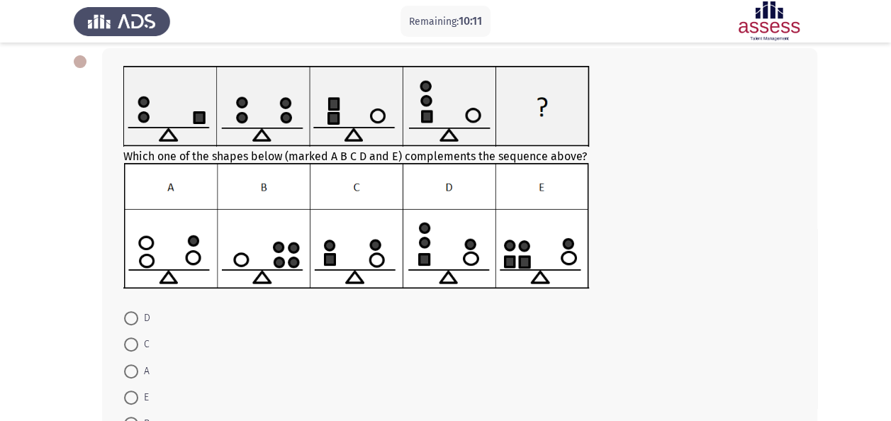
scroll to position [72, 0]
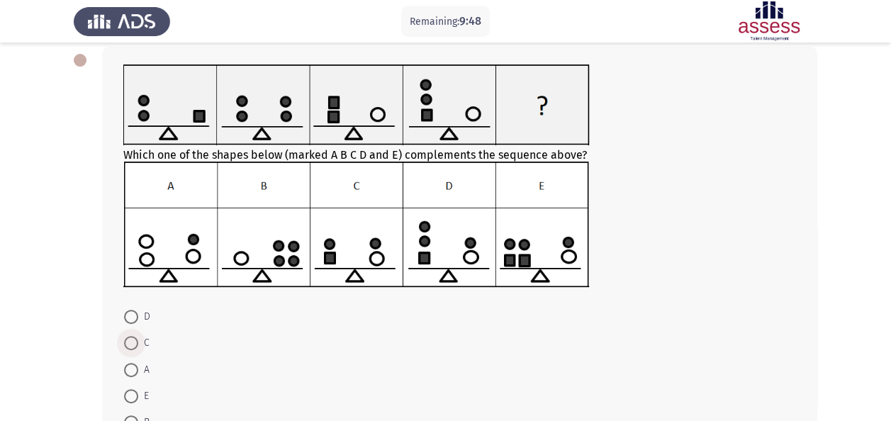
click at [132, 339] on span at bounding box center [131, 343] width 14 height 14
click at [132, 339] on input "C" at bounding box center [131, 343] width 14 height 14
radio input "true"
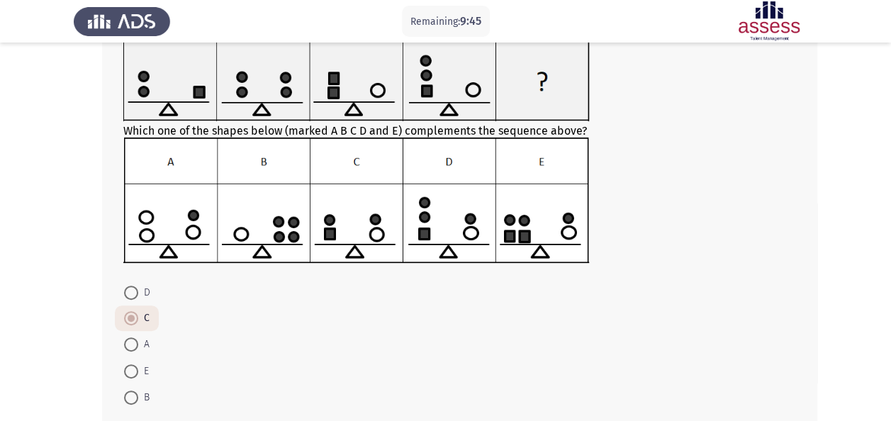
scroll to position [173, 0]
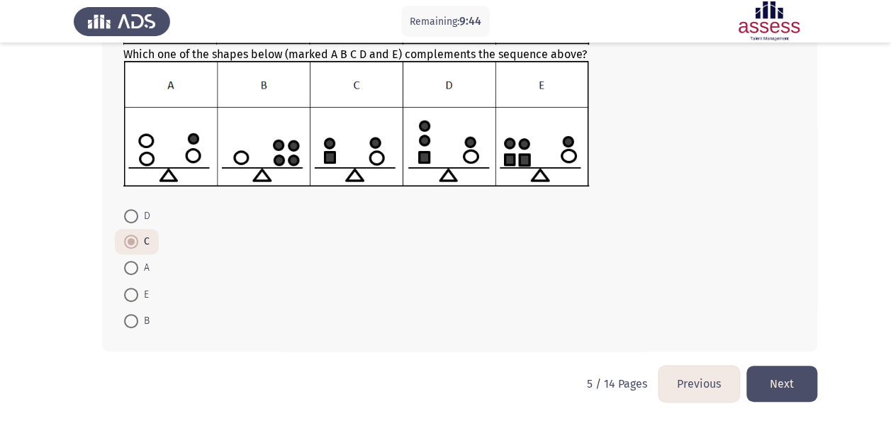
click at [804, 374] on button "Next" at bounding box center [781, 384] width 71 height 36
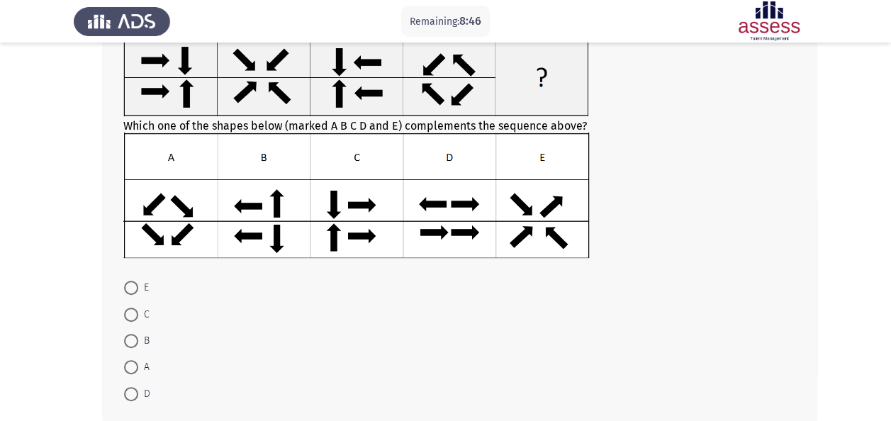
scroll to position [101, 0]
click at [131, 309] on span at bounding box center [131, 314] width 14 height 14
click at [131, 309] on input "C" at bounding box center [131, 314] width 14 height 14
radio input "true"
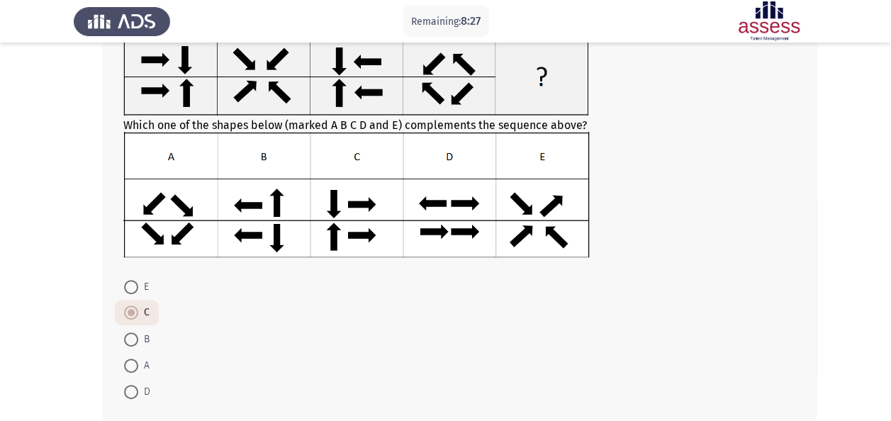
scroll to position [172, 0]
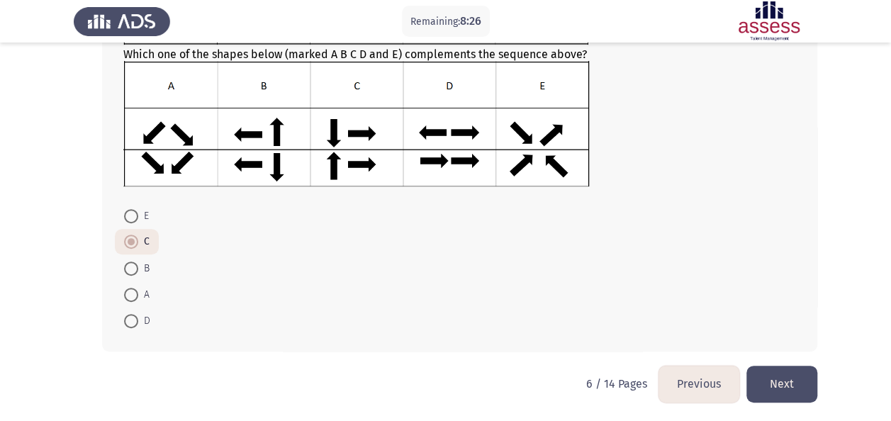
click at [789, 370] on button "Next" at bounding box center [781, 384] width 71 height 36
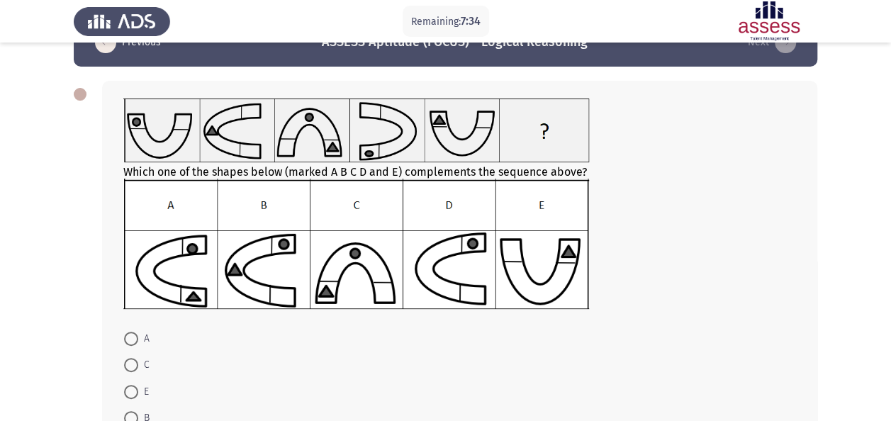
scroll to position [39, 0]
click at [445, 243] on img at bounding box center [356, 243] width 466 height 130
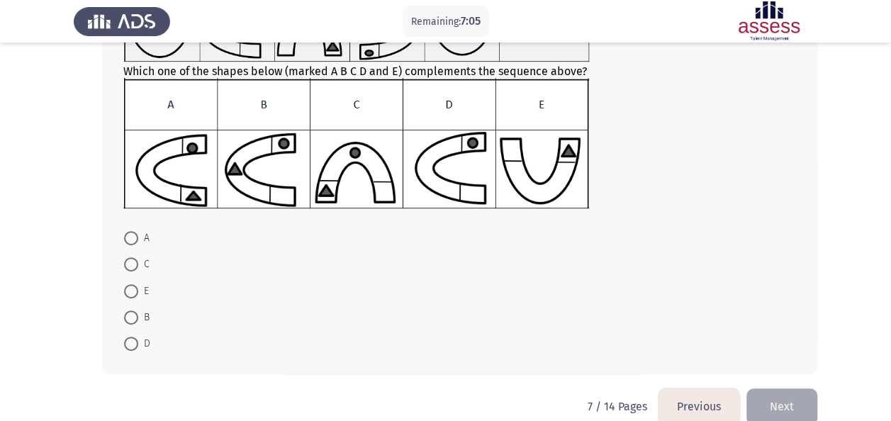
scroll to position [145, 0]
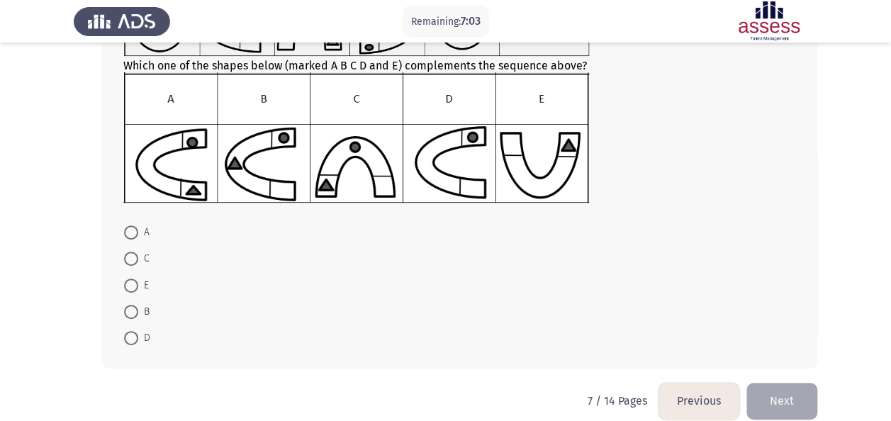
click at [132, 332] on span at bounding box center [131, 338] width 14 height 14
click at [132, 332] on input "D" at bounding box center [131, 338] width 14 height 14
radio input "true"
click at [779, 411] on button "Next" at bounding box center [781, 400] width 71 height 36
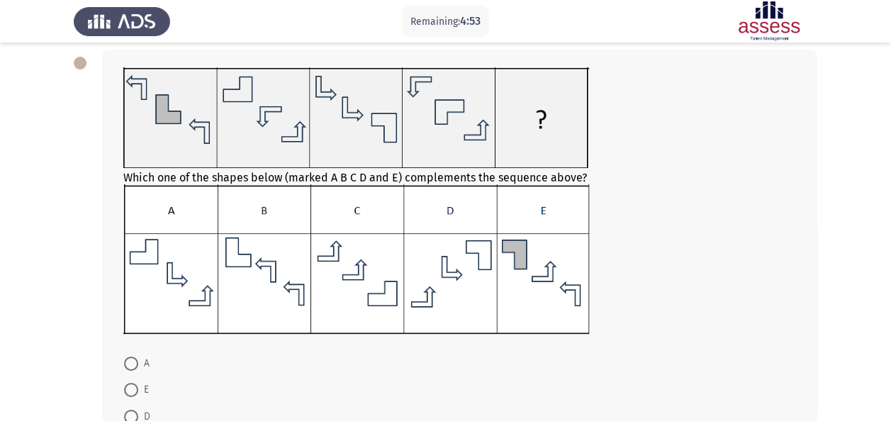
scroll to position [159, 0]
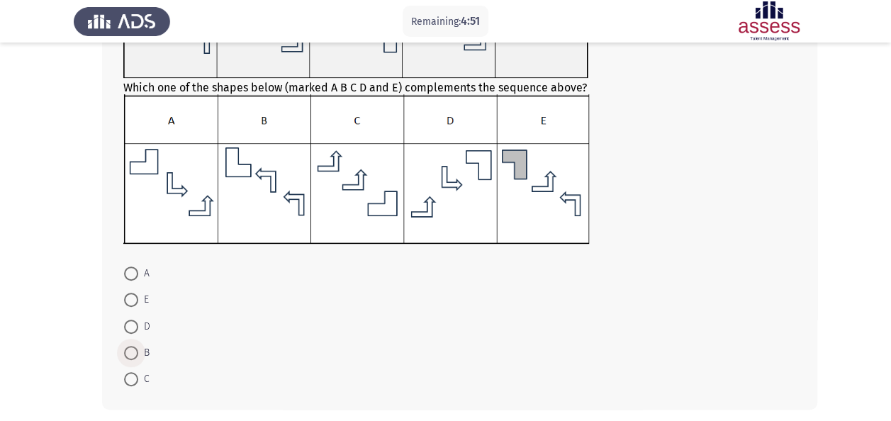
click at [136, 347] on span at bounding box center [131, 353] width 14 height 14
click at [136, 347] on input "B" at bounding box center [131, 353] width 14 height 14
radio input "true"
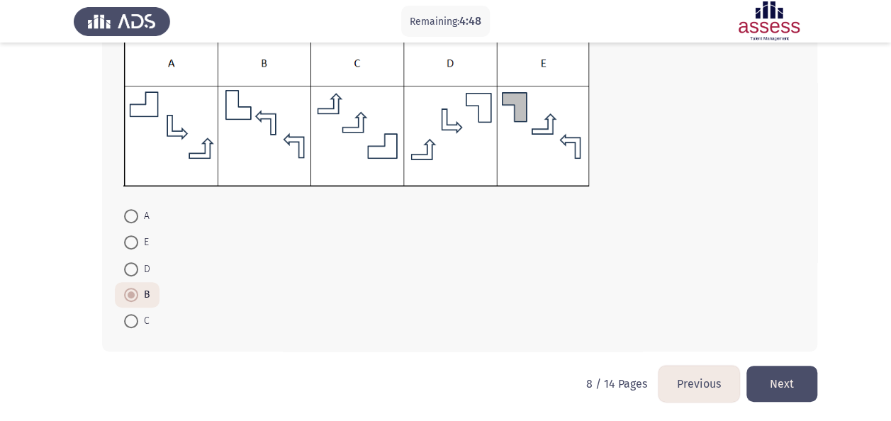
click at [780, 384] on button "Next" at bounding box center [781, 384] width 71 height 36
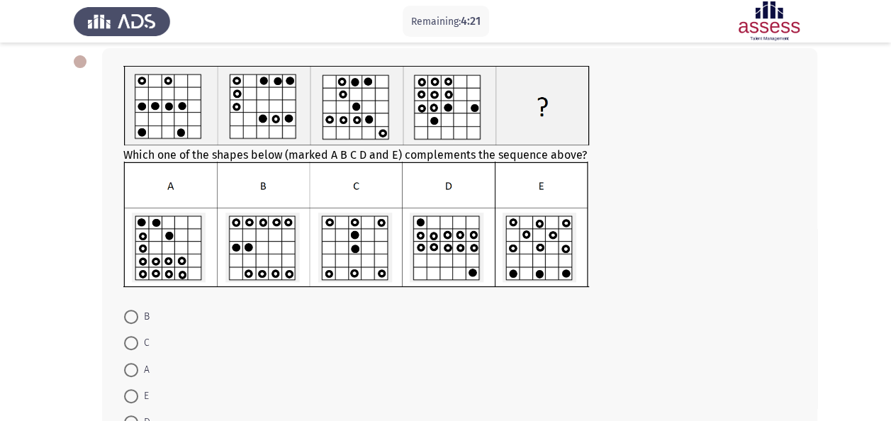
scroll to position [77, 0]
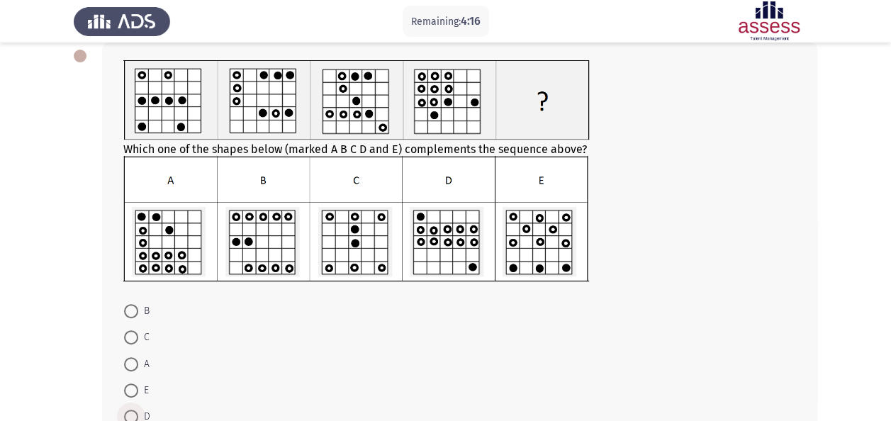
click at [135, 414] on span at bounding box center [131, 417] width 14 height 14
click at [135, 414] on input "D" at bounding box center [131, 417] width 14 height 14
radio input "true"
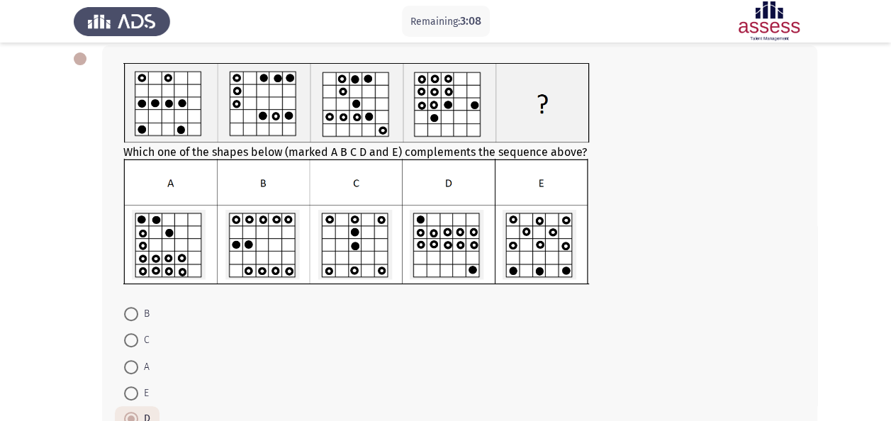
scroll to position [171, 0]
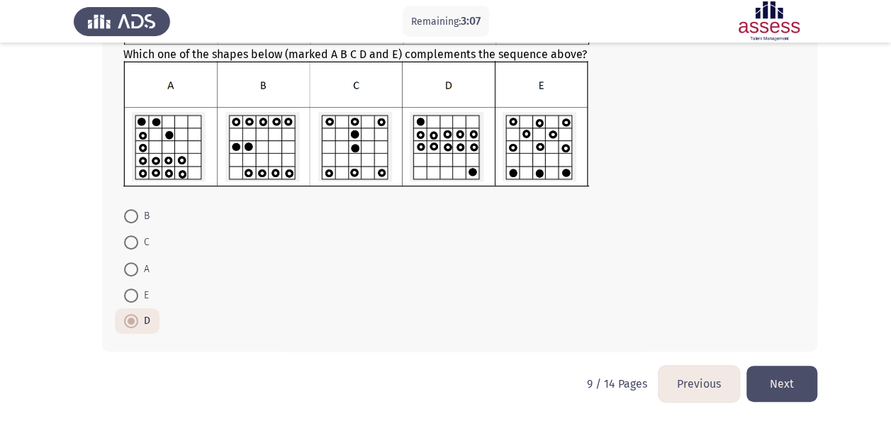
click at [782, 383] on button "Next" at bounding box center [781, 384] width 71 height 36
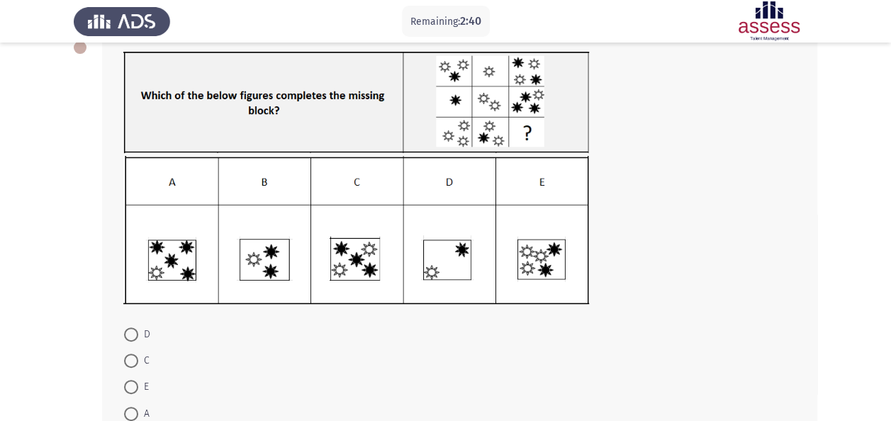
scroll to position [86, 0]
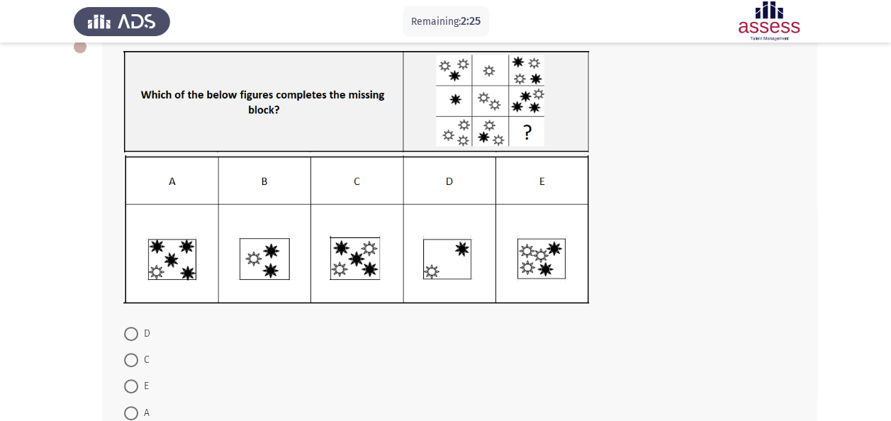
click at [354, 249] on img at bounding box center [356, 229] width 466 height 149
click at [133, 360] on span at bounding box center [131, 360] width 14 height 14
click at [133, 360] on input "C" at bounding box center [131, 360] width 14 height 14
radio input "true"
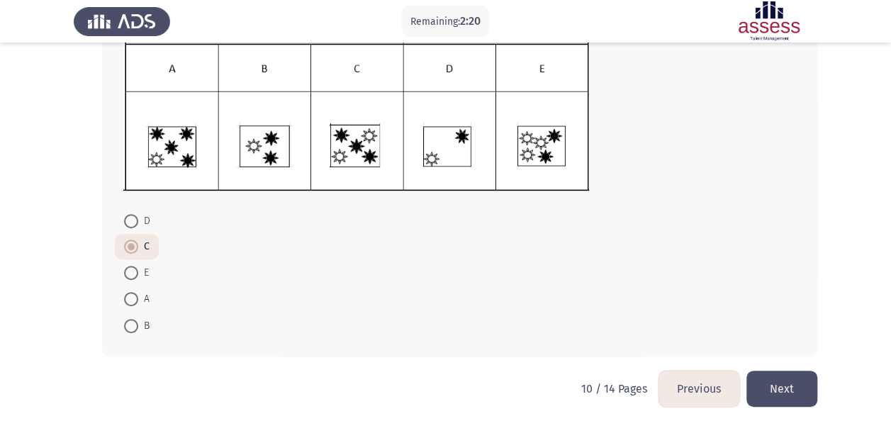
click at [787, 389] on button "Next" at bounding box center [781, 389] width 71 height 36
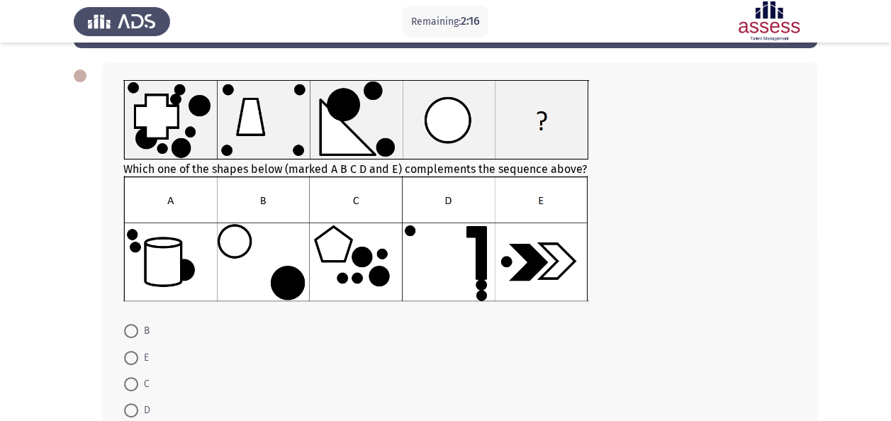
scroll to position [68, 0]
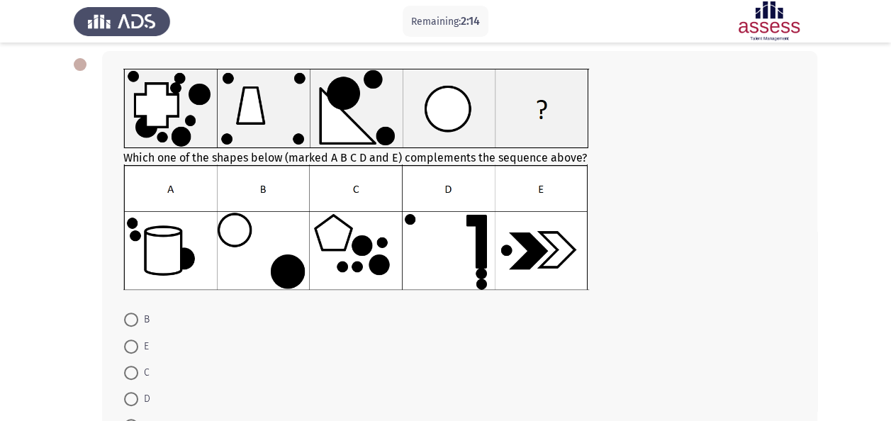
drag, startPoint x: 887, startPoint y: 162, endPoint x: 886, endPoint y: 154, distance: 7.9
click at [886, 154] on app-assessment-container "Remaining: 2:14 Previous ASSESS Aptitude (FOCUS) - Logical Reasoning Next Which…" at bounding box center [445, 230] width 891 height 482
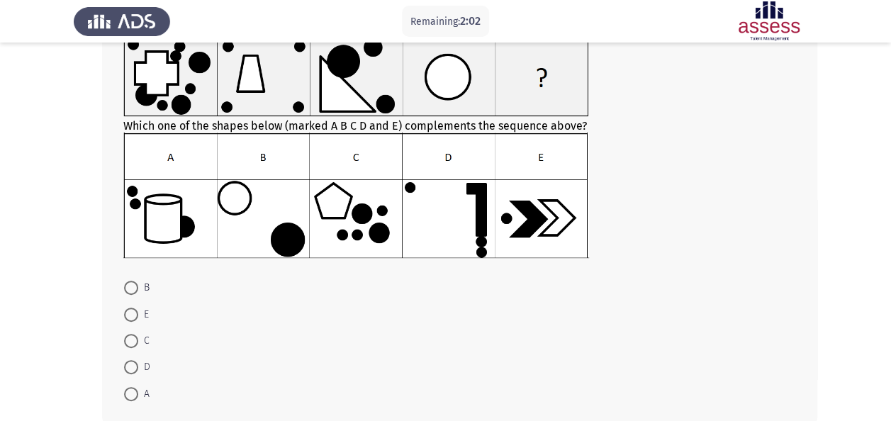
scroll to position [101, 0]
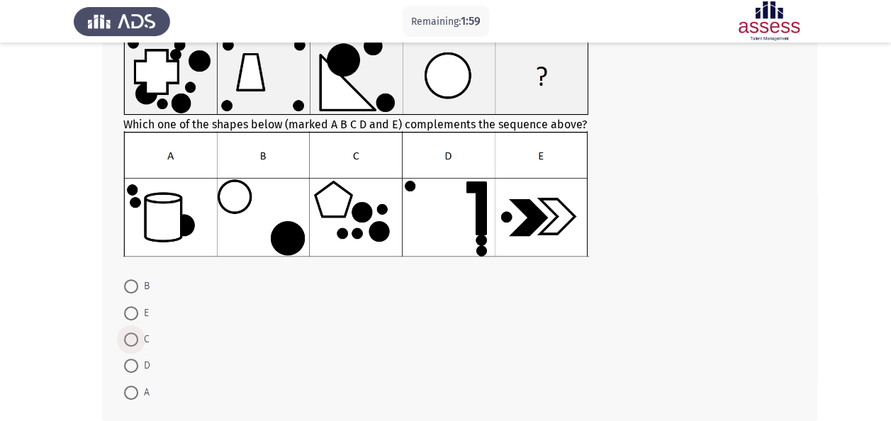
click at [140, 333] on span "C" at bounding box center [143, 339] width 11 height 17
click at [138, 333] on input "C" at bounding box center [131, 339] width 14 height 14
radio input "true"
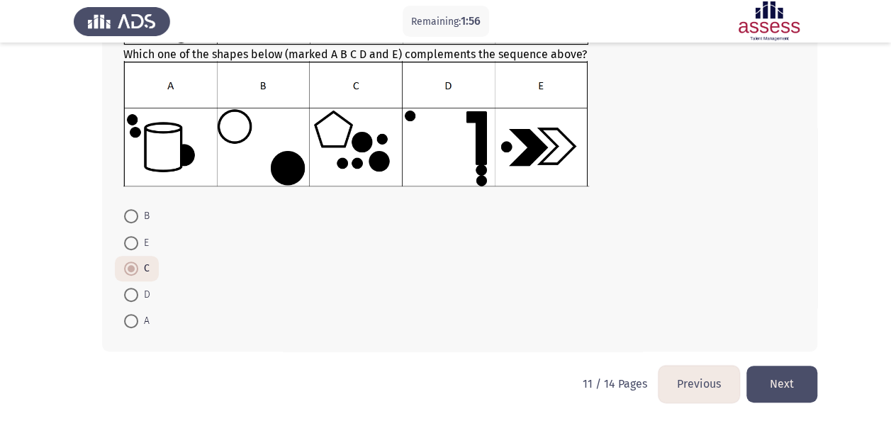
click at [793, 376] on button "Next" at bounding box center [781, 384] width 71 height 36
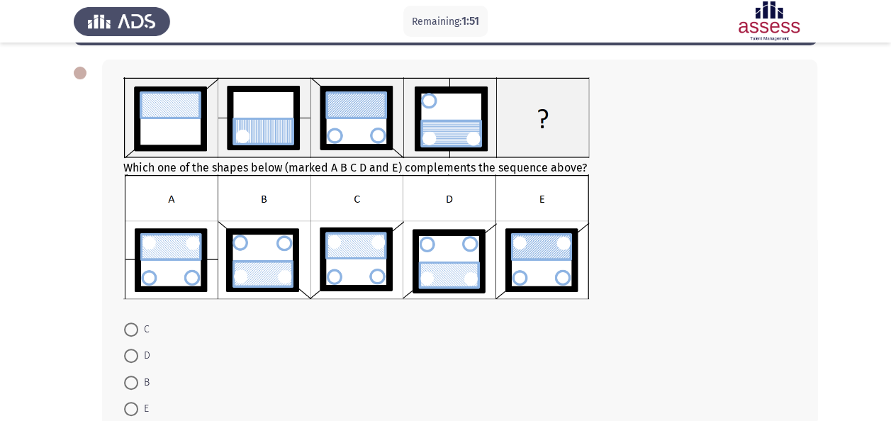
scroll to position [62, 0]
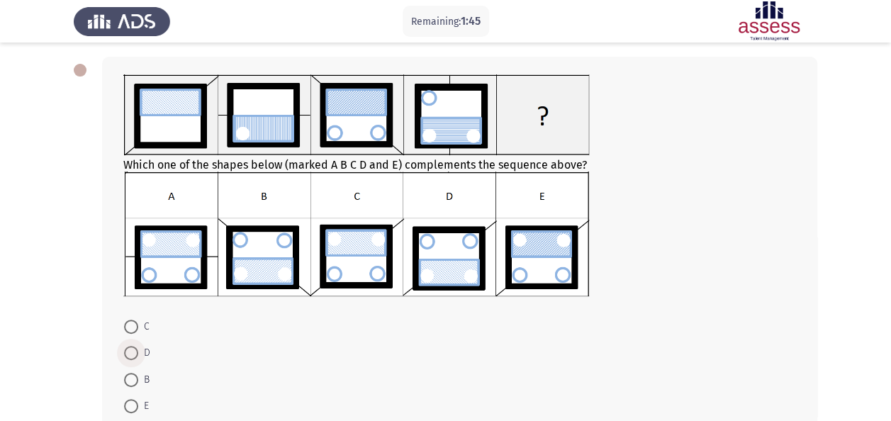
click at [131, 359] on label "D" at bounding box center [137, 352] width 26 height 17
click at [131, 359] on input "D" at bounding box center [131, 353] width 14 height 14
radio input "true"
click at [142, 328] on span "C" at bounding box center [143, 326] width 11 height 17
click at [138, 328] on input "C" at bounding box center [131, 327] width 14 height 14
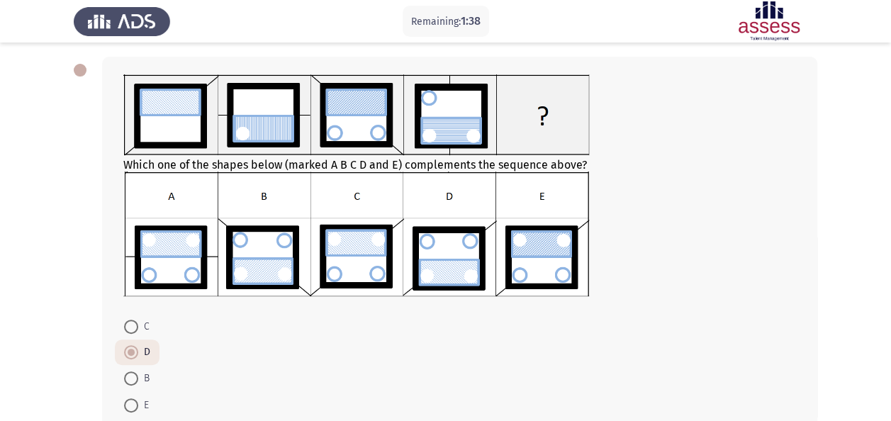
radio input "true"
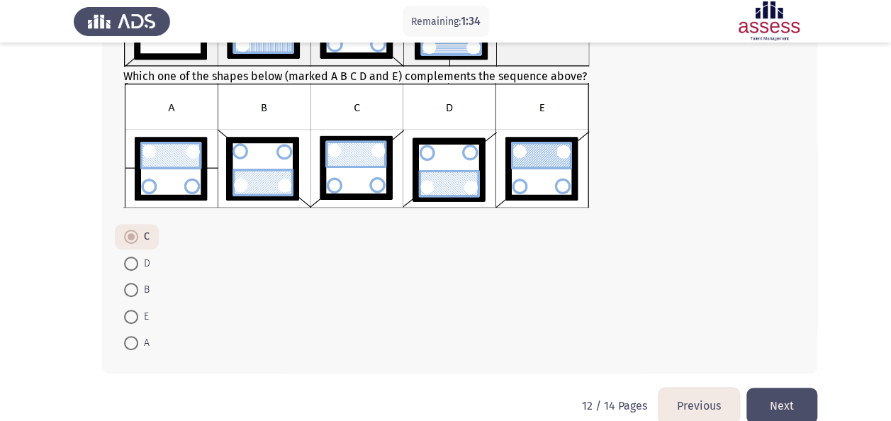
scroll to position [166, 0]
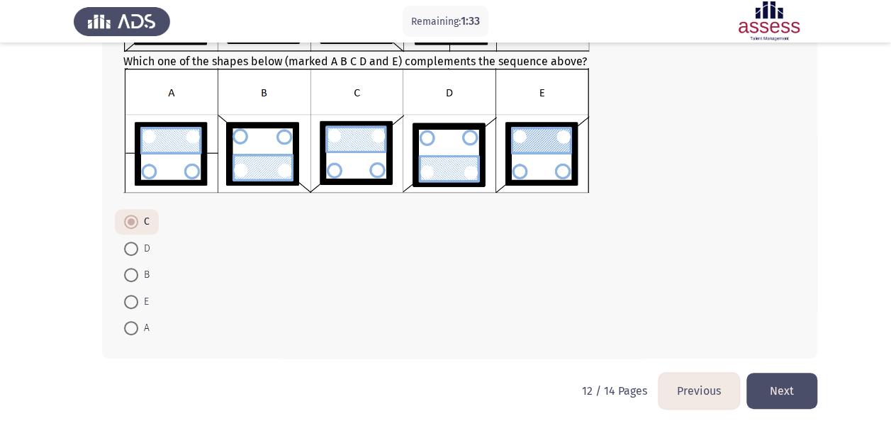
click at [778, 401] on button "Next" at bounding box center [781, 391] width 71 height 36
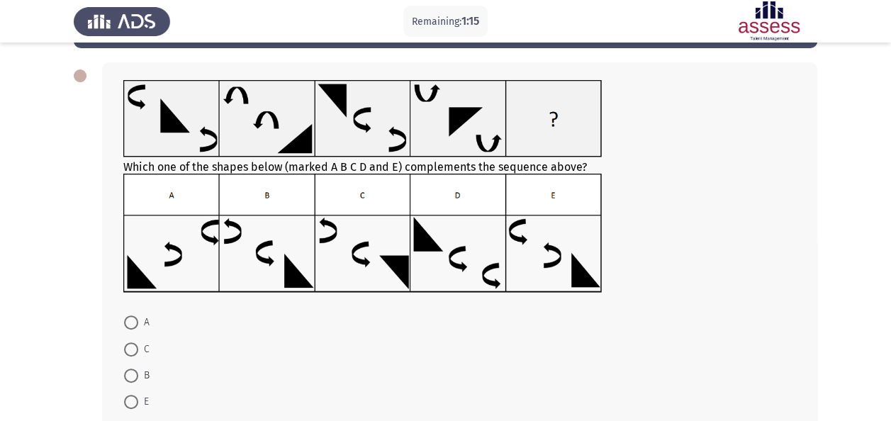
scroll to position [58, 0]
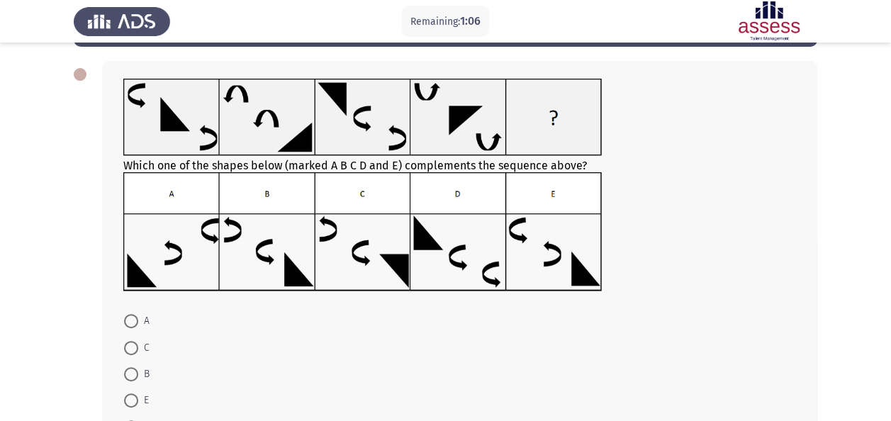
drag, startPoint x: 883, startPoint y: 169, endPoint x: 879, endPoint y: 201, distance: 32.2
click at [879, 201] on app-assessment-container "Remaining: 1:06 Previous ASSESS Aptitude (FOCUS) - Logical Reasoning Next Which…" at bounding box center [445, 235] width 891 height 473
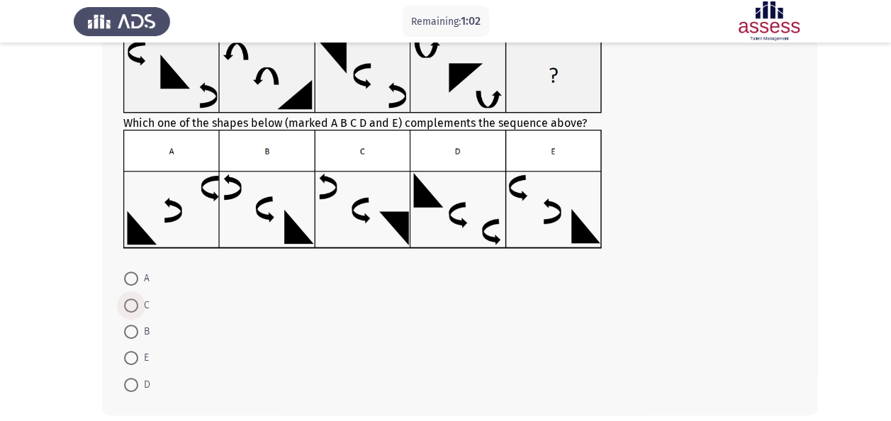
click at [131, 305] on span at bounding box center [131, 305] width 0 height 0
click at [131, 304] on input "C" at bounding box center [131, 305] width 14 height 14
radio input "true"
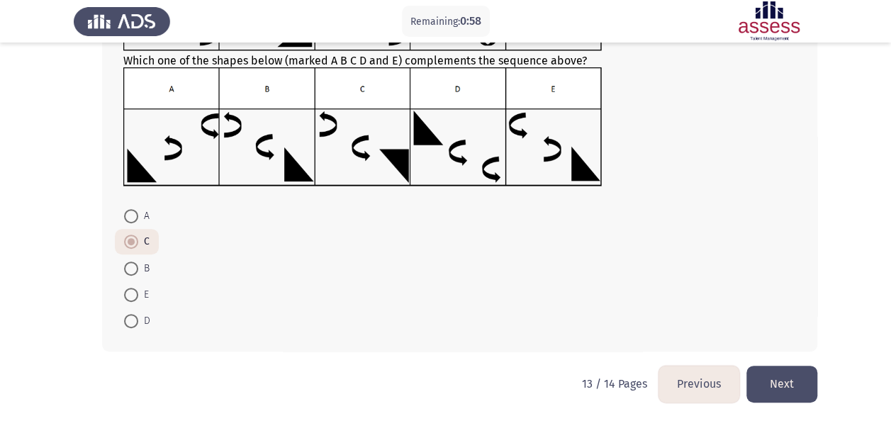
click at [782, 371] on button "Next" at bounding box center [781, 384] width 71 height 36
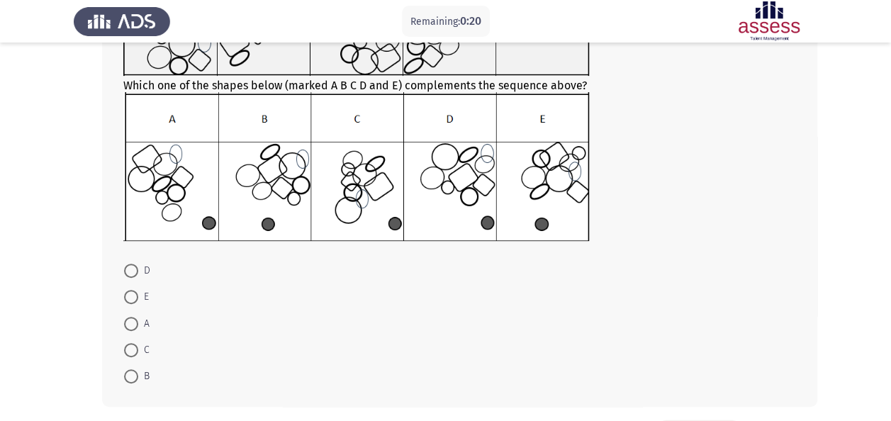
scroll to position [178, 0]
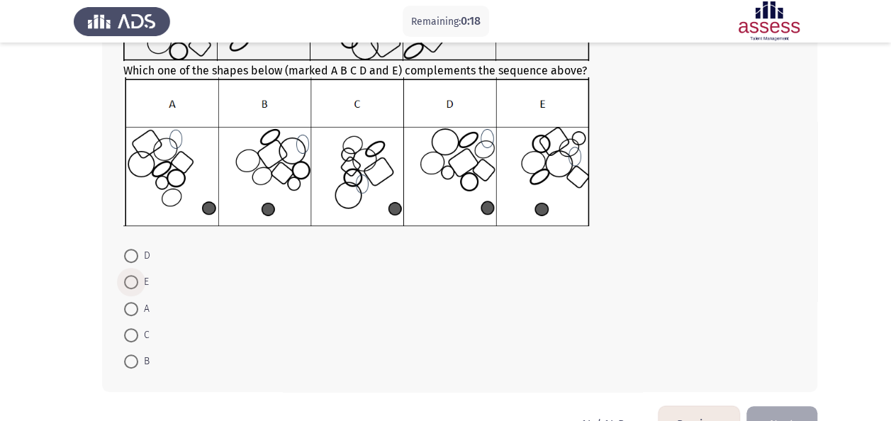
click at [142, 283] on span "E" at bounding box center [143, 282] width 11 height 17
click at [138, 283] on input "E" at bounding box center [131, 282] width 14 height 14
radio input "true"
click at [788, 412] on button "Next" at bounding box center [781, 423] width 71 height 36
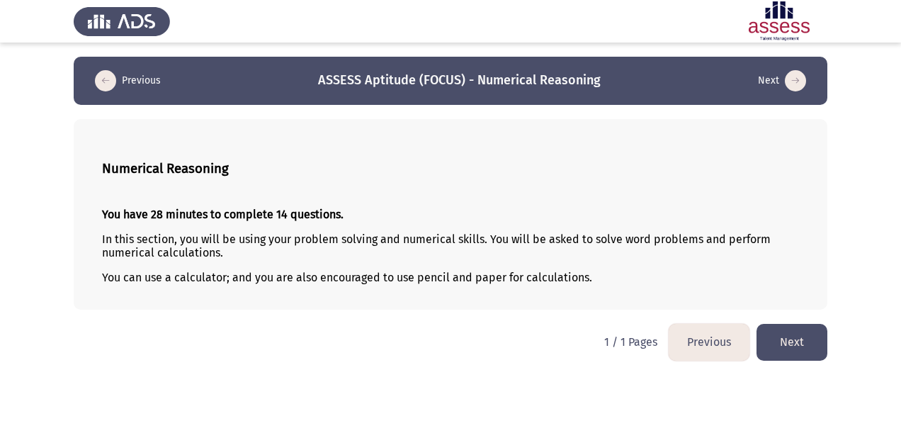
click at [798, 334] on button "Next" at bounding box center [792, 342] width 71 height 36
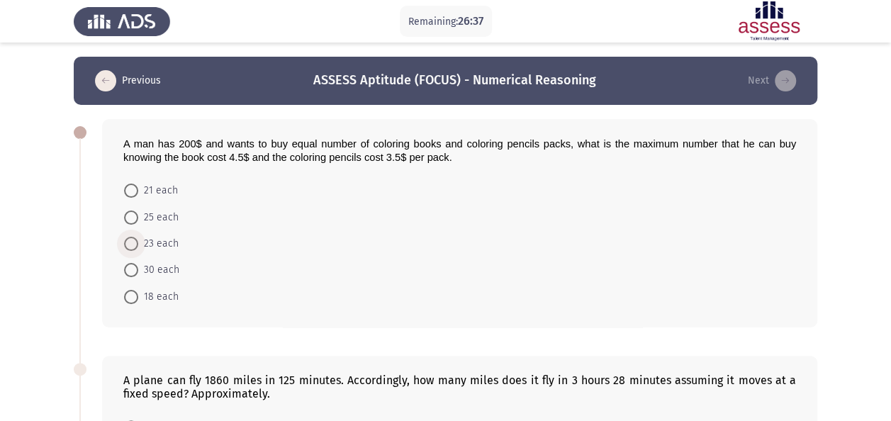
click at [136, 237] on span at bounding box center [131, 244] width 14 height 14
click at [136, 237] on input "23 each" at bounding box center [131, 244] width 14 height 14
radio input "true"
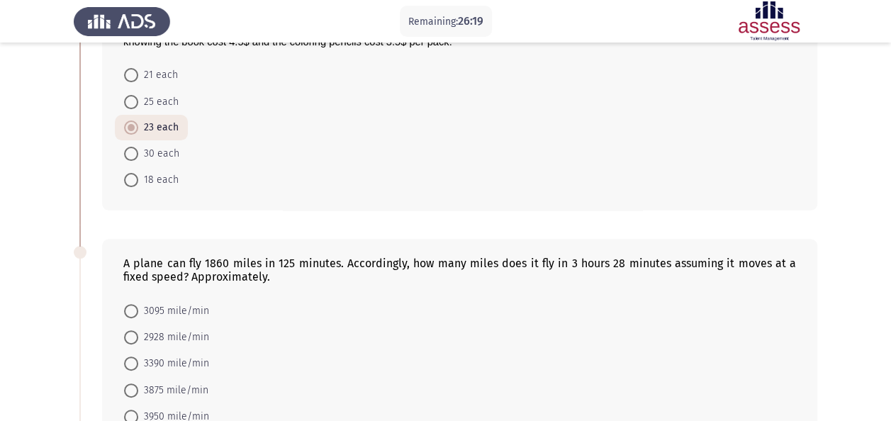
scroll to position [61, 0]
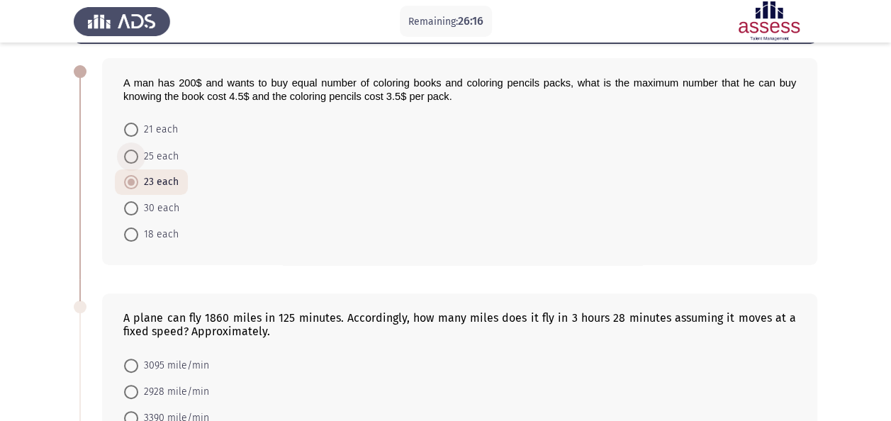
click at [130, 162] on label "25 each" at bounding box center [151, 156] width 55 height 17
click at [130, 162] on input "25 each" at bounding box center [131, 157] width 14 height 14
radio input "true"
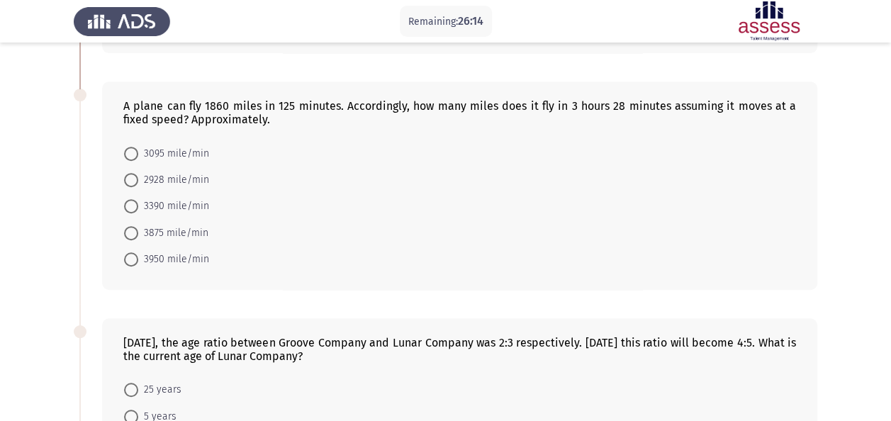
scroll to position [275, 0]
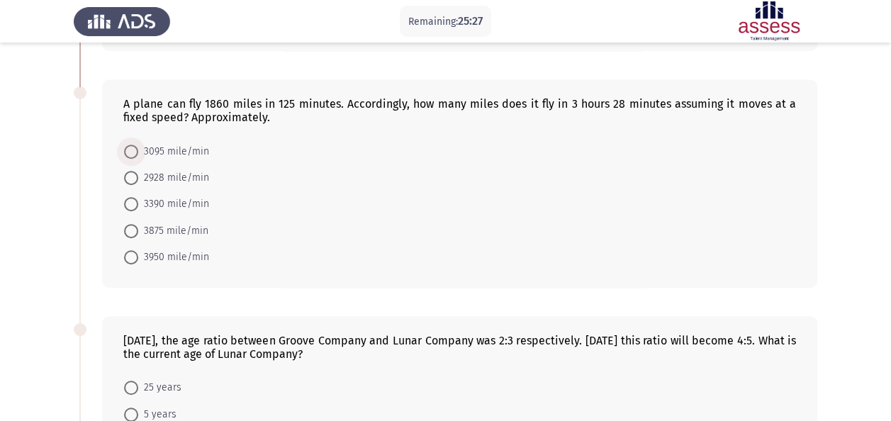
click at [147, 143] on span "3095 mile/min" at bounding box center [173, 151] width 71 height 17
click at [138, 145] on input "3095 mile/min" at bounding box center [131, 152] width 14 height 14
radio input "true"
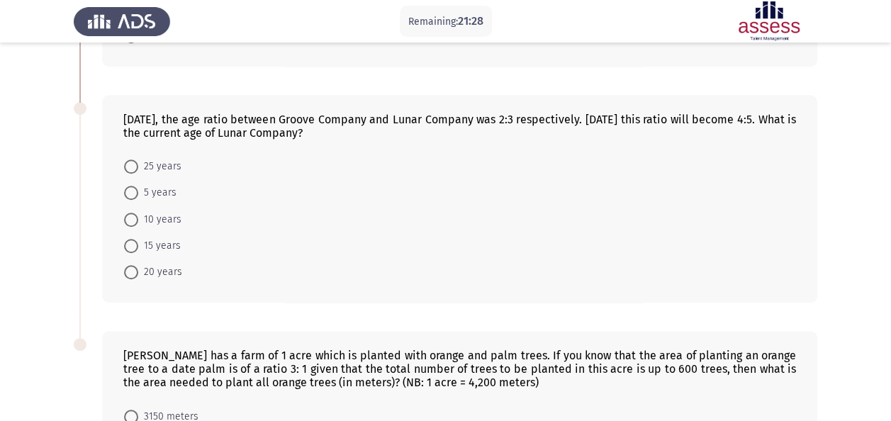
scroll to position [464, 0]
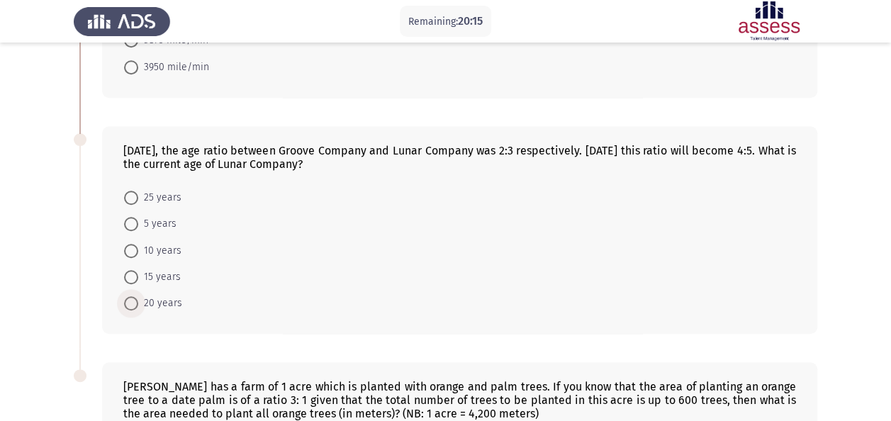
click at [150, 295] on span "20 years" at bounding box center [160, 303] width 44 height 17
click at [138, 296] on input "20 years" at bounding box center [131, 303] width 14 height 14
radio input "true"
click at [145, 269] on span "15 years" at bounding box center [159, 277] width 43 height 17
click at [138, 270] on input "15 years" at bounding box center [131, 277] width 14 height 14
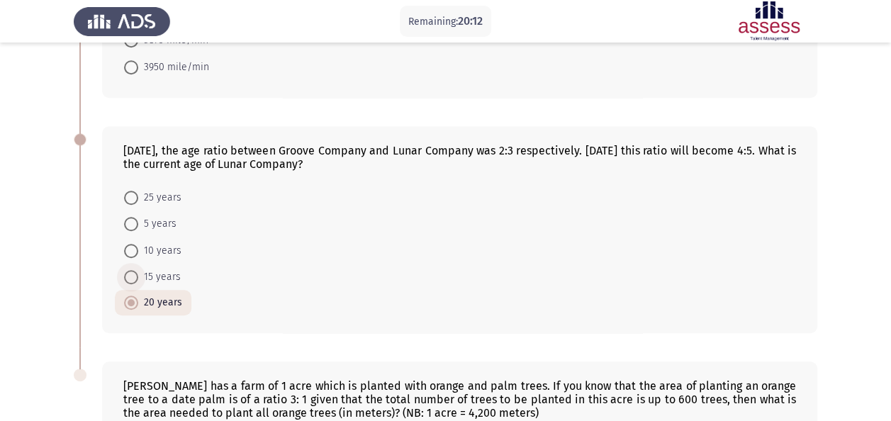
radio input "true"
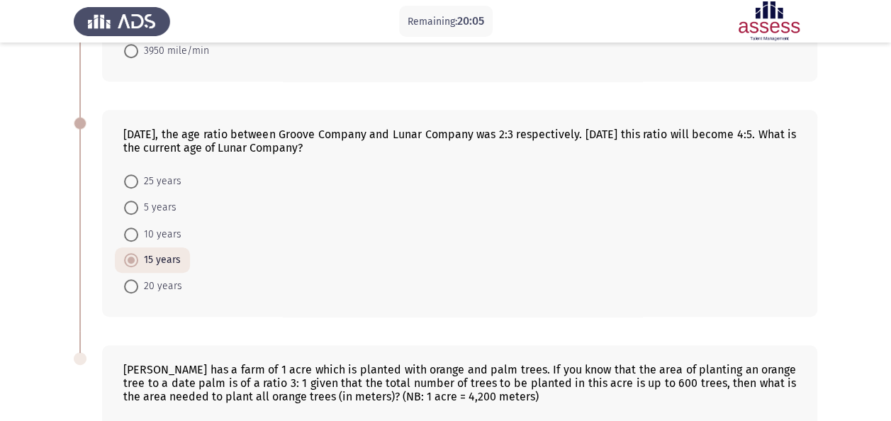
scroll to position [690, 0]
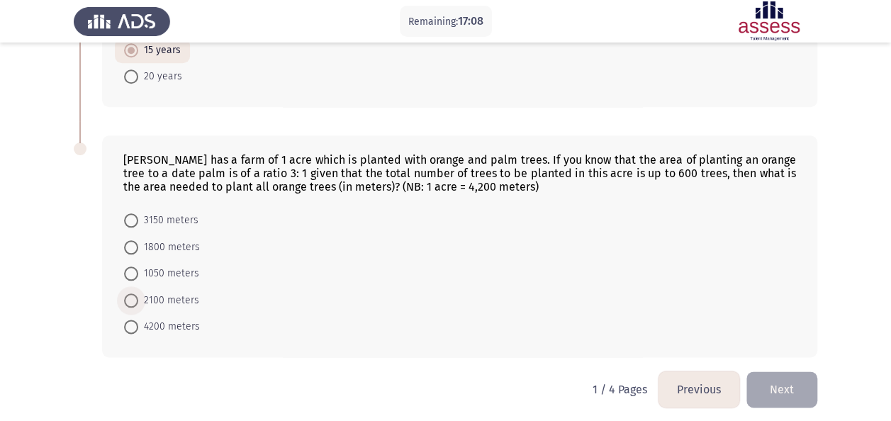
click at [170, 295] on span "2100 meters" at bounding box center [168, 300] width 61 height 17
click at [138, 295] on input "2100 meters" at bounding box center [131, 300] width 14 height 14
radio input "true"
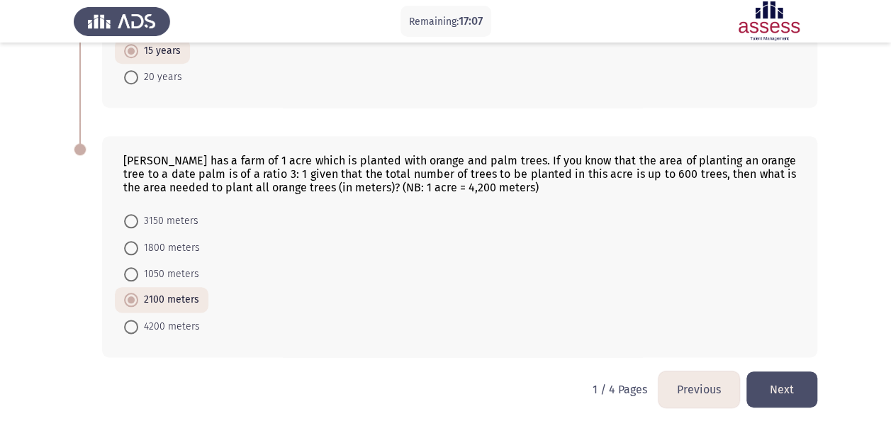
click at [807, 379] on button "Next" at bounding box center [781, 389] width 71 height 36
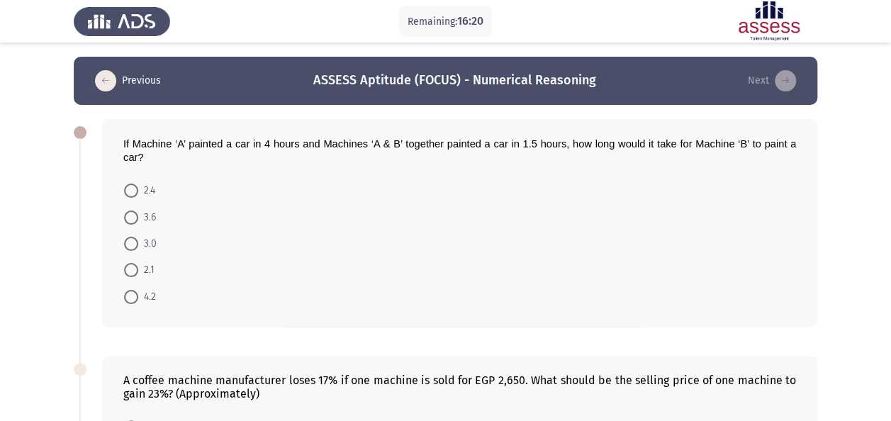
click at [141, 184] on span "2.4" at bounding box center [146, 190] width 17 height 17
click at [138, 184] on input "2.4" at bounding box center [131, 191] width 14 height 14
radio input "true"
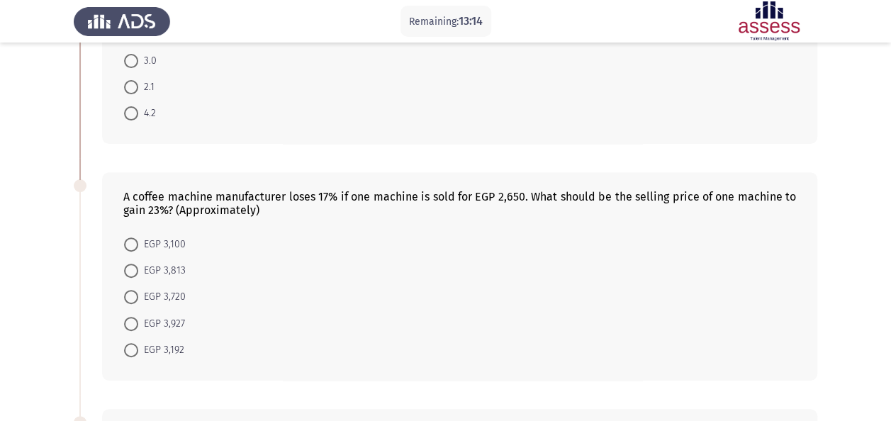
scroll to position [258, 0]
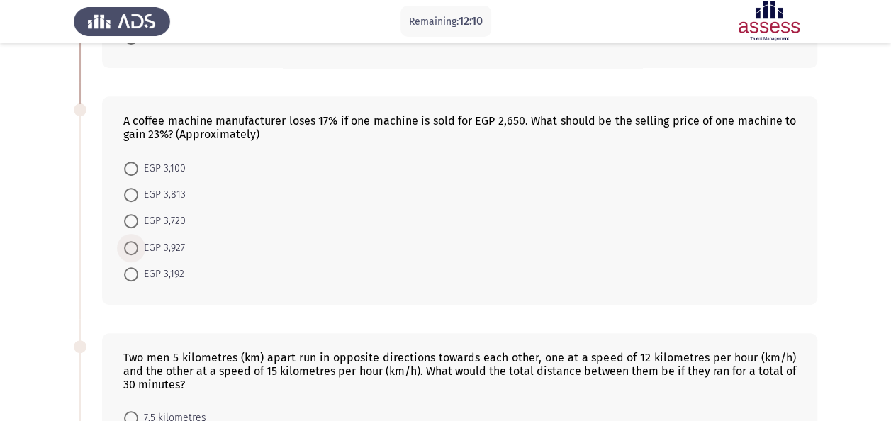
click at [165, 247] on span "EGP 3,927" at bounding box center [161, 248] width 47 height 17
click at [138, 247] on input "EGP 3,927" at bounding box center [131, 248] width 14 height 14
radio input "true"
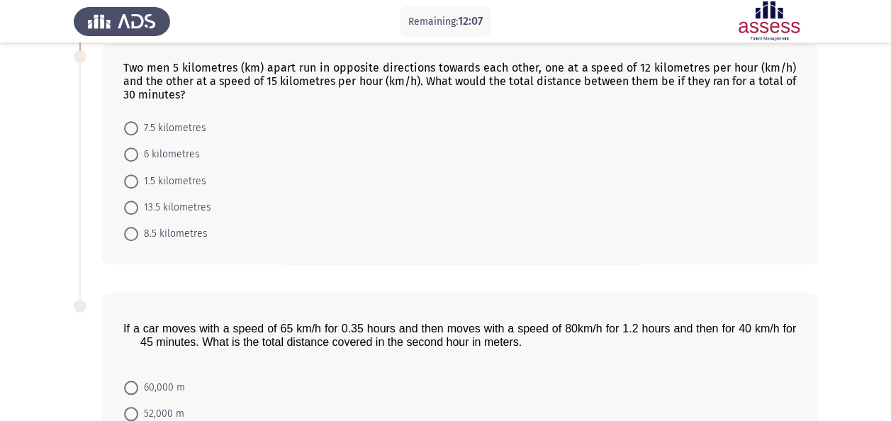
scroll to position [493, 0]
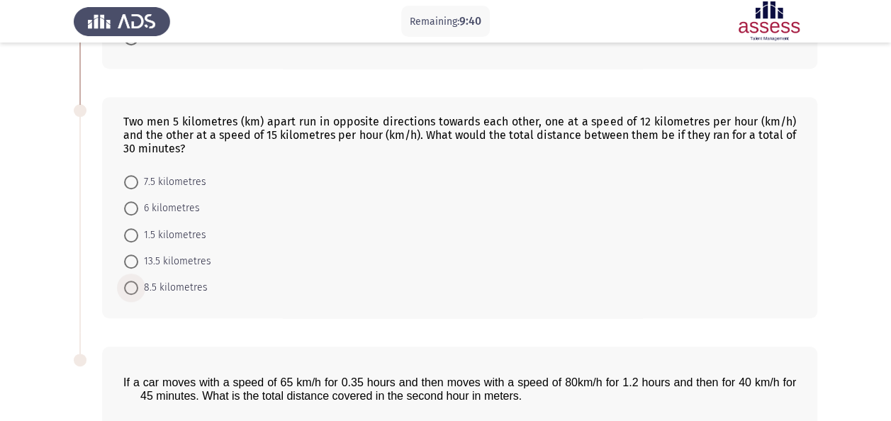
click at [150, 280] on span "8.5 kilometres" at bounding box center [172, 287] width 69 height 17
click at [138, 281] on input "8.5 kilometres" at bounding box center [131, 288] width 14 height 14
radio input "true"
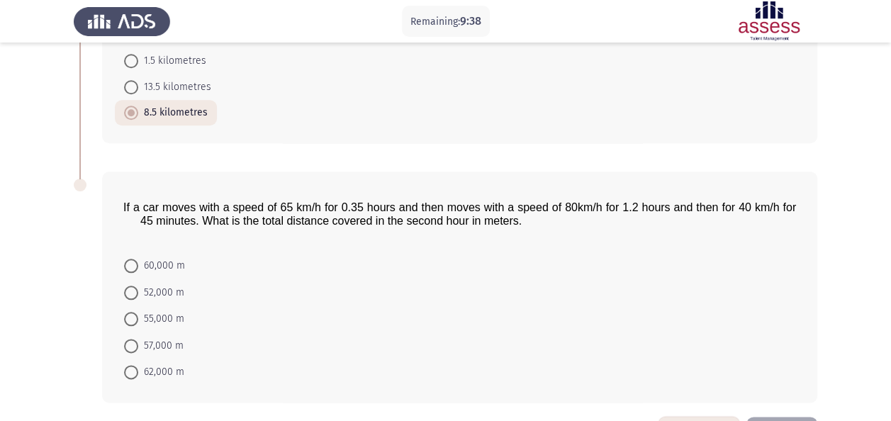
scroll to position [713, 0]
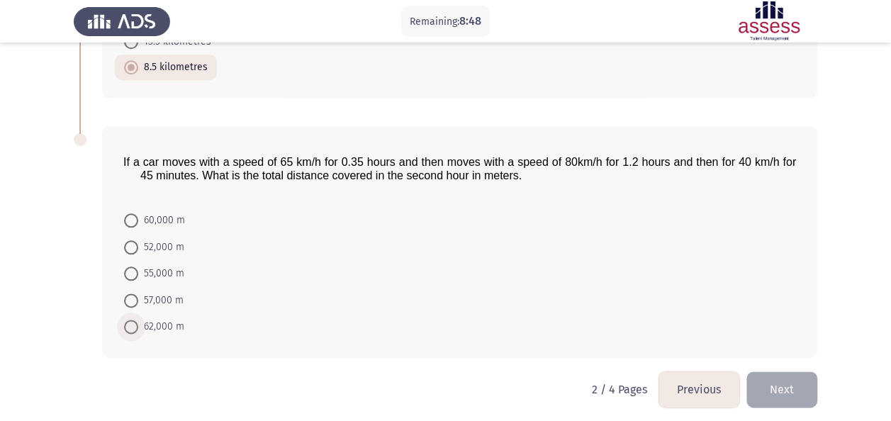
click at [170, 324] on span "62,000 m" at bounding box center [161, 326] width 46 height 17
click at [138, 324] on input "62,000 m" at bounding box center [131, 327] width 14 height 14
radio input "true"
click at [765, 384] on button "Next" at bounding box center [781, 389] width 71 height 36
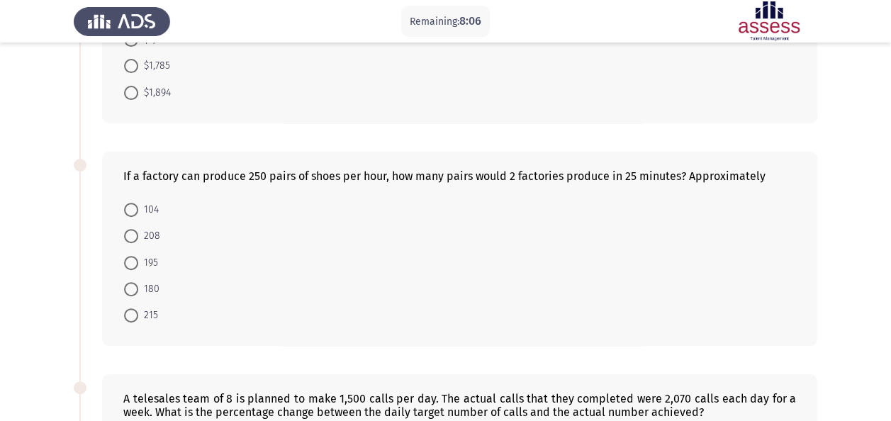
scroll to position [213, 0]
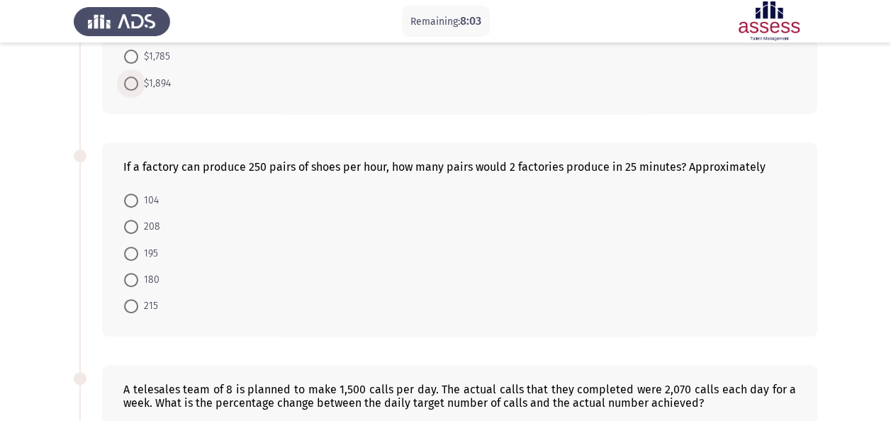
click at [148, 89] on span "$1,894" at bounding box center [154, 83] width 33 height 17
click at [138, 89] on input "$1,894" at bounding box center [131, 84] width 14 height 14
radio input "true"
drag, startPoint x: 148, startPoint y: 89, endPoint x: 173, endPoint y: 136, distance: 52.9
click at [173, 136] on div "At an electronic shop, the price of a 55” LED flat TV screen has increased to $…" at bounding box center [445, 351] width 743 height 918
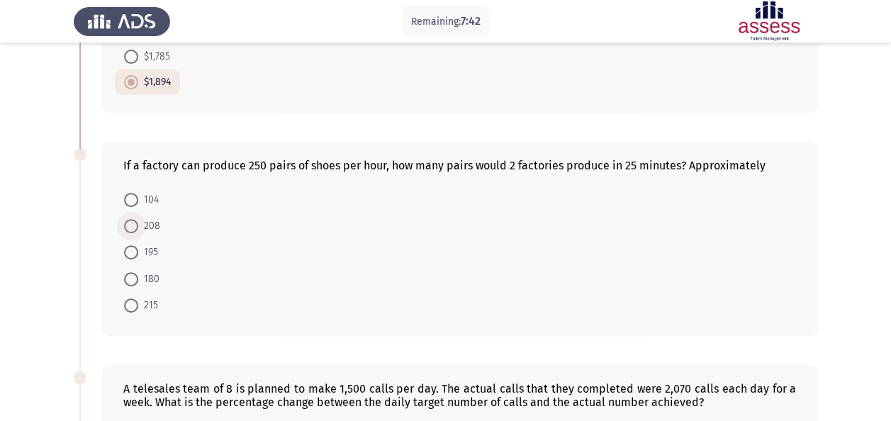
click at [150, 225] on span "208" at bounding box center [149, 226] width 22 height 17
click at [138, 225] on input "208" at bounding box center [131, 226] width 14 height 14
radio input "true"
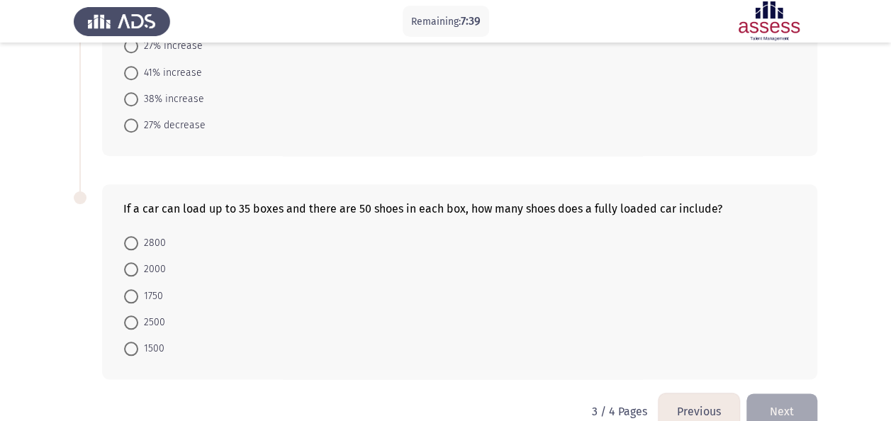
scroll to position [651, 0]
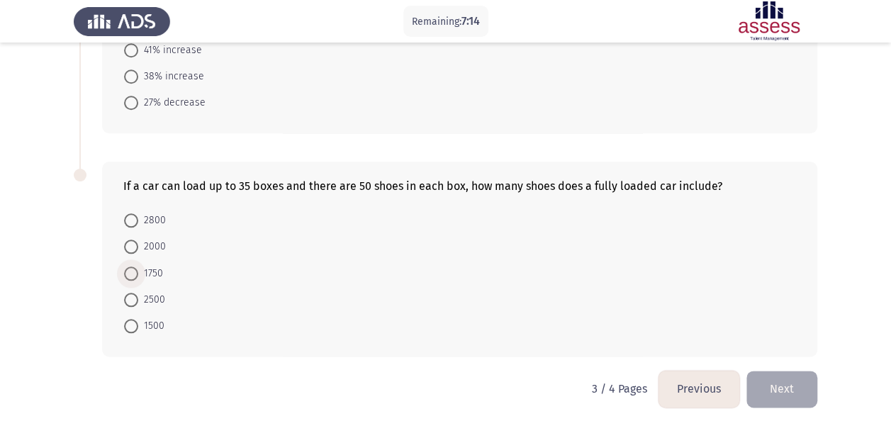
click at [131, 266] on span at bounding box center [131, 273] width 14 height 14
click at [131, 266] on input "1750" at bounding box center [131, 273] width 14 height 14
radio input "true"
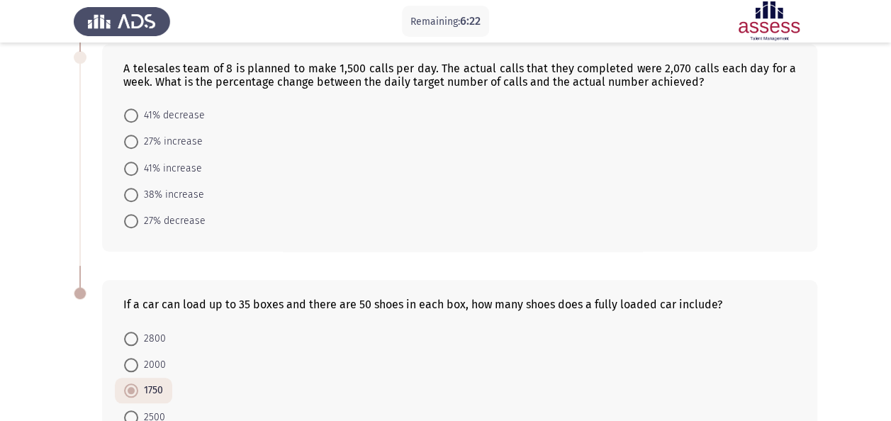
scroll to position [534, 0]
click at [159, 185] on span "38% increase" at bounding box center [171, 193] width 66 height 17
click at [138, 186] on input "38% increase" at bounding box center [131, 193] width 14 height 14
radio input "true"
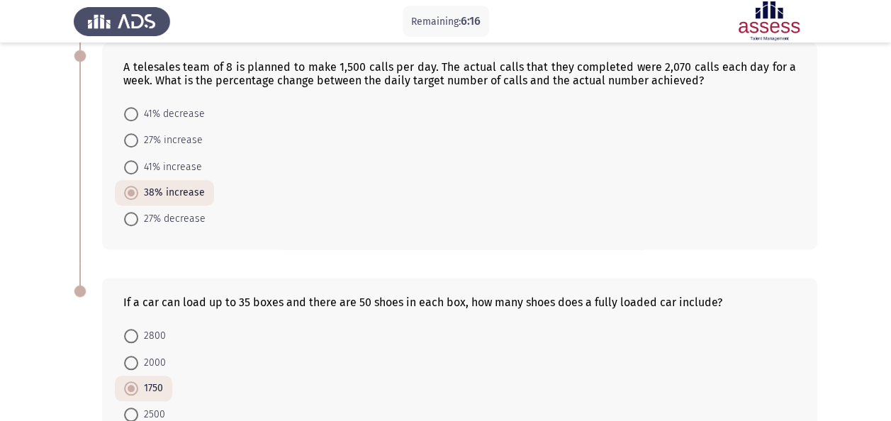
scroll to position [650, 0]
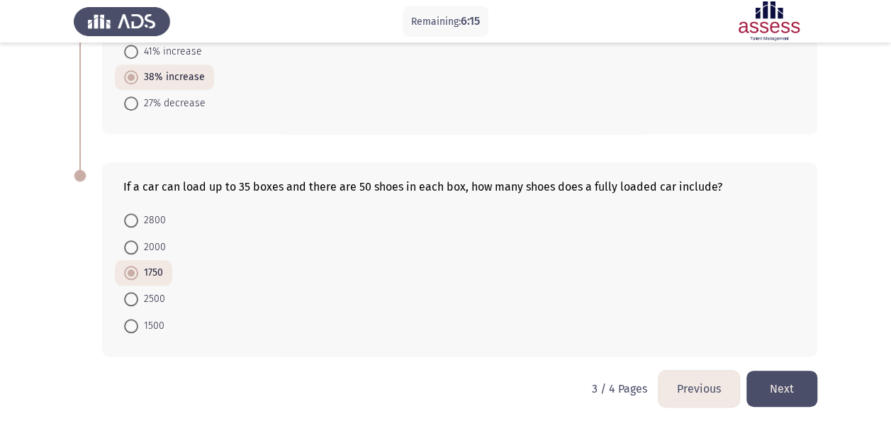
click at [801, 380] on button "Next" at bounding box center [781, 389] width 71 height 36
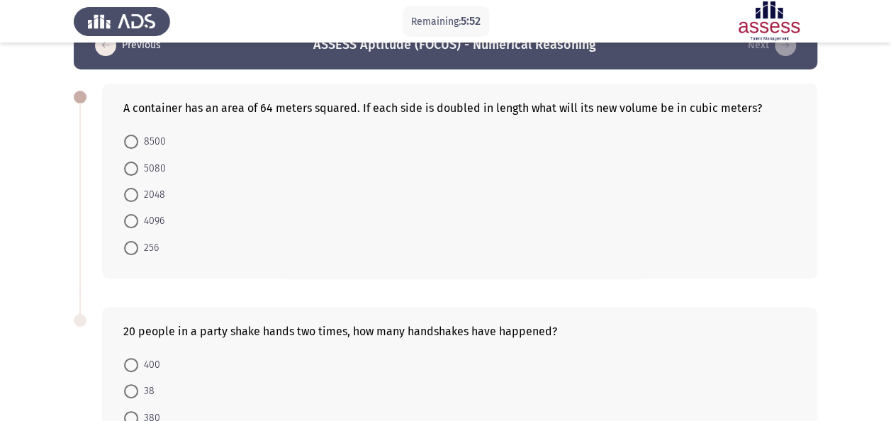
scroll to position [34, 0]
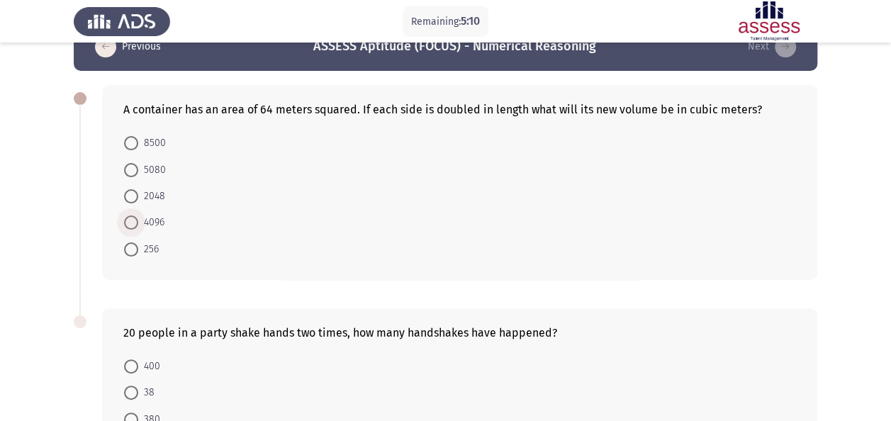
click at [134, 227] on span at bounding box center [131, 222] width 14 height 14
click at [134, 227] on input "4096" at bounding box center [131, 222] width 14 height 14
radio input "true"
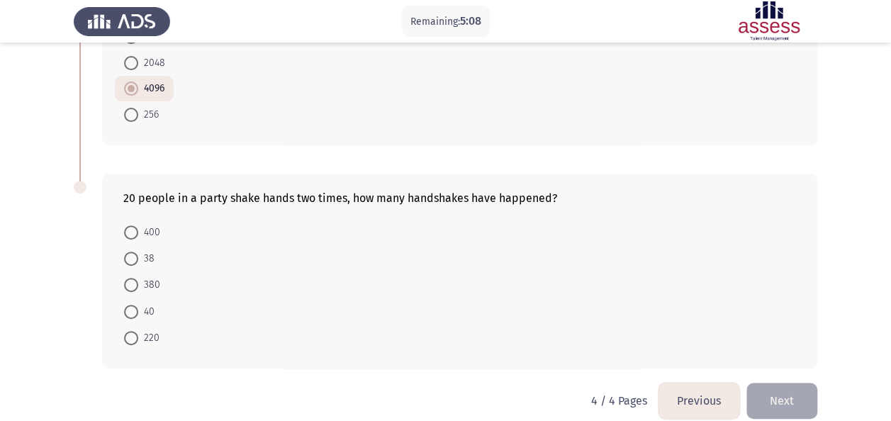
scroll to position [183, 0]
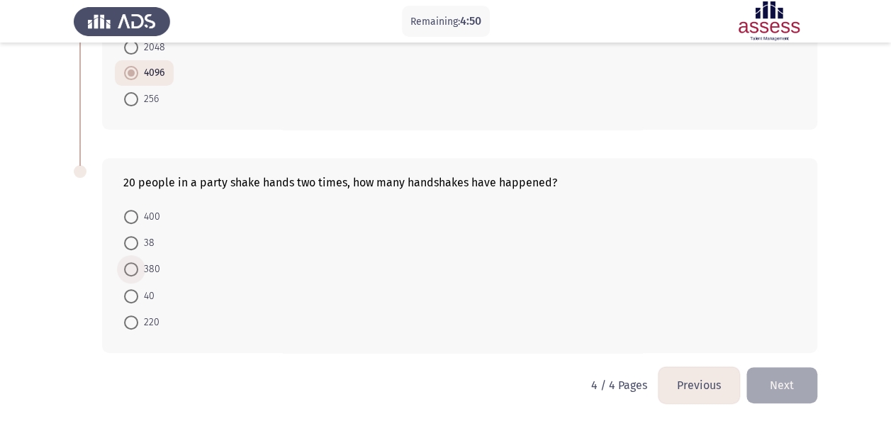
click at [145, 265] on span "380" at bounding box center [149, 269] width 22 height 17
click at [138, 265] on input "380" at bounding box center [131, 269] width 14 height 14
radio input "true"
click at [788, 374] on button "Next" at bounding box center [781, 385] width 71 height 36
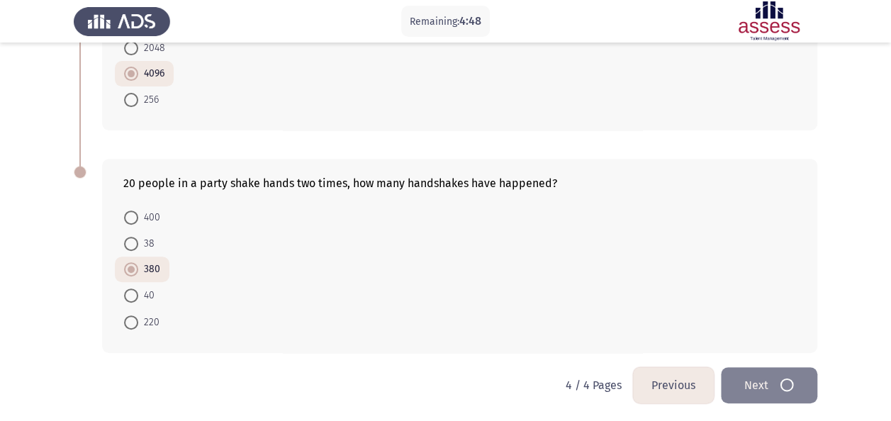
scroll to position [0, 0]
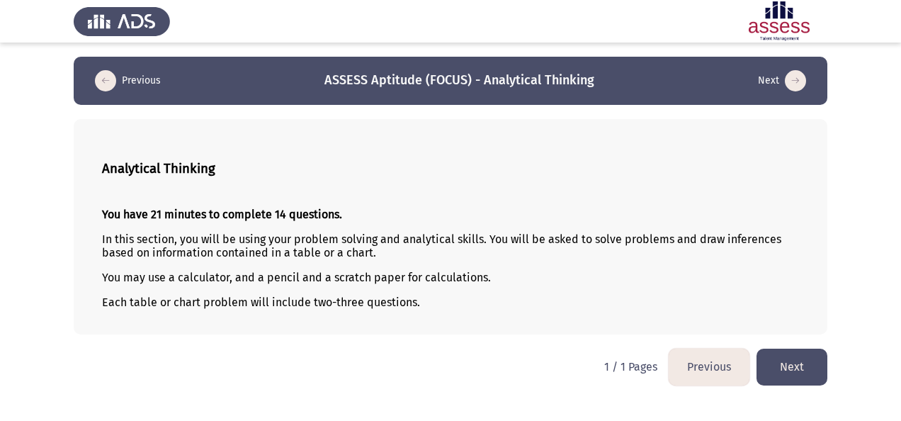
click at [806, 364] on button "Next" at bounding box center [792, 367] width 71 height 36
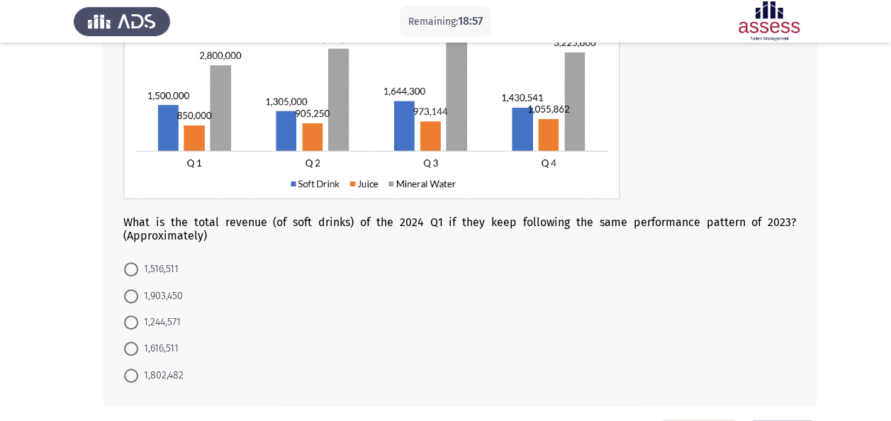
scroll to position [215, 0]
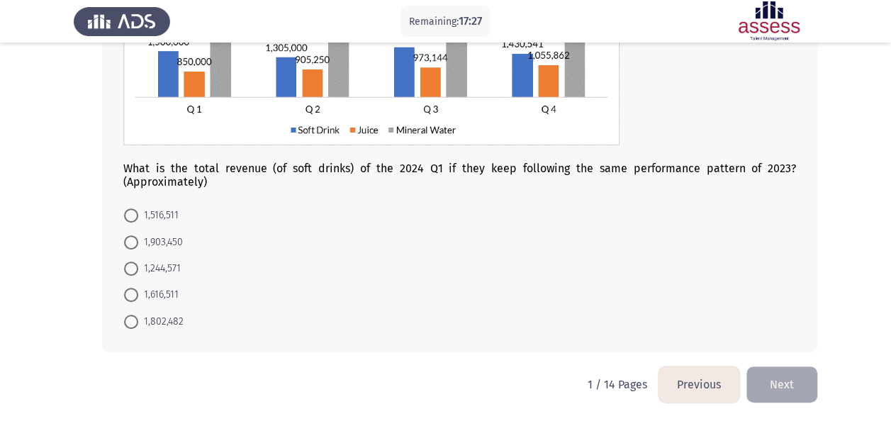
click at [157, 218] on span "1,516,511" at bounding box center [158, 215] width 40 height 17
click at [138, 218] on input "1,516,511" at bounding box center [131, 215] width 14 height 14
radio input "true"
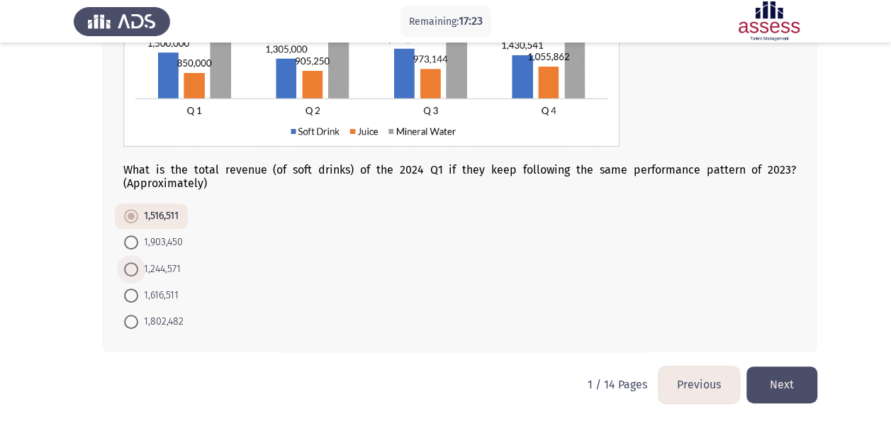
click at [166, 263] on span "1,244,571" at bounding box center [159, 269] width 43 height 17
click at [138, 263] on input "1,244,571" at bounding box center [131, 269] width 14 height 14
radio input "true"
click at [807, 380] on button "Next" at bounding box center [781, 384] width 71 height 36
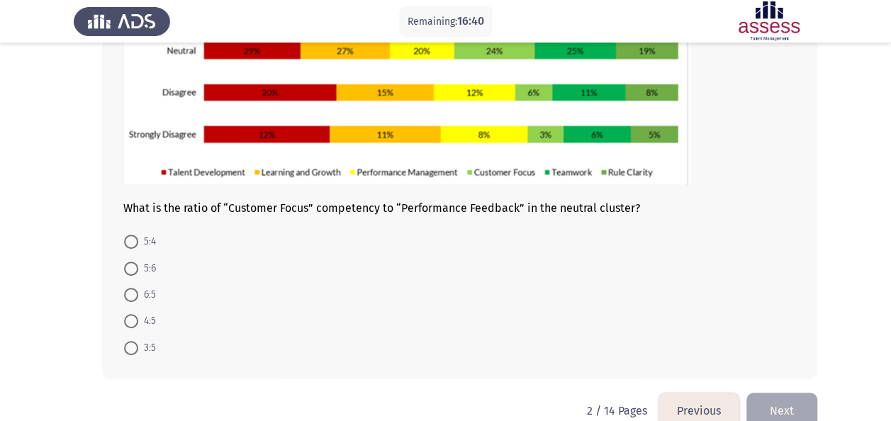
scroll to position [225, 0]
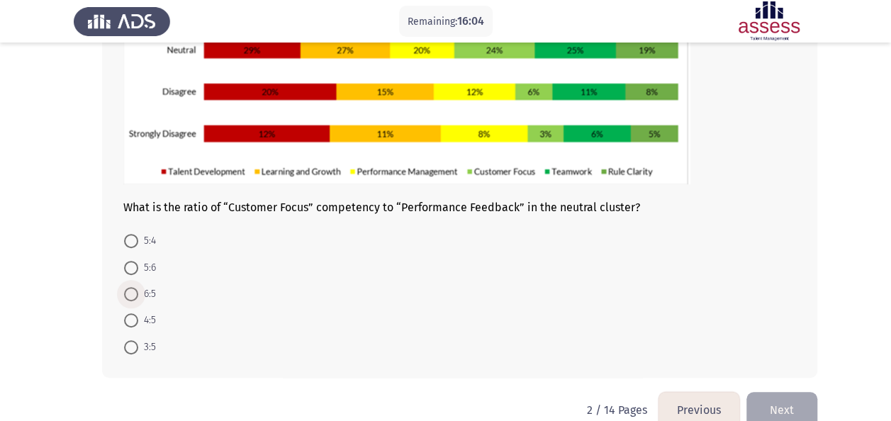
click at [140, 293] on span "6:5" at bounding box center [147, 294] width 18 height 17
click at [138, 293] on input "6:5" at bounding box center [131, 294] width 14 height 14
radio input "true"
click at [767, 408] on button "Next" at bounding box center [781, 408] width 71 height 36
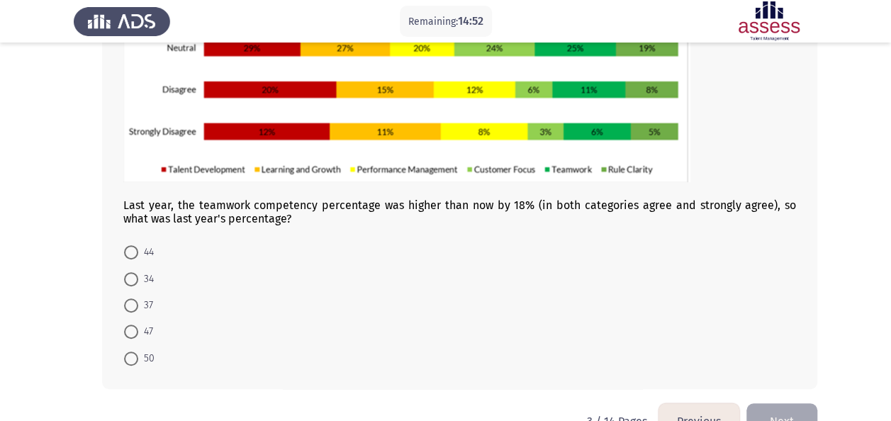
scroll to position [259, 0]
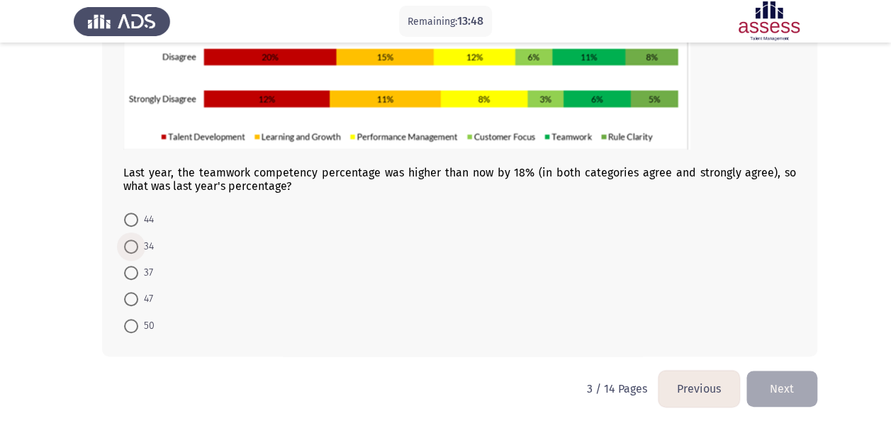
click at [139, 242] on span "34" at bounding box center [146, 246] width 16 height 17
click at [138, 242] on input "34" at bounding box center [131, 247] width 14 height 14
radio input "true"
click at [779, 390] on button "Next" at bounding box center [781, 387] width 71 height 36
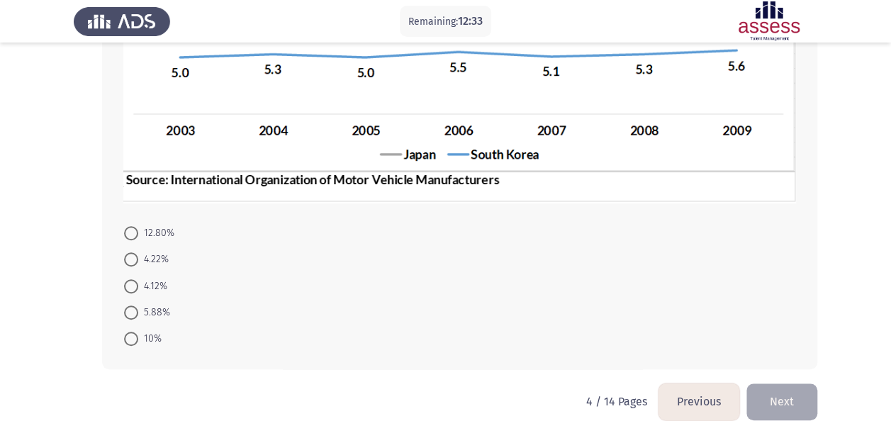
scroll to position [377, 0]
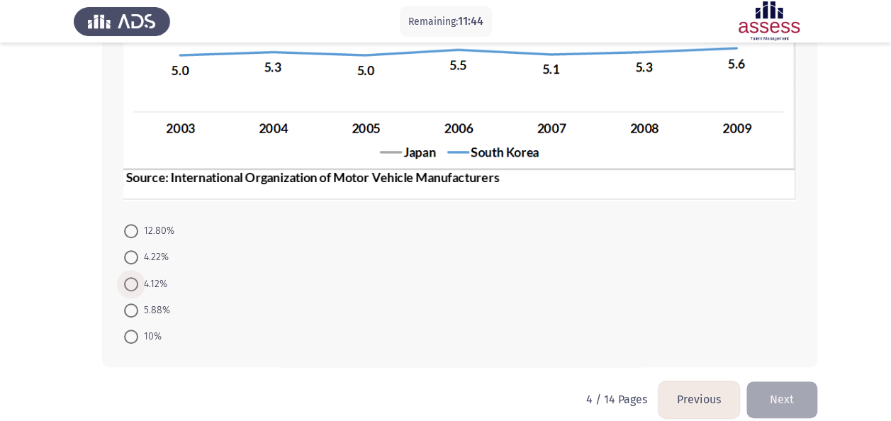
click at [141, 281] on span "4.12%" at bounding box center [152, 284] width 29 height 17
click at [138, 281] on input "4.12%" at bounding box center [131, 284] width 14 height 14
radio input "true"
click at [801, 384] on button "Next" at bounding box center [781, 399] width 71 height 36
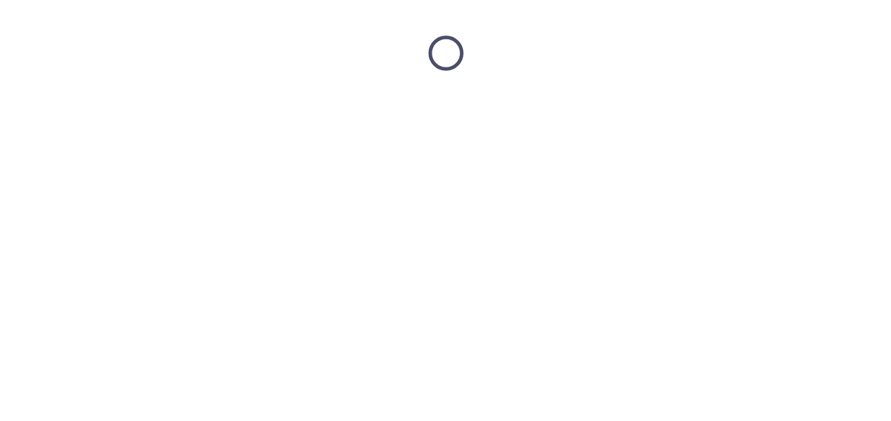
scroll to position [0, 0]
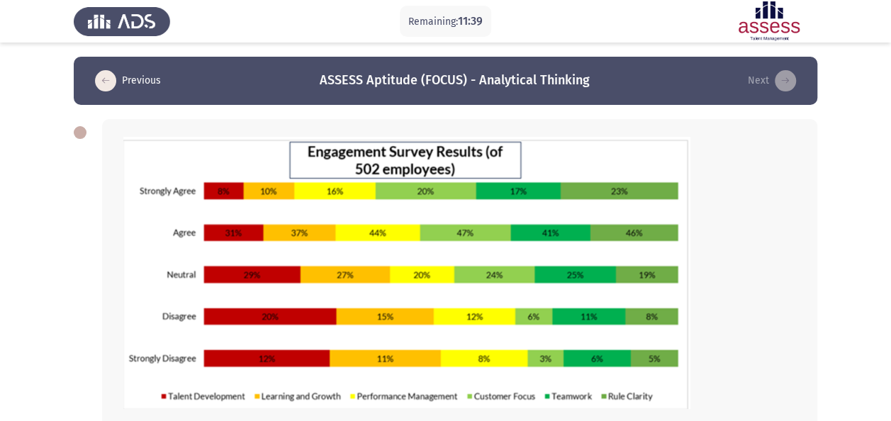
drag, startPoint x: 801, startPoint y: 384, endPoint x: 794, endPoint y: 391, distance: 10.0
click at [794, 391] on div "From the above chart, what is the highest competency (in both categories agree …" at bounding box center [459, 360] width 715 height 483
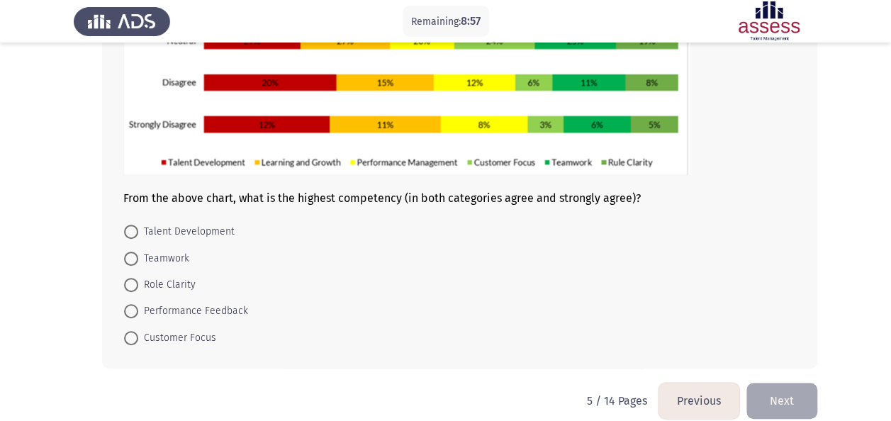
scroll to position [250, 0]
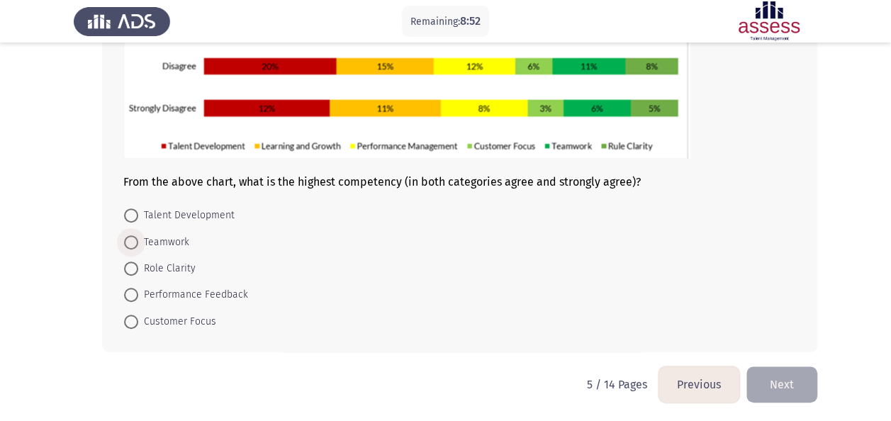
click at [169, 237] on span "Teamwork" at bounding box center [163, 242] width 51 height 17
click at [138, 237] on input "Teamwork" at bounding box center [131, 242] width 14 height 14
radio input "true"
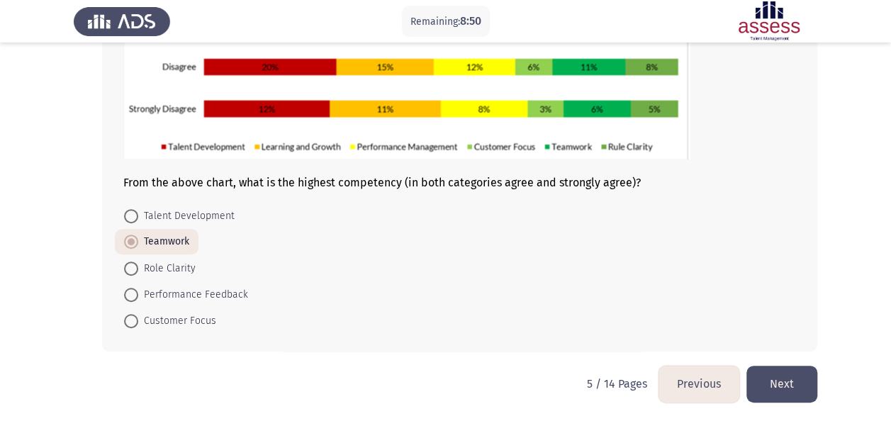
click at [778, 378] on button "Next" at bounding box center [781, 384] width 71 height 36
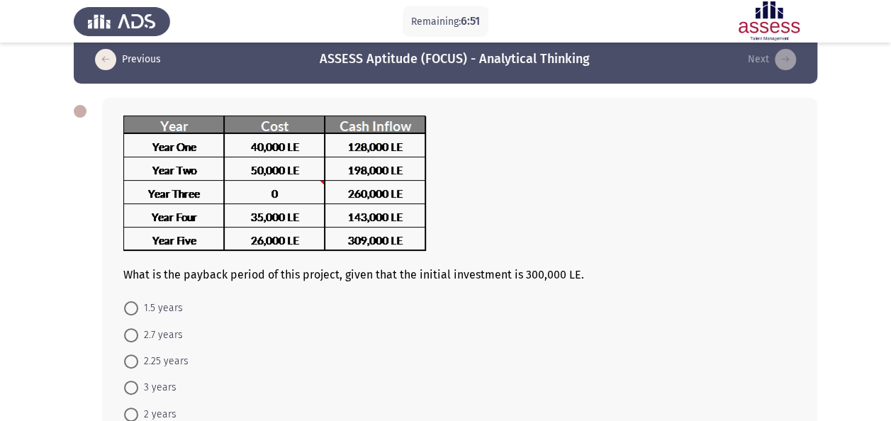
scroll to position [114, 0]
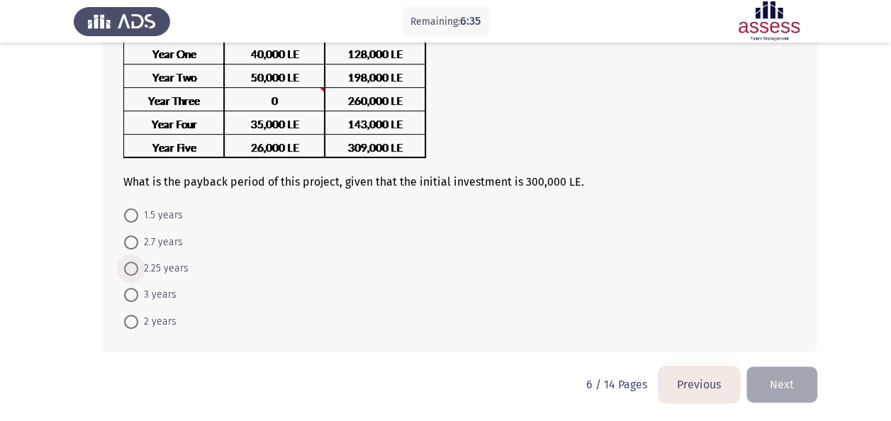
click at [165, 263] on span "2.25 years" at bounding box center [163, 268] width 50 height 17
click at [138, 263] on input "2.25 years" at bounding box center [131, 268] width 14 height 14
radio input "true"
click at [791, 373] on button "Next" at bounding box center [781, 384] width 71 height 36
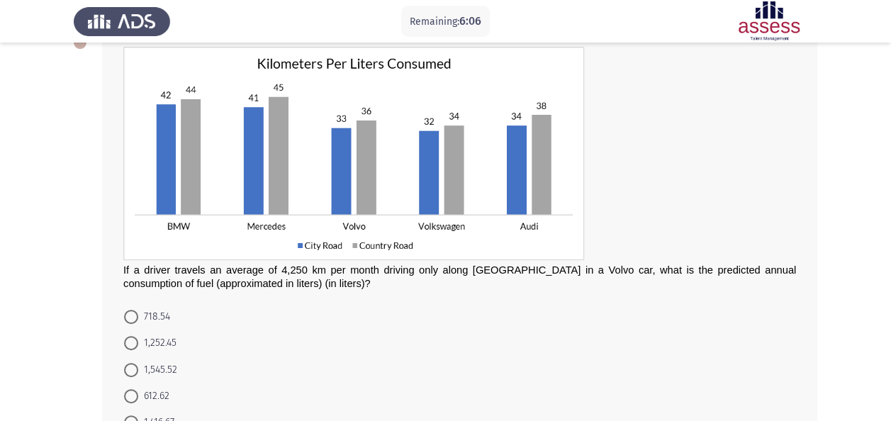
scroll to position [91, 0]
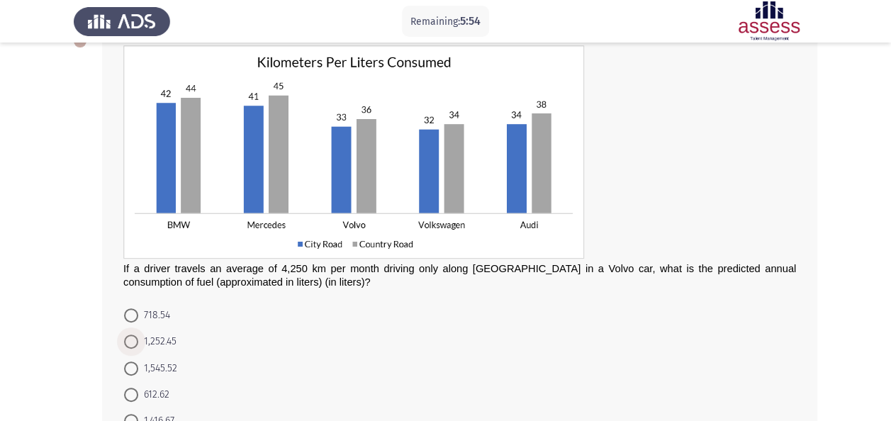
click at [159, 337] on span "1,252.45" at bounding box center [157, 341] width 38 height 17
click at [138, 337] on input "1,252.45" at bounding box center [131, 341] width 14 height 14
radio input "true"
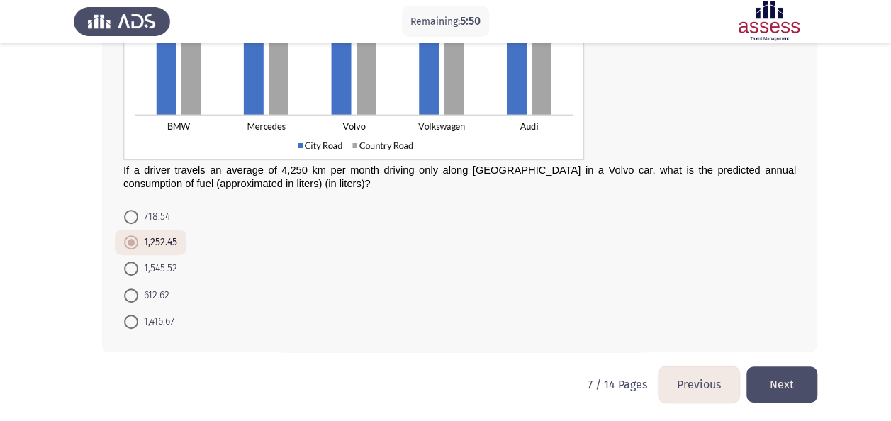
drag, startPoint x: 816, startPoint y: 357, endPoint x: 791, endPoint y: 395, distance: 45.6
click at [791, 366] on div "Previous ASSESS Aptitude (FOCUS) - Analytical Thinking Next If a driver travels…" at bounding box center [445, 117] width 743 height 500
click at [791, 395] on button "Next" at bounding box center [781, 384] width 71 height 36
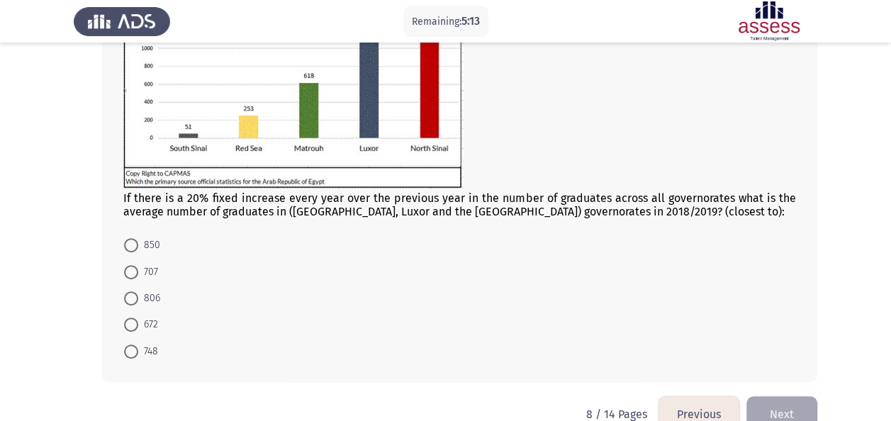
scroll to position [196, 0]
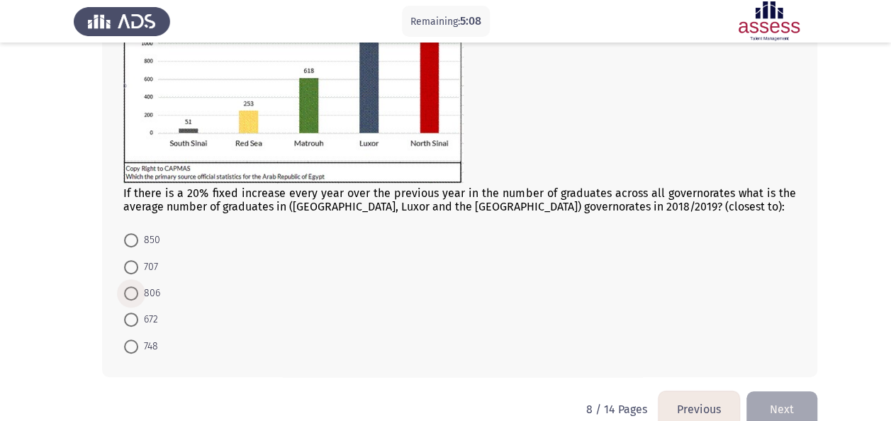
click at [148, 285] on span "806" at bounding box center [149, 293] width 22 height 17
click at [138, 286] on input "806" at bounding box center [131, 293] width 14 height 14
radio input "true"
click at [779, 412] on button "Next" at bounding box center [781, 408] width 71 height 36
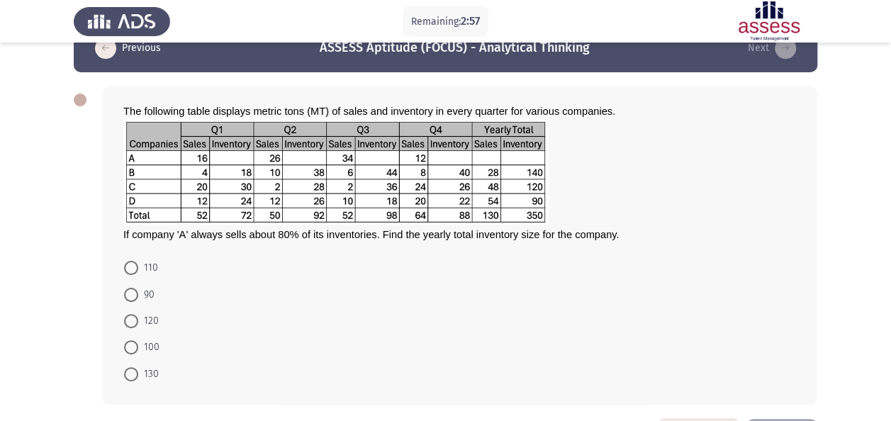
scroll to position [85, 0]
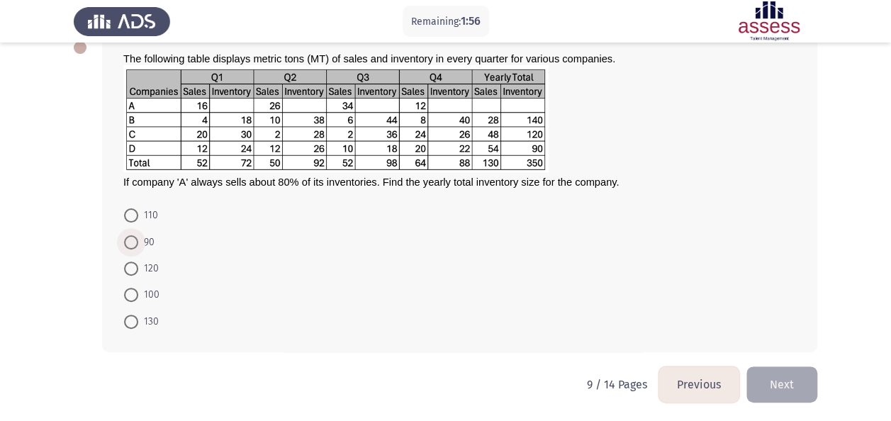
click at [135, 235] on span at bounding box center [131, 242] width 14 height 14
click at [135, 235] on input "90" at bounding box center [131, 242] width 14 height 14
radio input "true"
click at [792, 406] on html "Remaining: 1:54 Previous ASSESS Aptitude (FOCUS) - Analytical Thinking Next The…" at bounding box center [445, 169] width 891 height 507
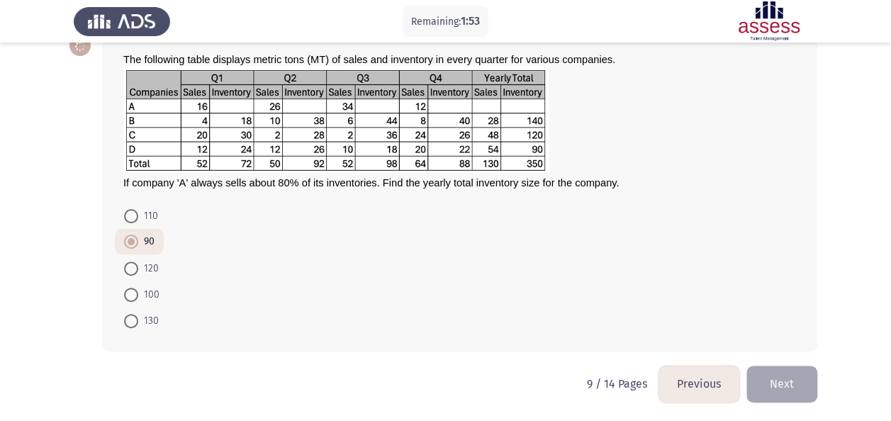
click at [783, 383] on button "Next" at bounding box center [781, 384] width 71 height 36
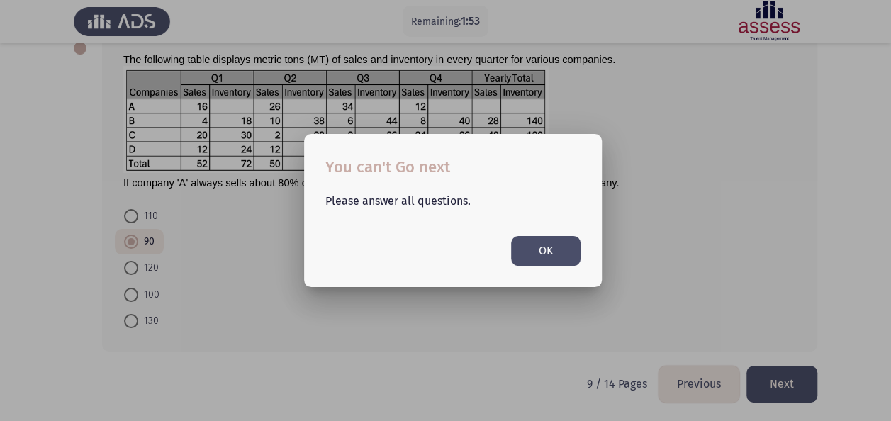
scroll to position [0, 0]
click at [553, 250] on button "OK" at bounding box center [545, 250] width 69 height 29
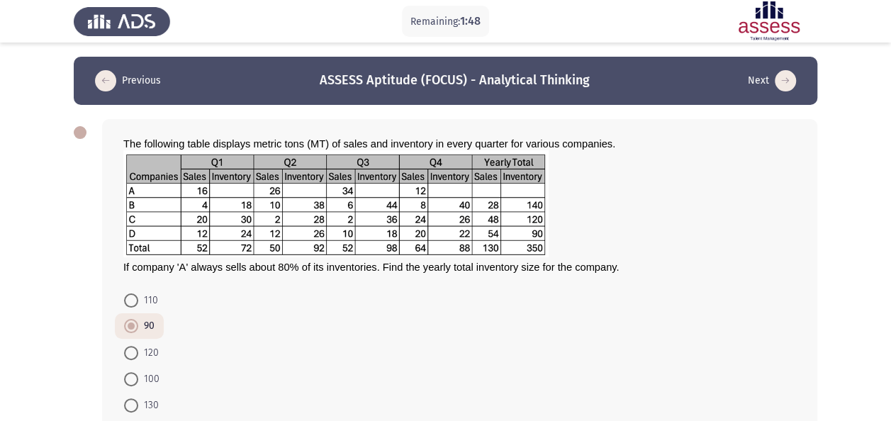
scroll to position [84, 0]
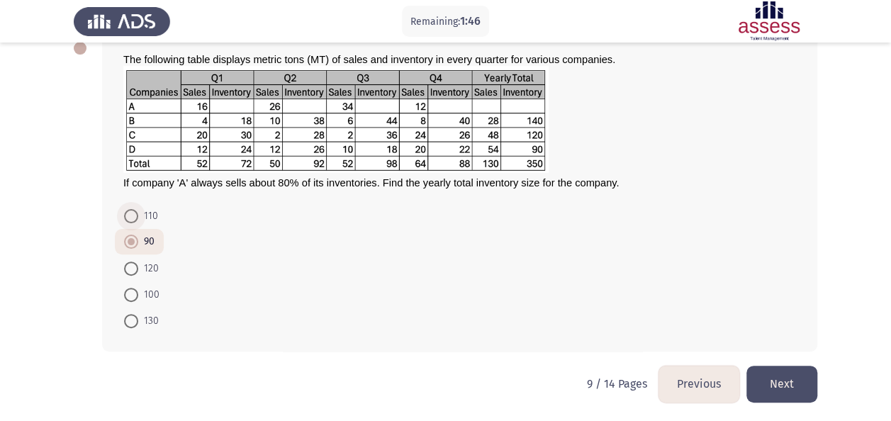
click at [151, 214] on span "110" at bounding box center [148, 216] width 20 height 17
click at [138, 214] on input "110" at bounding box center [131, 216] width 14 height 14
radio input "true"
click at [142, 250] on mat-radio-button "90" at bounding box center [139, 241] width 49 height 26
click at [139, 242] on span "90" at bounding box center [146, 241] width 16 height 17
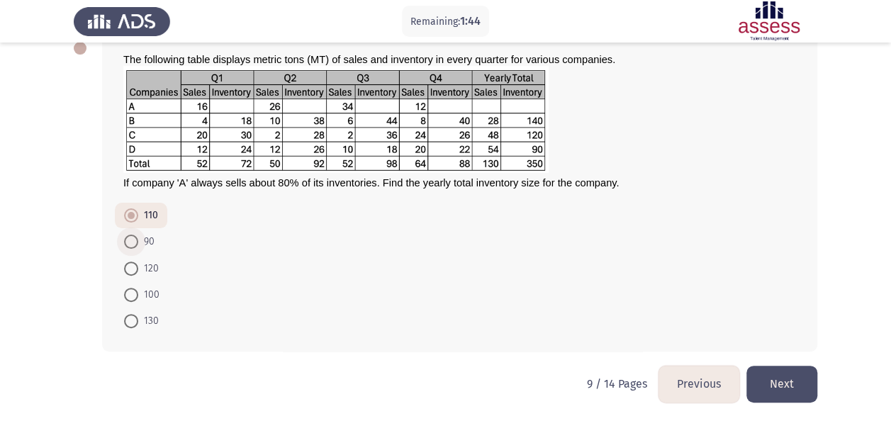
click at [138, 242] on input "90" at bounding box center [131, 242] width 14 height 14
radio input "true"
click at [772, 384] on button "Next" at bounding box center [781, 384] width 71 height 36
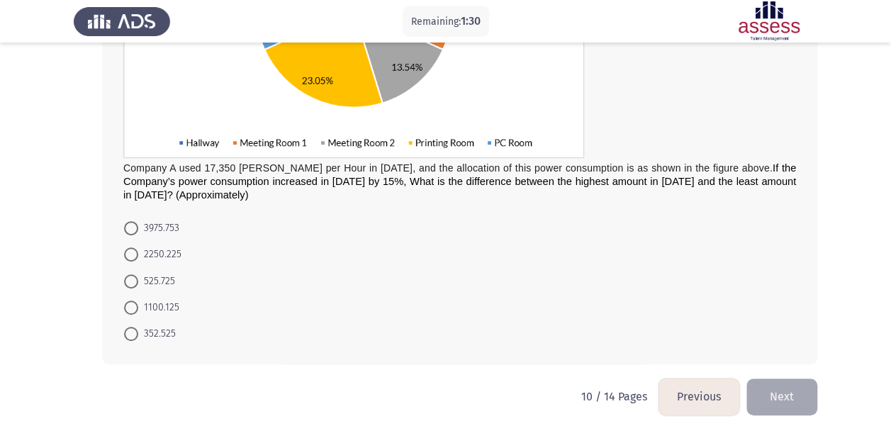
scroll to position [298, 0]
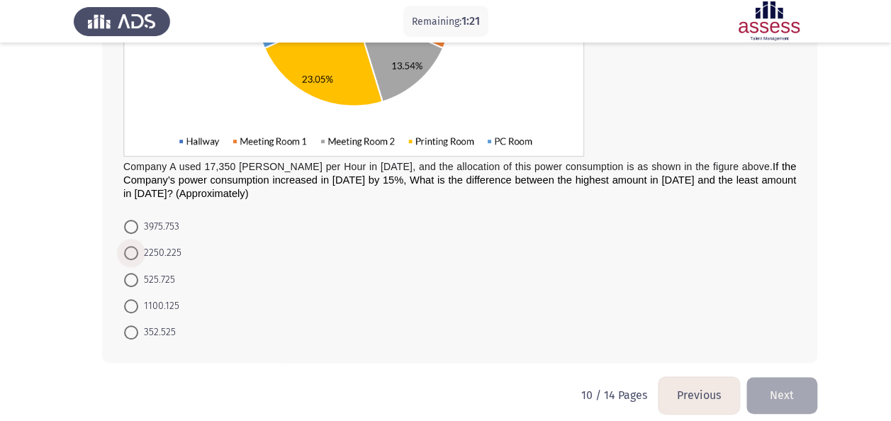
click at [158, 247] on span "2250.225" at bounding box center [159, 252] width 43 height 17
click at [138, 247] on input "2250.225" at bounding box center [131, 253] width 14 height 14
radio input "true"
click at [782, 383] on button "Next" at bounding box center [781, 394] width 71 height 36
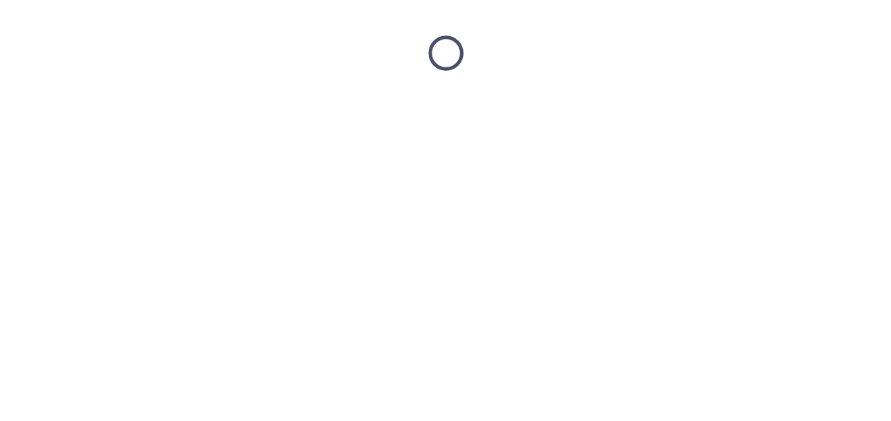
scroll to position [0, 0]
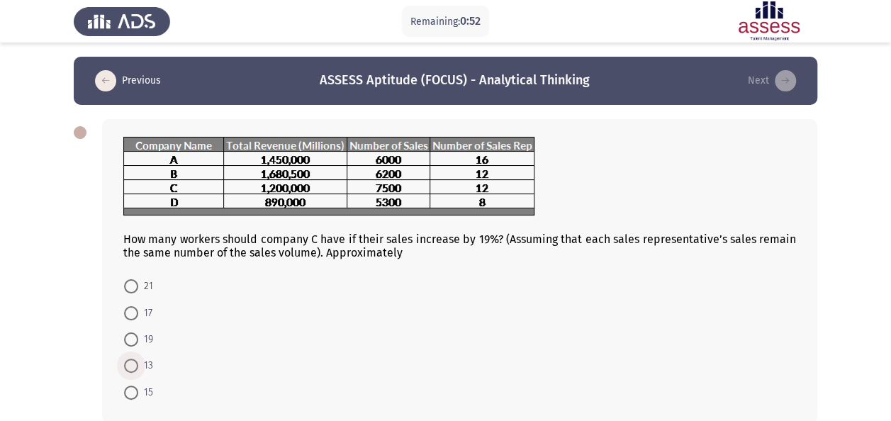
click at [147, 366] on span "13" at bounding box center [145, 365] width 15 height 17
click at [138, 366] on input "13" at bounding box center [131, 366] width 14 height 14
radio input "true"
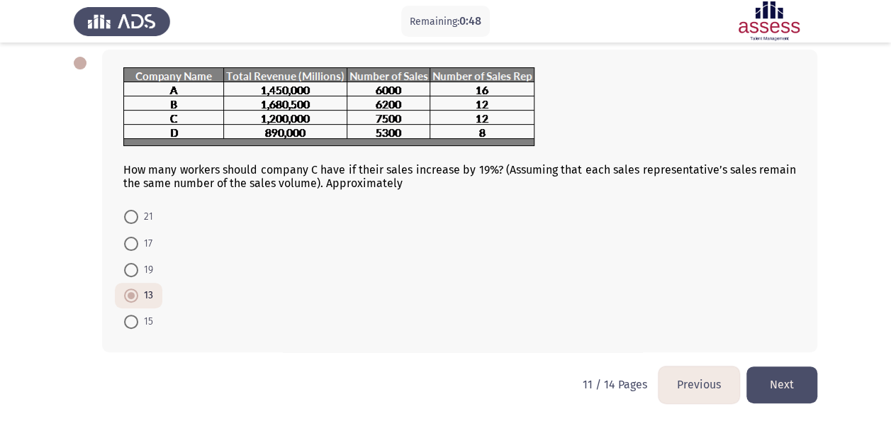
click at [778, 388] on button "Next" at bounding box center [781, 384] width 71 height 36
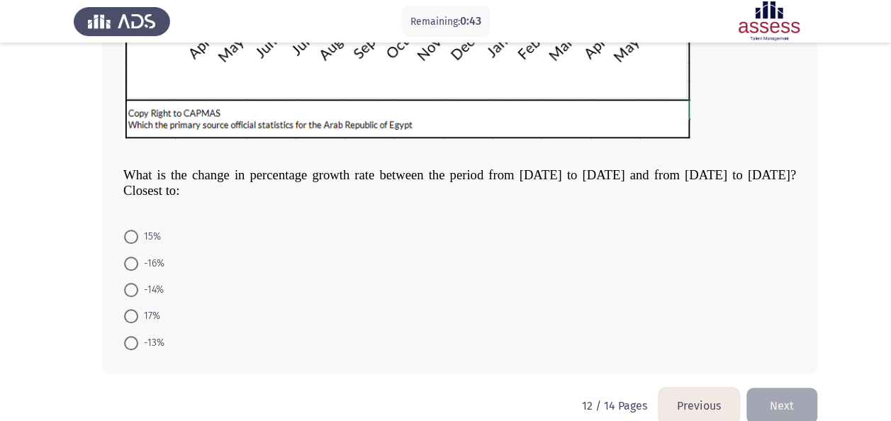
scroll to position [466, 0]
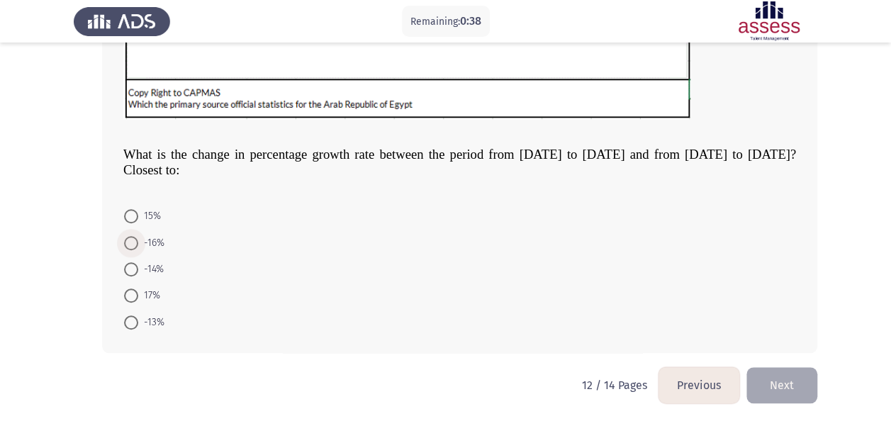
click at [144, 237] on span "-16%" at bounding box center [151, 243] width 26 height 17
click at [138, 237] on input "-16%" at bounding box center [131, 243] width 14 height 14
radio input "true"
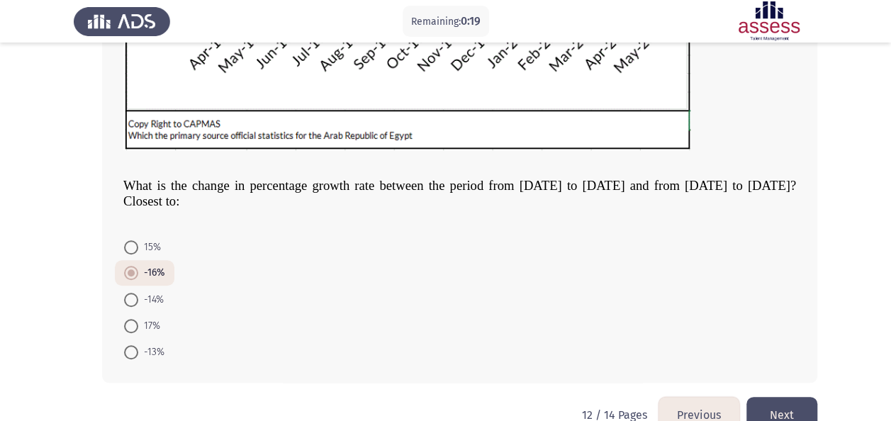
scroll to position [465, 0]
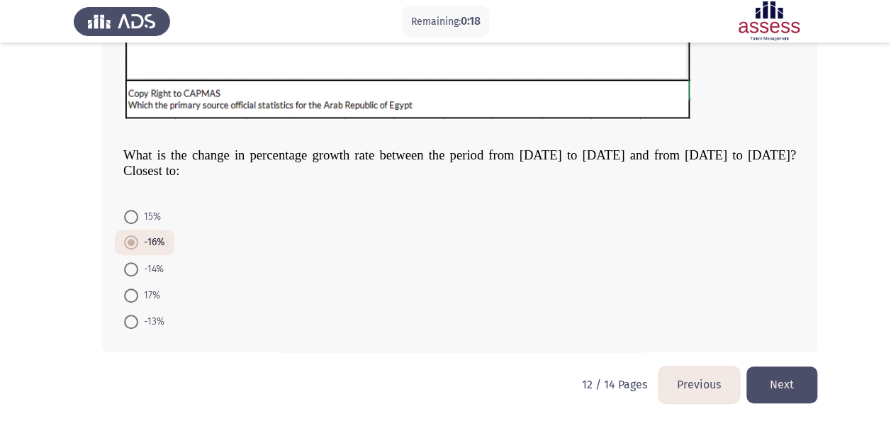
click at [779, 378] on button "Next" at bounding box center [781, 384] width 71 height 36
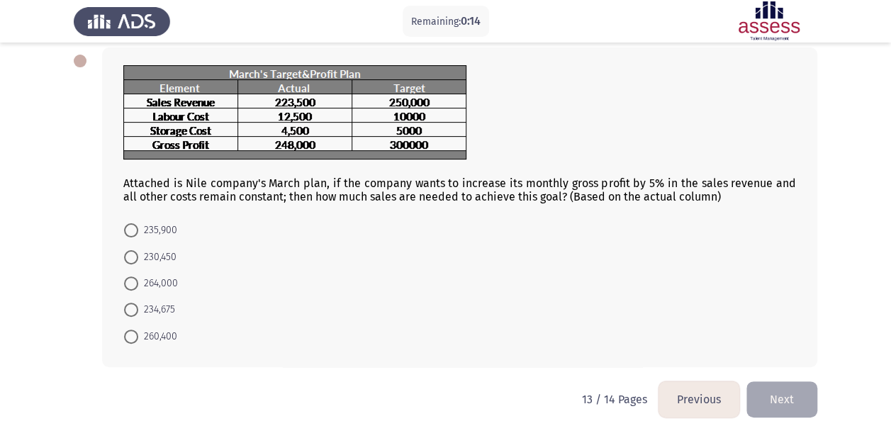
scroll to position [74, 0]
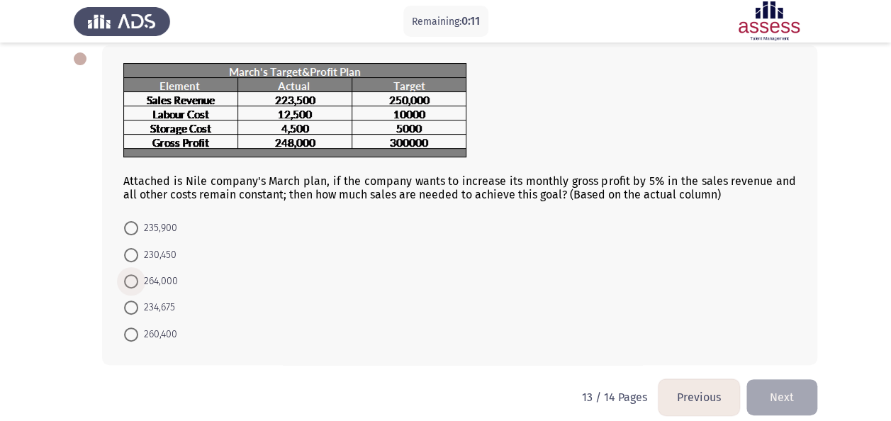
click at [162, 286] on span "264,000" at bounding box center [158, 281] width 40 height 17
click at [138, 286] on input "264,000" at bounding box center [131, 281] width 14 height 14
radio input "true"
click at [799, 410] on button "Next" at bounding box center [781, 396] width 71 height 36
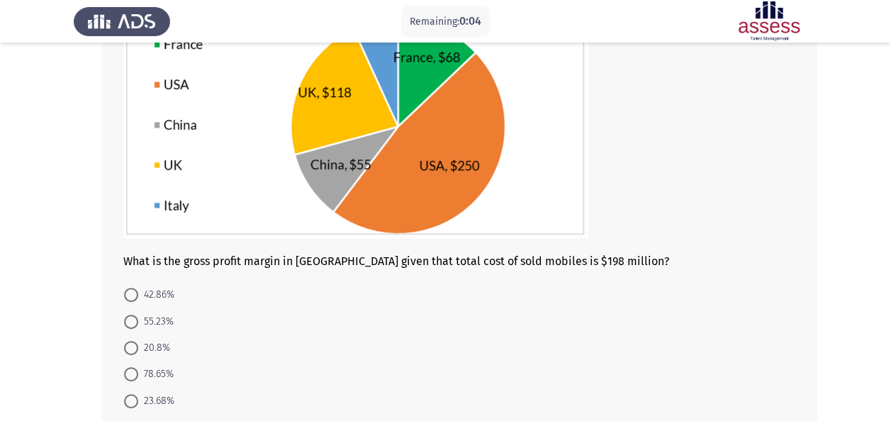
scroll to position [153, 0]
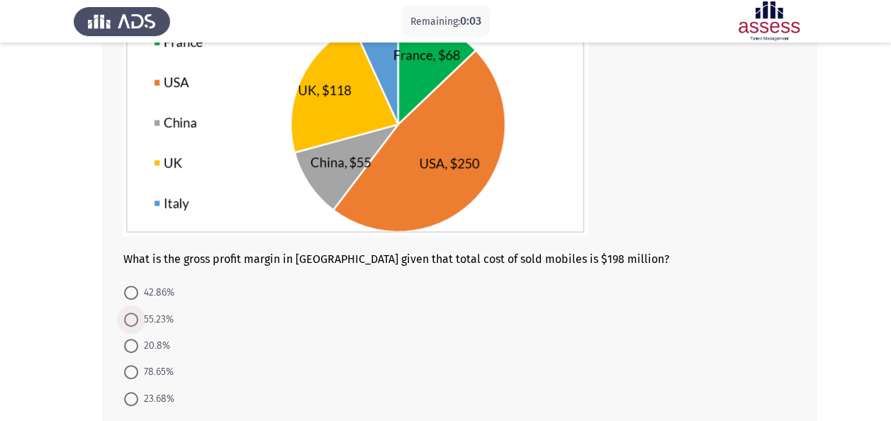
click at [158, 311] on span "55.23%" at bounding box center [155, 319] width 35 height 17
click at [138, 313] on input "55.23%" at bounding box center [131, 320] width 14 height 14
radio input "true"
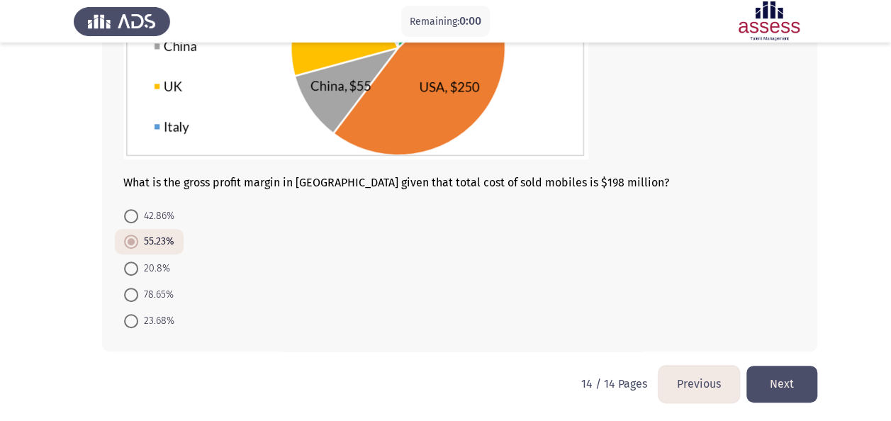
click at [799, 378] on button "Next" at bounding box center [781, 384] width 71 height 36
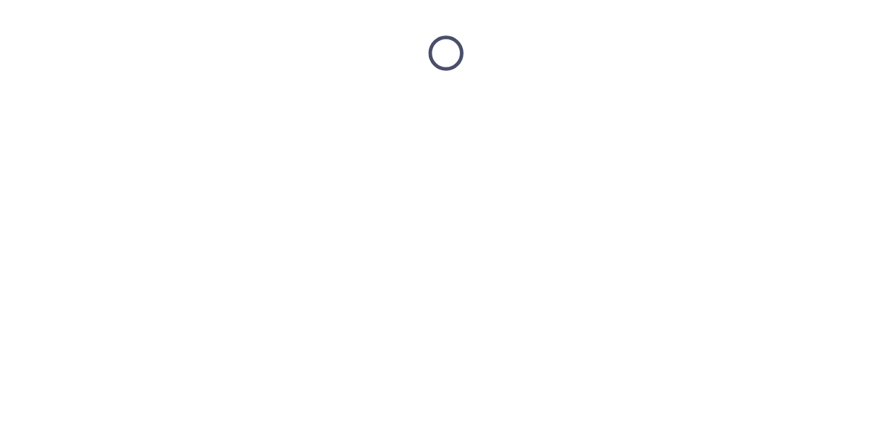
scroll to position [0, 0]
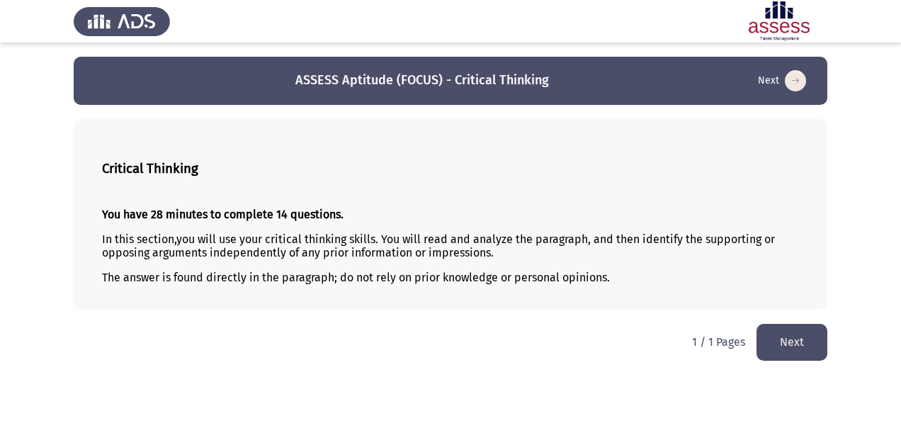
click at [803, 338] on button "Next" at bounding box center [792, 342] width 71 height 36
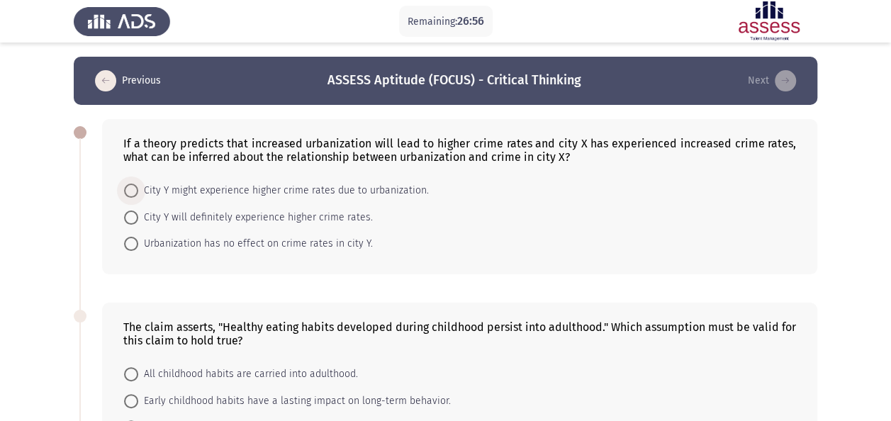
click at [212, 188] on span "City Y might experience higher crime rates due to urbanization." at bounding box center [283, 190] width 291 height 17
click at [138, 188] on input "City Y might experience higher crime rates due to urbanization." at bounding box center [131, 191] width 14 height 14
radio input "true"
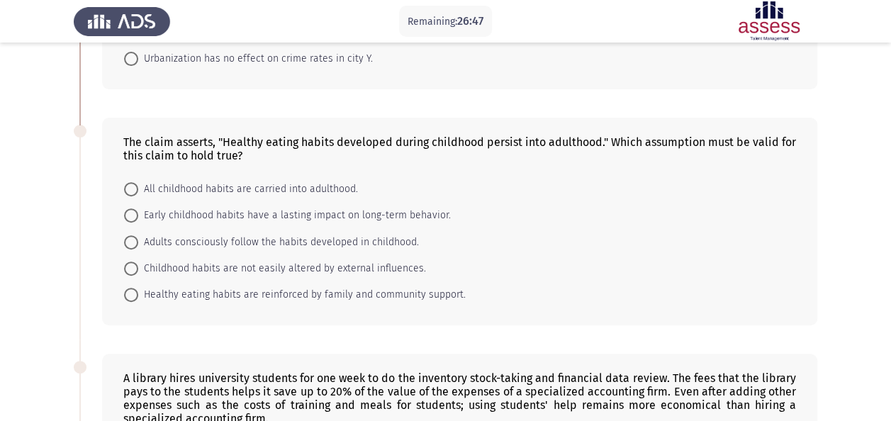
scroll to position [181, 0]
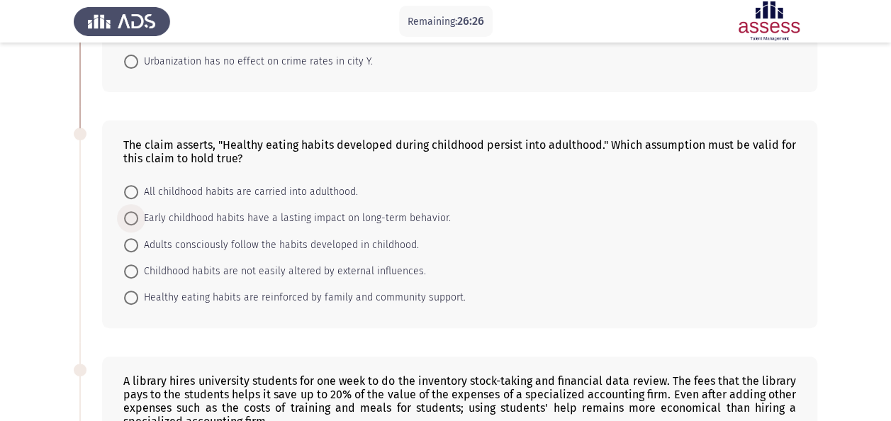
click at [344, 220] on span "Early childhood habits have a lasting impact on long-term behavior." at bounding box center [294, 218] width 313 height 17
click at [138, 220] on input "Early childhood habits have a lasting impact on long-term behavior." at bounding box center [131, 218] width 14 height 14
radio input "true"
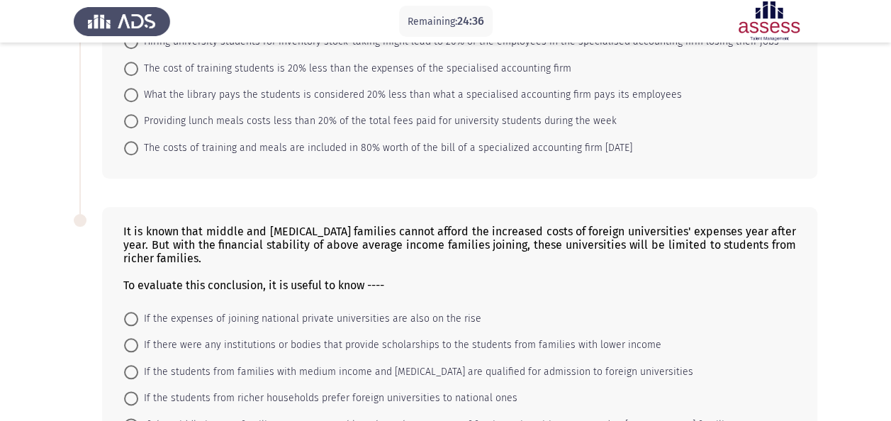
scroll to position [660, 0]
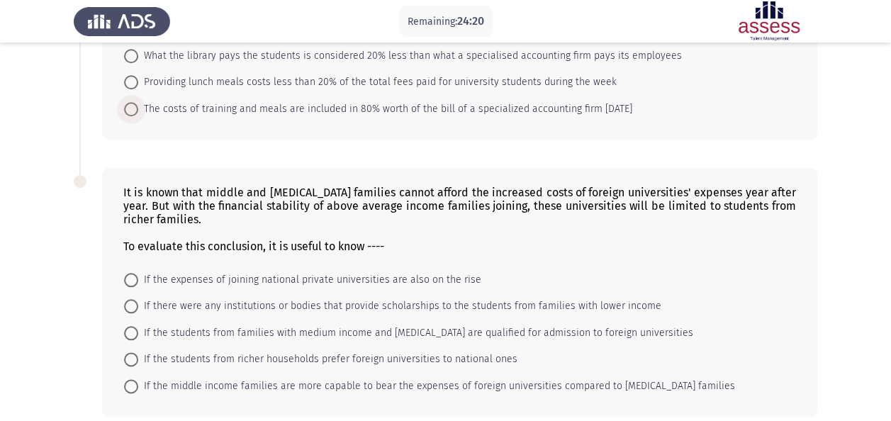
click at [444, 102] on span "The costs of training and meals are included in 80% worth of the bill of a spec…" at bounding box center [385, 109] width 494 height 17
click at [138, 102] on input "The costs of training and meals are included in 80% worth of the bill of a spec…" at bounding box center [131, 109] width 14 height 14
radio input "true"
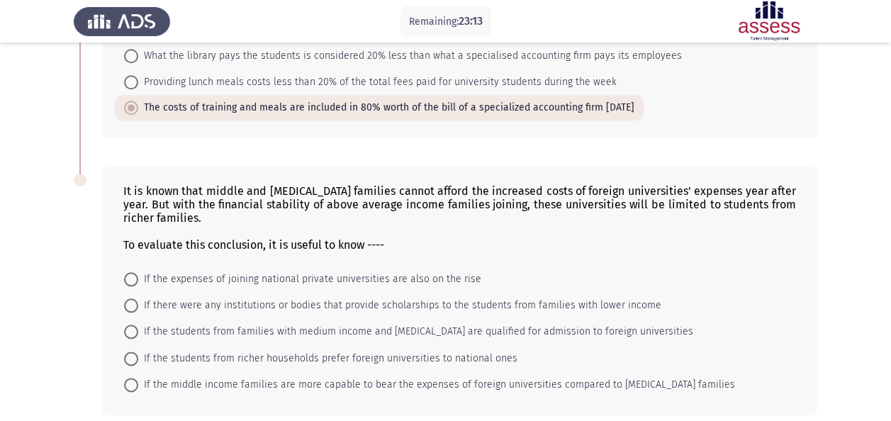
scroll to position [717, 0]
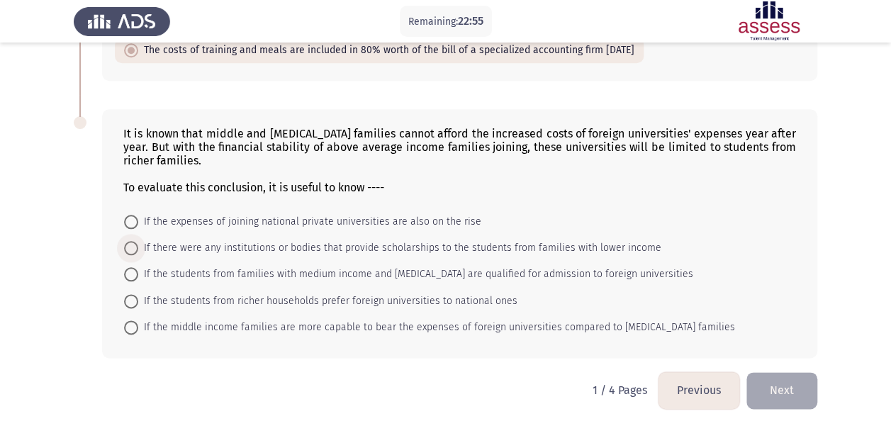
click at [509, 244] on span "If there were any institutions or bodies that provide scholarships to the stude…" at bounding box center [399, 248] width 523 height 17
click at [138, 244] on input "If there were any institutions or bodies that provide scholarships to the stude…" at bounding box center [131, 248] width 14 height 14
radio input "true"
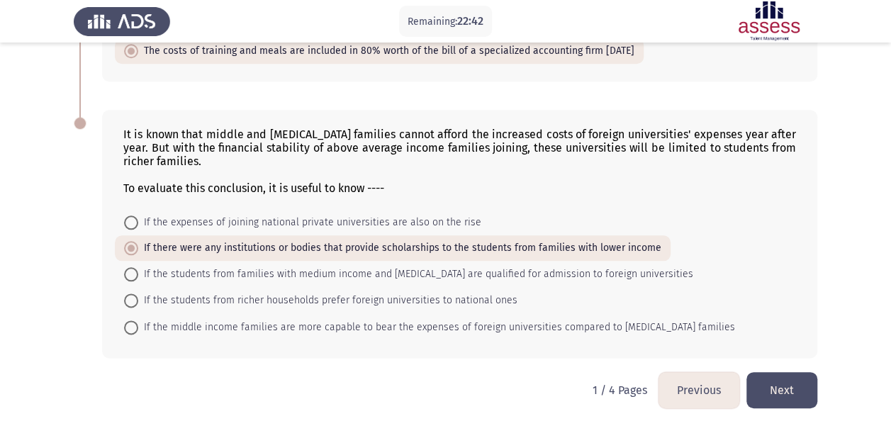
click at [779, 393] on button "Next" at bounding box center [781, 390] width 71 height 36
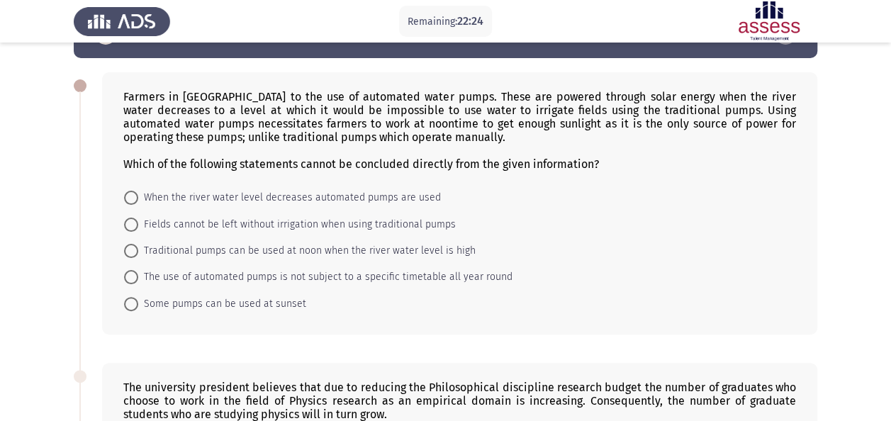
scroll to position [0, 0]
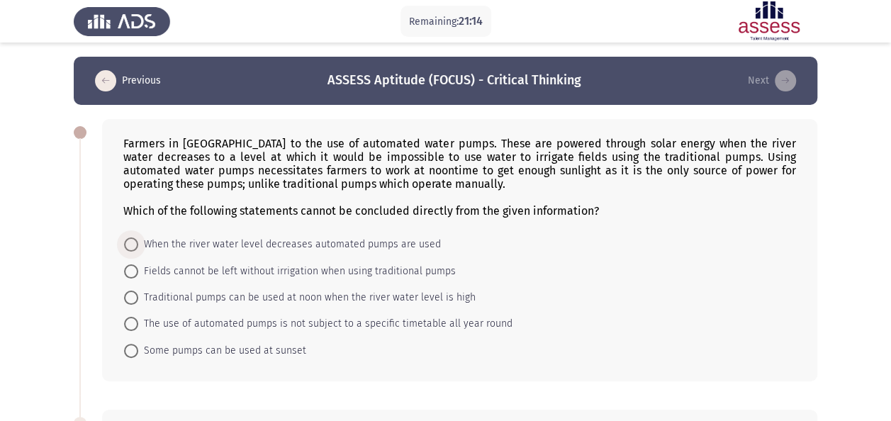
click at [291, 247] on span "When the river water level decreases automated pumps are used" at bounding box center [289, 244] width 303 height 17
click at [138, 247] on input "When the river water level decreases automated pumps are used" at bounding box center [131, 244] width 14 height 14
radio input "true"
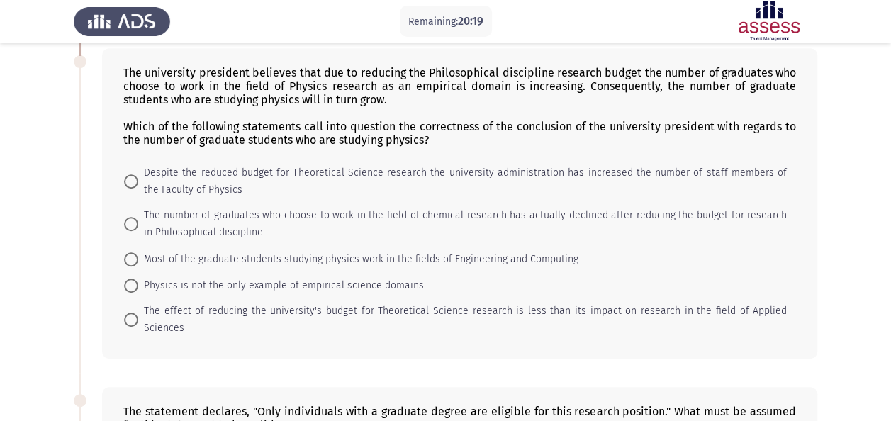
scroll to position [351, 0]
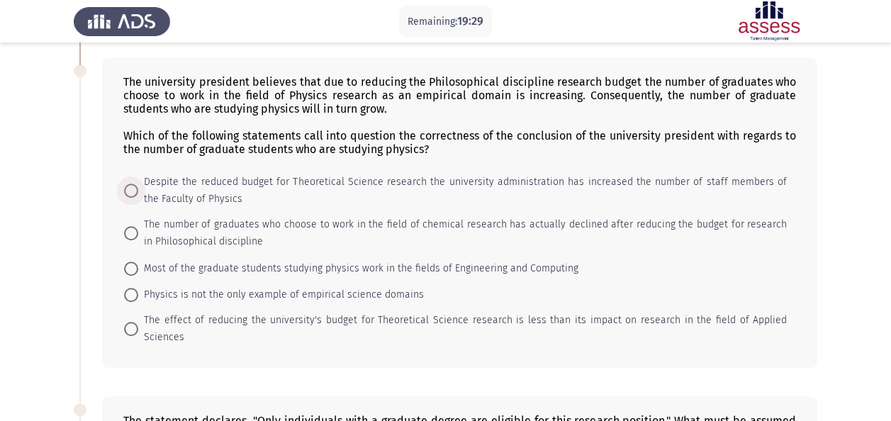
click at [278, 176] on span "Despite the reduced budget for Theoretical Science research the university admi…" at bounding box center [462, 191] width 648 height 34
click at [138, 184] on input "Despite the reduced budget for Theoretical Science research the university admi…" at bounding box center [131, 191] width 14 height 14
radio input "true"
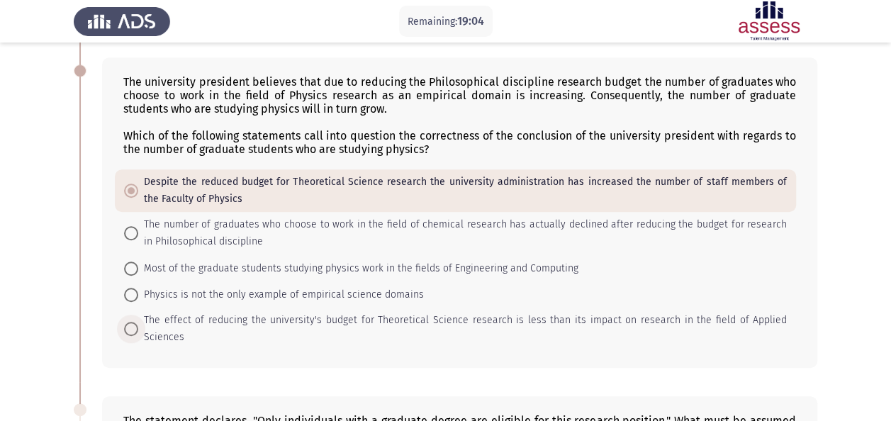
click at [206, 317] on span "The effect of reducing the university's budget for Theoretical Science research…" at bounding box center [462, 329] width 648 height 34
click at [138, 322] on input "The effect of reducing the university's budget for Theoretical Science research…" at bounding box center [131, 329] width 14 height 14
radio input "true"
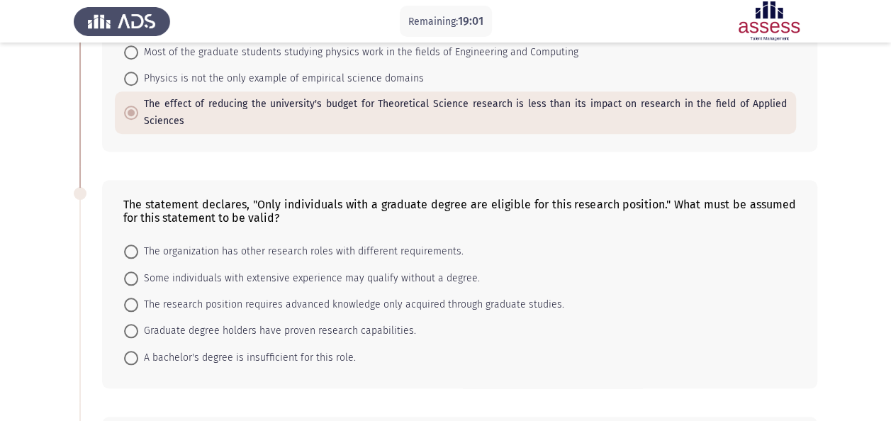
scroll to position [619, 0]
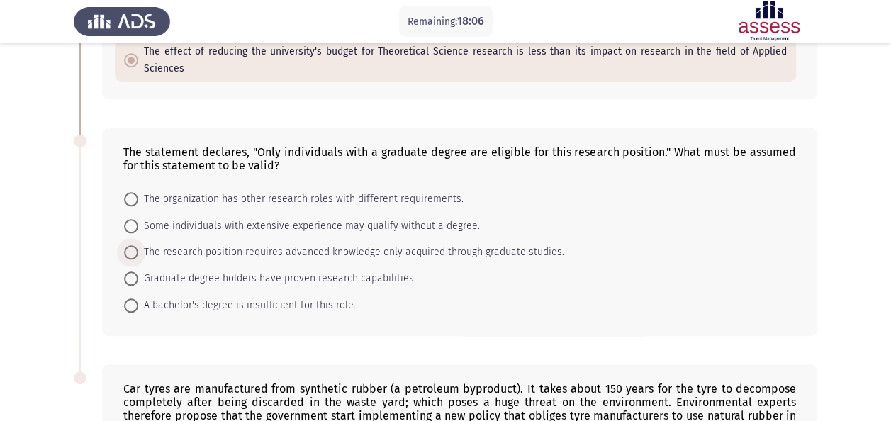
click at [179, 244] on span "The research position requires advanced knowledge only acquired through graduat…" at bounding box center [351, 252] width 426 height 17
click at [138, 245] on input "The research position requires advanced knowledge only acquired through graduat…" at bounding box center [131, 252] width 14 height 14
radio input "true"
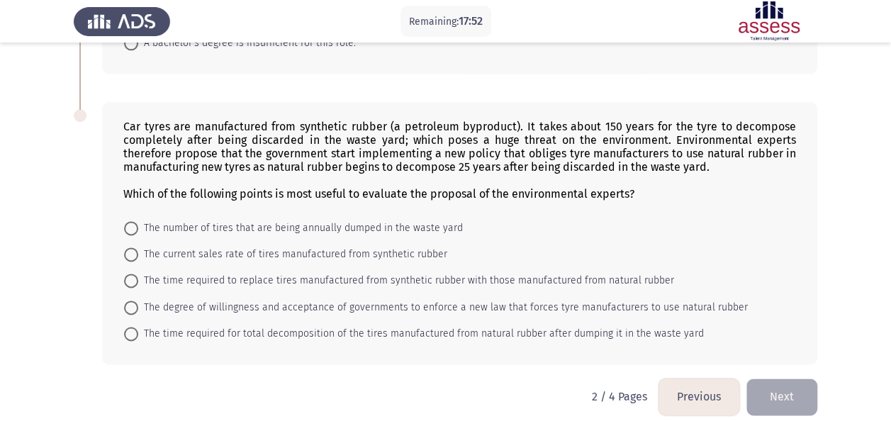
scroll to position [886, 0]
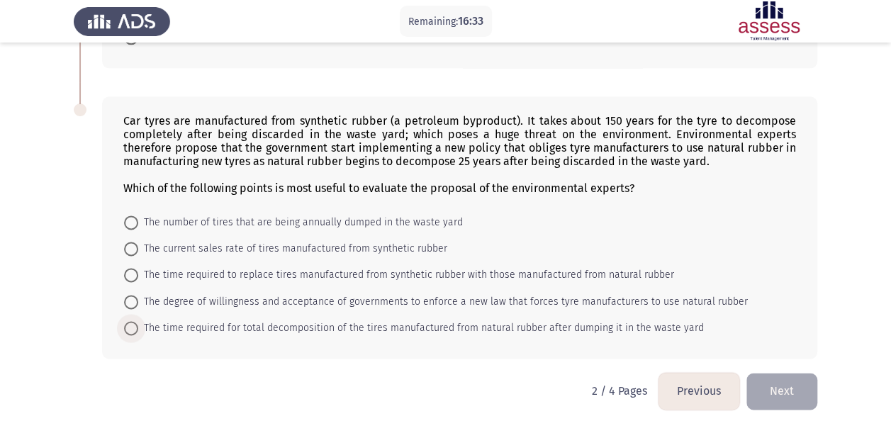
click at [247, 324] on span "The time required for total decomposition of the tires manufactured from natura…" at bounding box center [420, 328] width 565 height 17
click at [138, 324] on input "The time required for total decomposition of the tires manufactured from natura…" at bounding box center [131, 328] width 14 height 14
radio input "true"
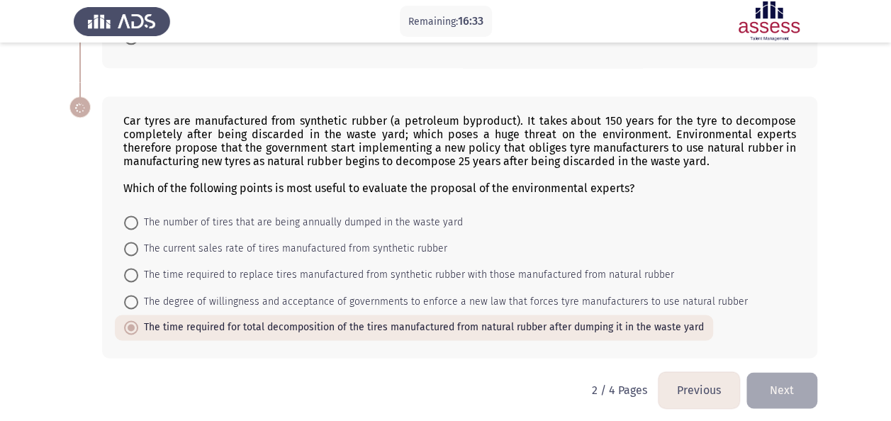
scroll to position [884, 0]
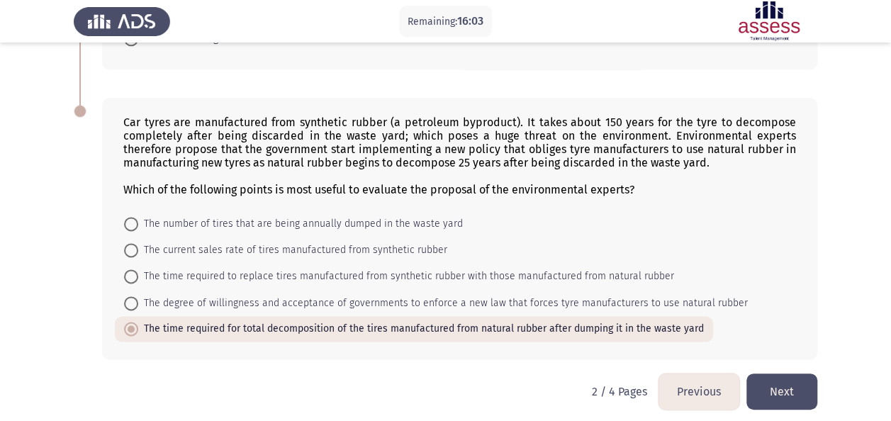
click at [802, 381] on button "Next" at bounding box center [781, 391] width 71 height 36
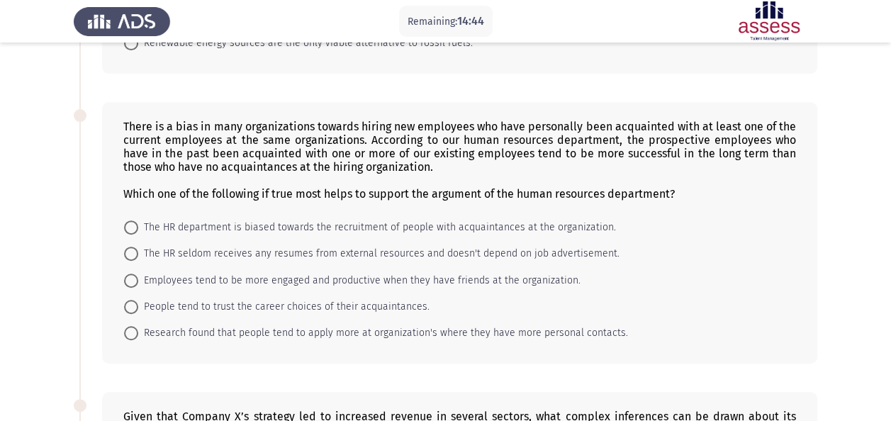
scroll to position [255, 0]
click at [343, 299] on span "People tend to trust the career choices of their acquaintances." at bounding box center [283, 305] width 291 height 17
click at [138, 299] on input "People tend to trust the career choices of their acquaintances." at bounding box center [131, 305] width 14 height 14
radio input "true"
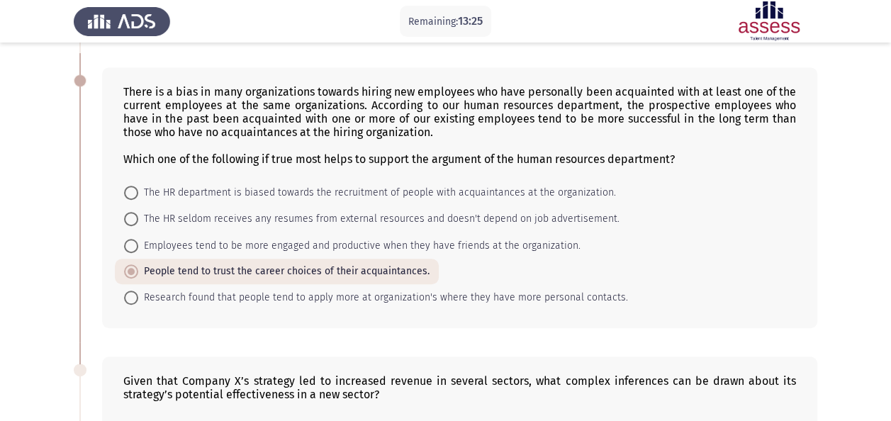
scroll to position [289, 0]
click at [389, 237] on span "Employees tend to be more engaged and productive when they have friends at the …" at bounding box center [359, 245] width 442 height 17
click at [138, 238] on input "Employees tend to be more engaged and productive when they have friends at the …" at bounding box center [131, 245] width 14 height 14
radio input "true"
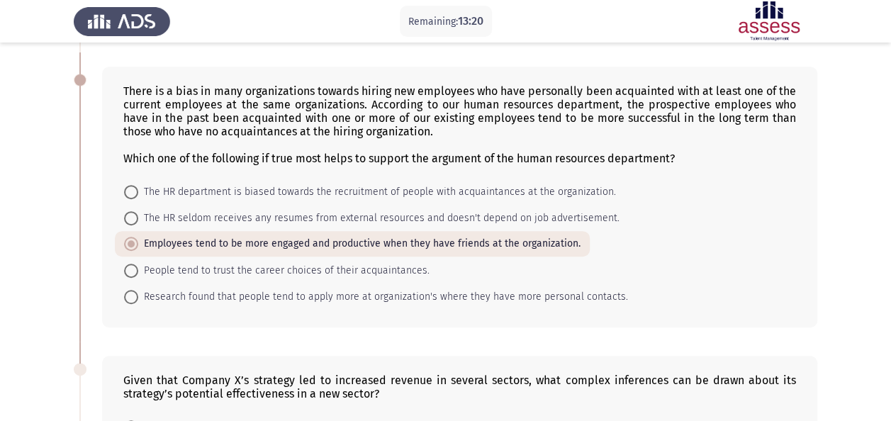
drag, startPoint x: 889, startPoint y: 170, endPoint x: 879, endPoint y: 107, distance: 63.8
click at [879, 107] on app-assessment-container "Remaining: 13:20 Previous ASSESS Aptitude (FOCUS) - Critical Thinking Next The …" at bounding box center [445, 285] width 891 height 1035
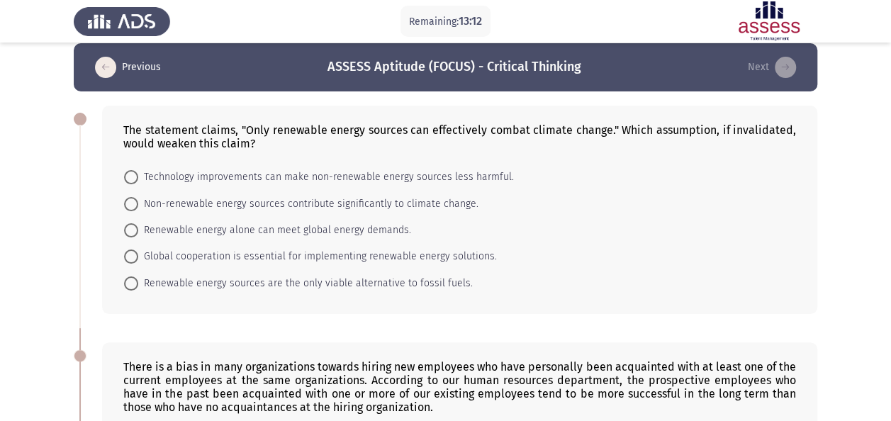
scroll to position [0, 0]
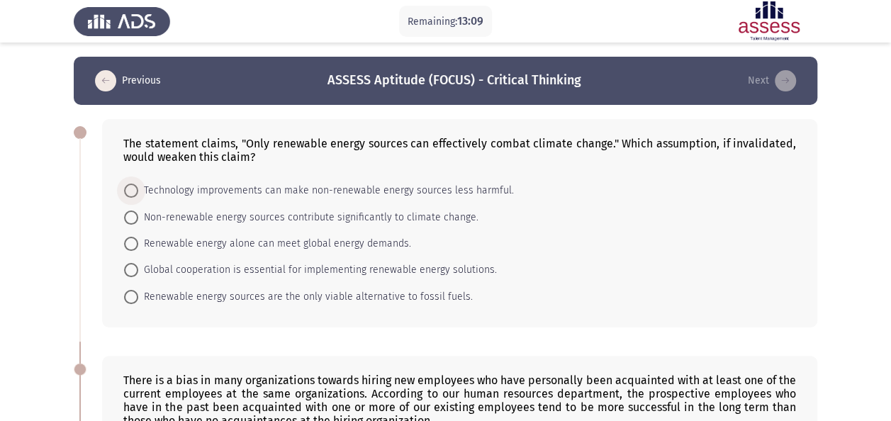
click at [278, 197] on span "Technology improvements can make non-renewable energy sources less harmful." at bounding box center [326, 190] width 376 height 17
click at [138, 197] on input "Technology improvements can make non-renewable energy sources less harmful." at bounding box center [131, 191] width 14 height 14
radio input "true"
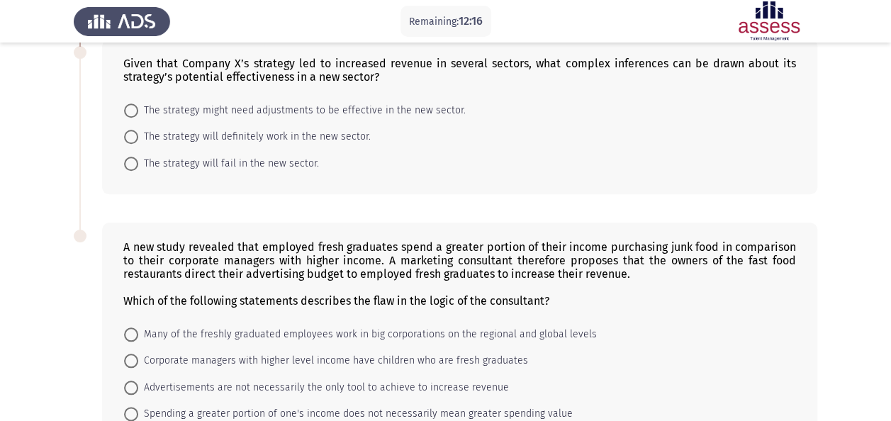
scroll to position [602, 0]
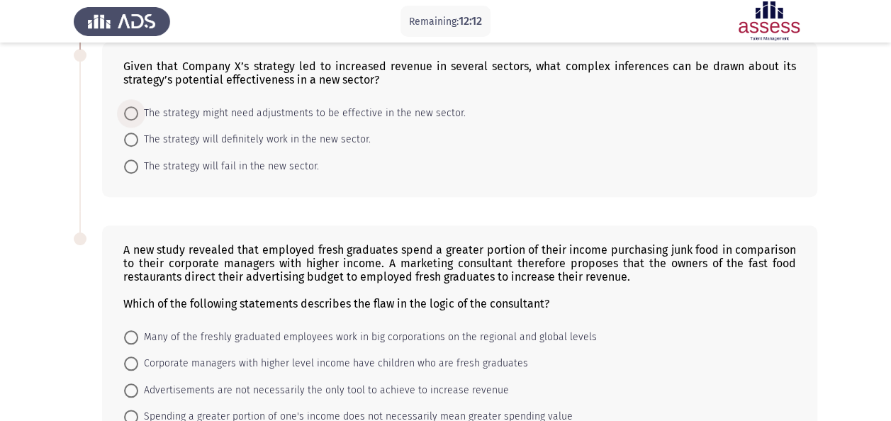
click at [285, 105] on span "The strategy might need adjustments to be effective in the new sector." at bounding box center [301, 113] width 327 height 17
click at [138, 106] on input "The strategy might need adjustments to be effective in the new sector." at bounding box center [131, 113] width 14 height 14
radio input "true"
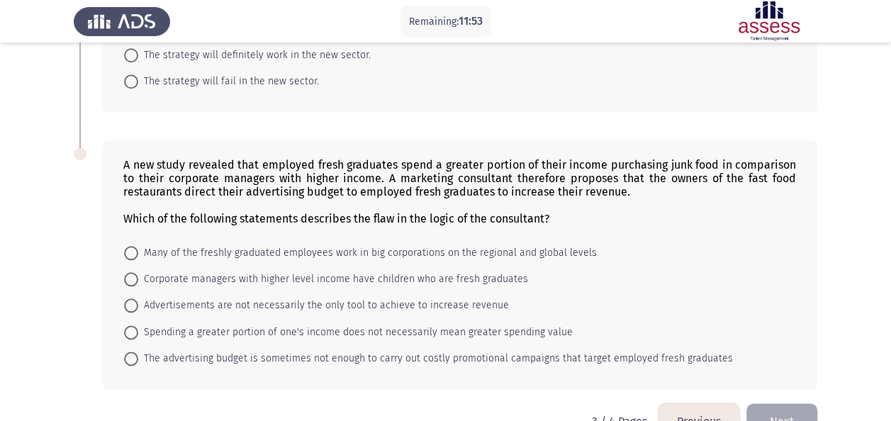
scroll to position [690, 0]
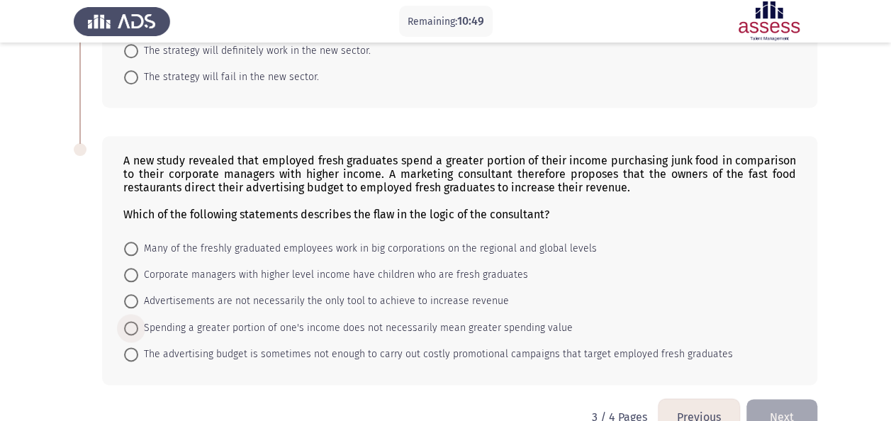
click at [308, 322] on span "Spending a greater portion of one's income does not necessarily mean greater sp…" at bounding box center [355, 328] width 434 height 17
click at [138, 322] on input "Spending a greater portion of one's income does not necessarily mean greater sp…" at bounding box center [131, 328] width 14 height 14
radio input "true"
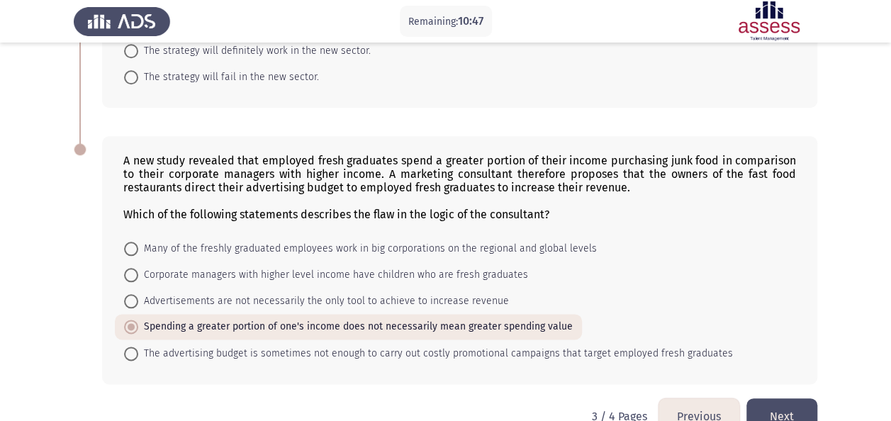
click at [765, 411] on button "Next" at bounding box center [781, 416] width 71 height 36
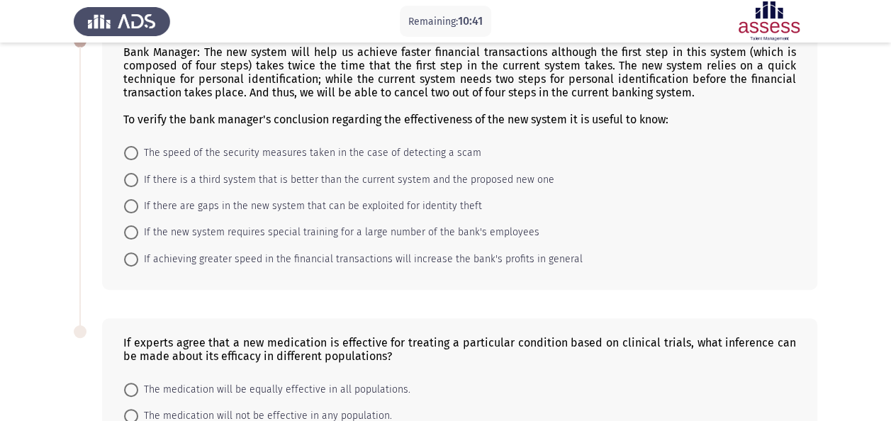
scroll to position [210, 0]
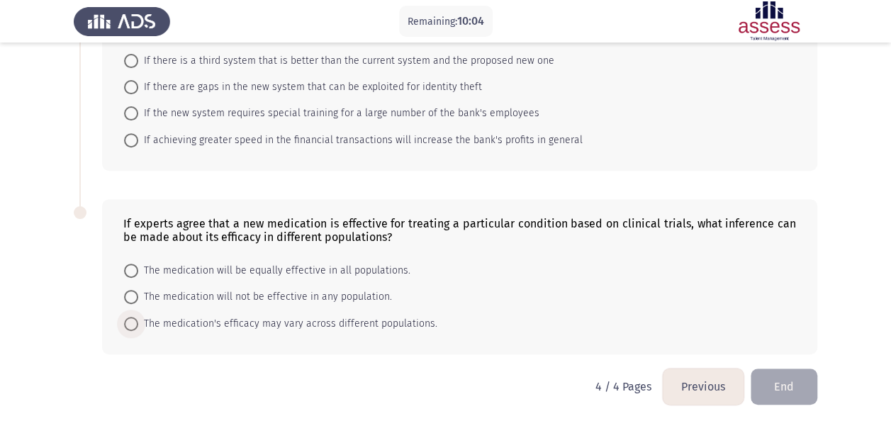
click at [291, 319] on span "The medication's efficacy may vary across different populations." at bounding box center [287, 323] width 299 height 17
click at [138, 319] on input "The medication's efficacy may vary across different populations." at bounding box center [131, 324] width 14 height 14
radio input "true"
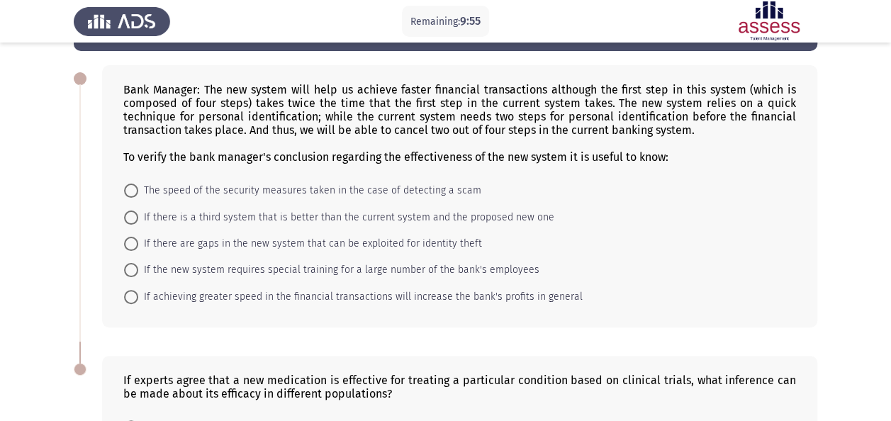
scroll to position [50, 0]
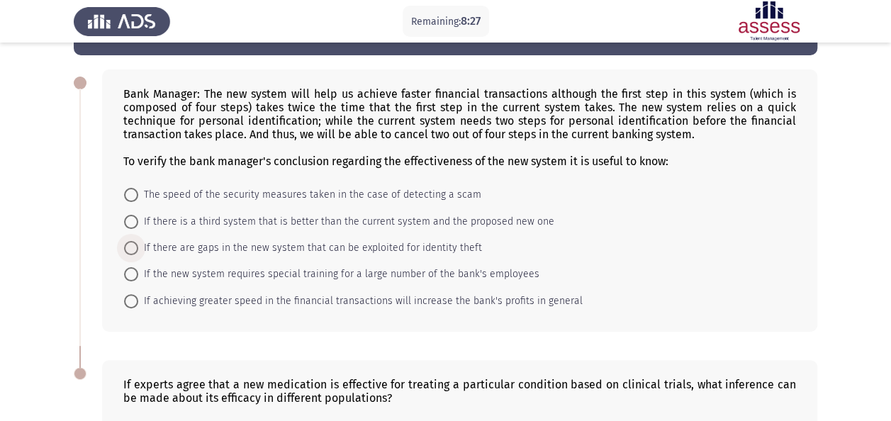
click at [198, 244] on span "If there are gaps in the new system that can be exploited for identity theft" at bounding box center [310, 248] width 344 height 17
click at [138, 244] on input "If there are gaps in the new system that can be exploited for identity theft" at bounding box center [131, 248] width 14 height 14
radio input "true"
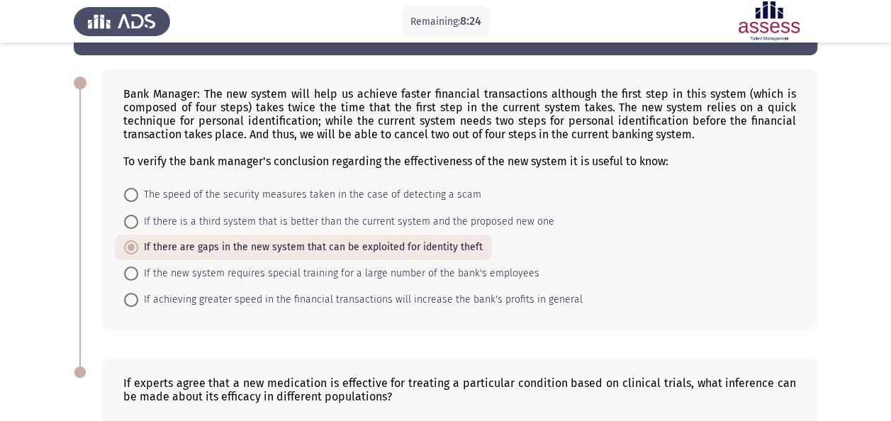
scroll to position [208, 0]
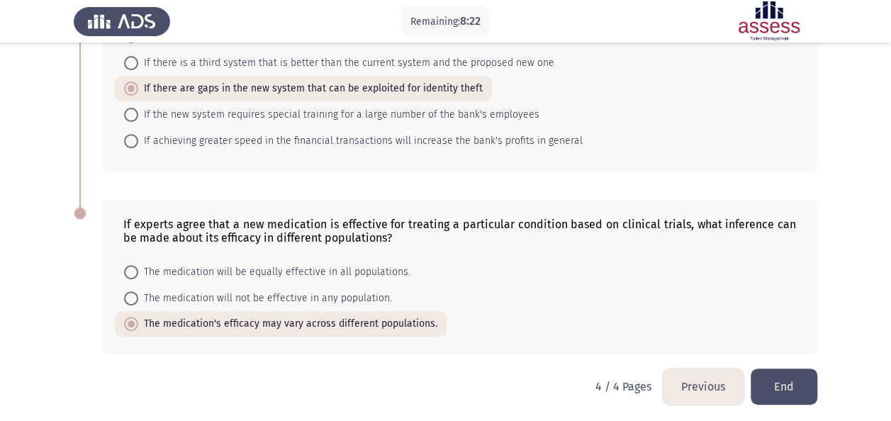
click at [782, 394] on button "End" at bounding box center [783, 386] width 67 height 36
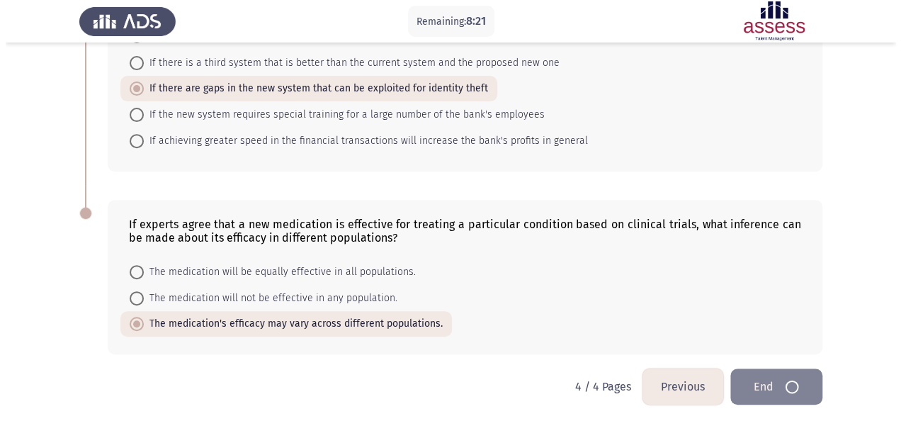
scroll to position [0, 0]
